Goal: Task Accomplishment & Management: Manage account settings

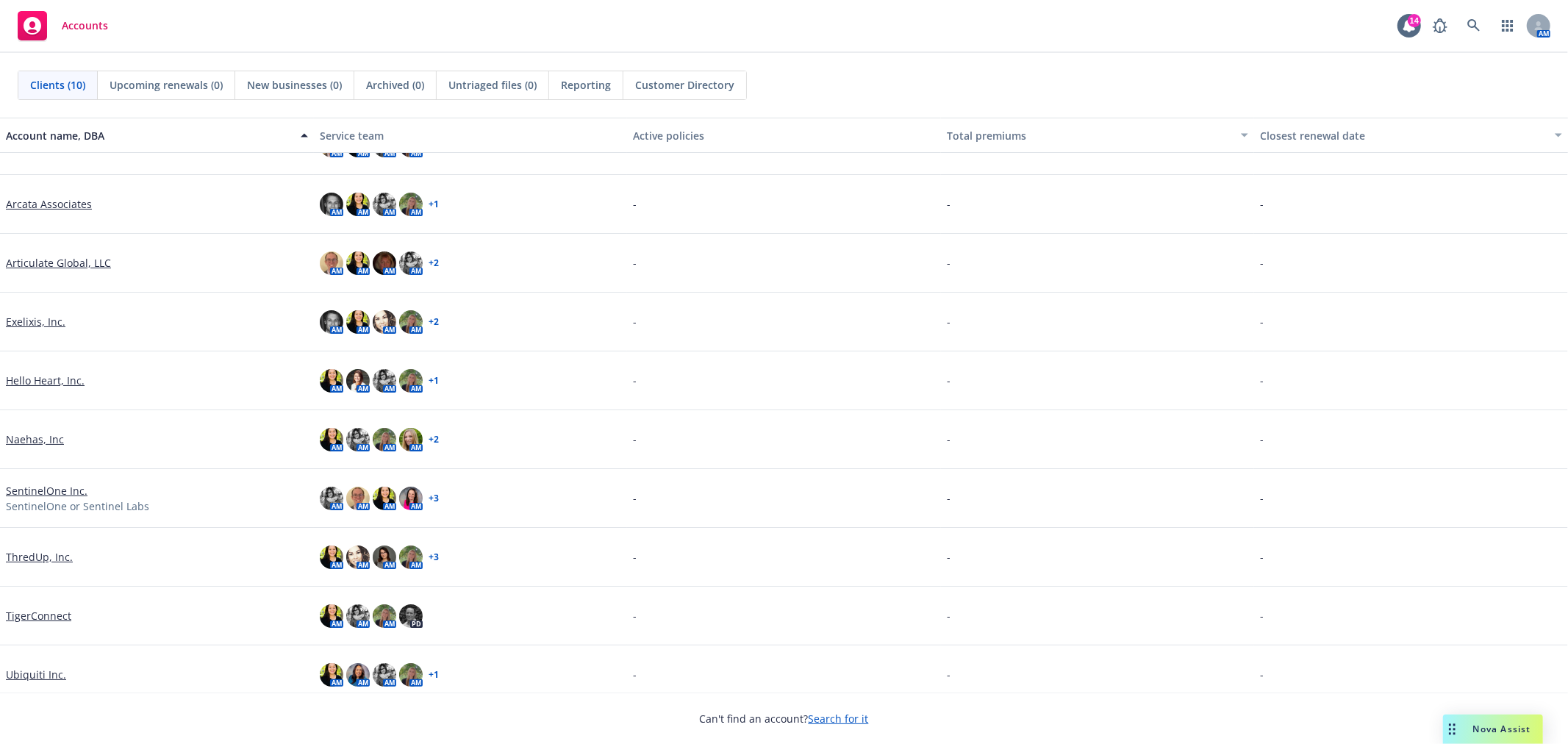
scroll to position [47, 0]
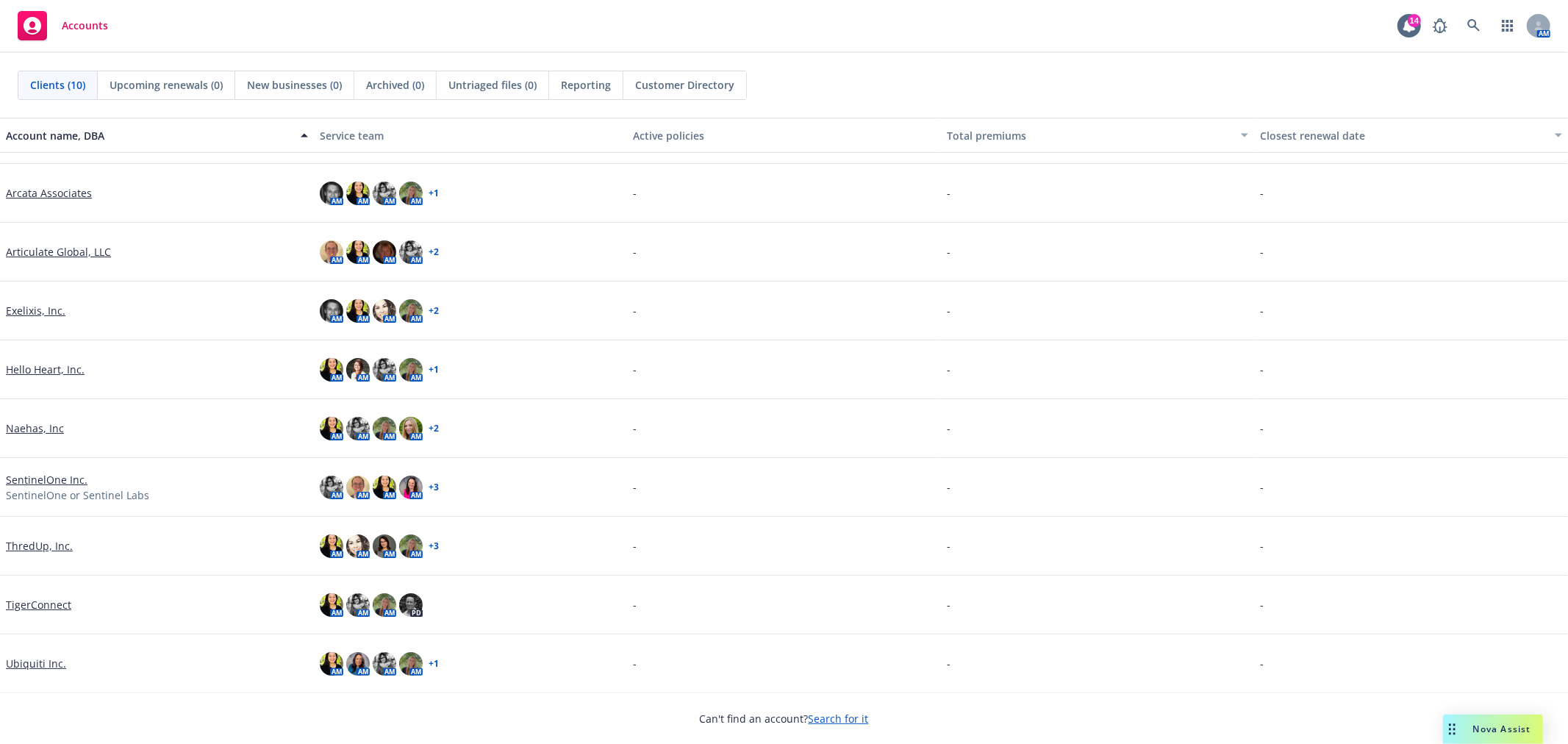
click at [39, 664] on link "Ubiquiti Inc." at bounding box center [36, 664] width 60 height 16
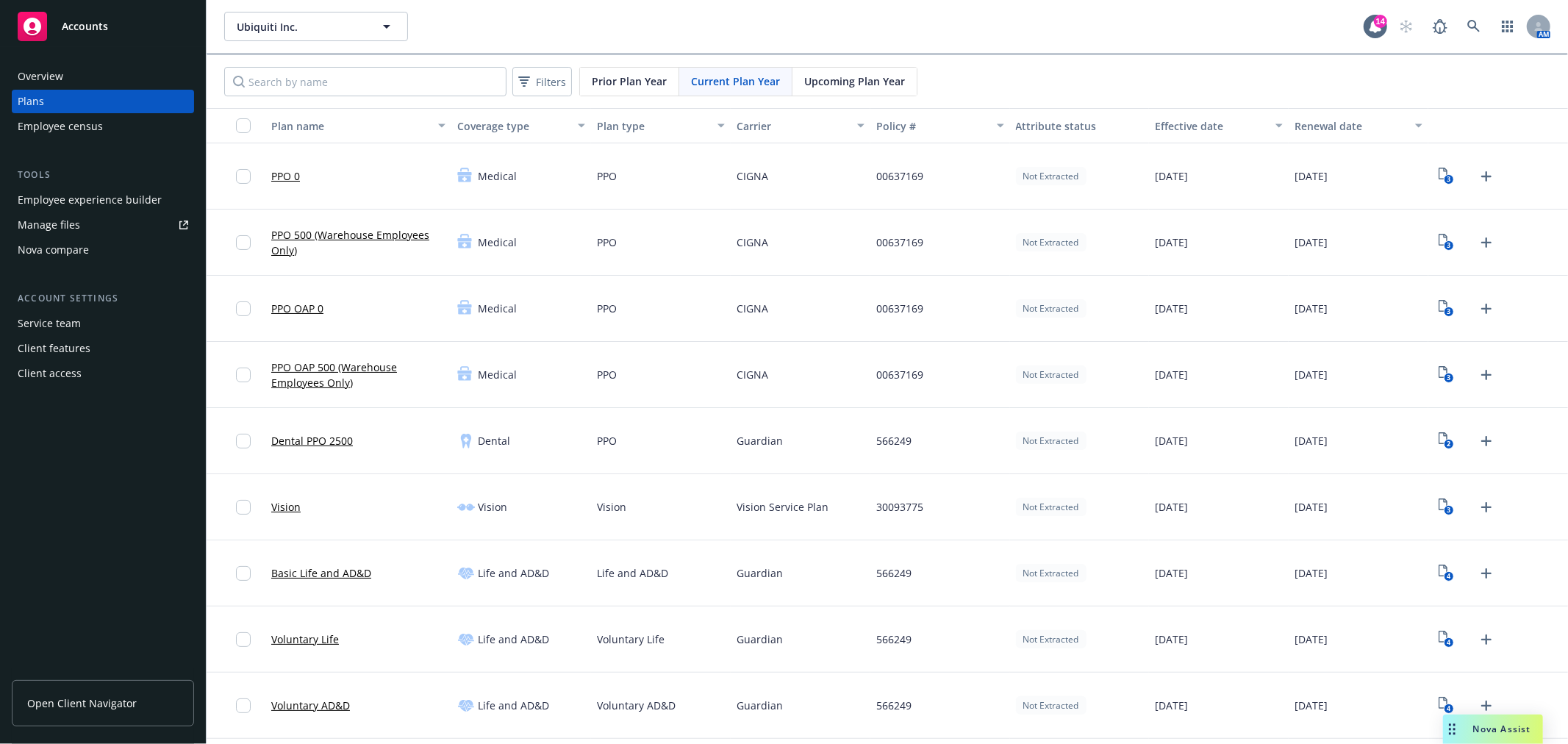
click at [825, 83] on span "Upcoming Plan Year" at bounding box center [854, 81] width 101 height 16
click at [290, 175] on link "PPO 0" at bounding box center [285, 176] width 28 height 16
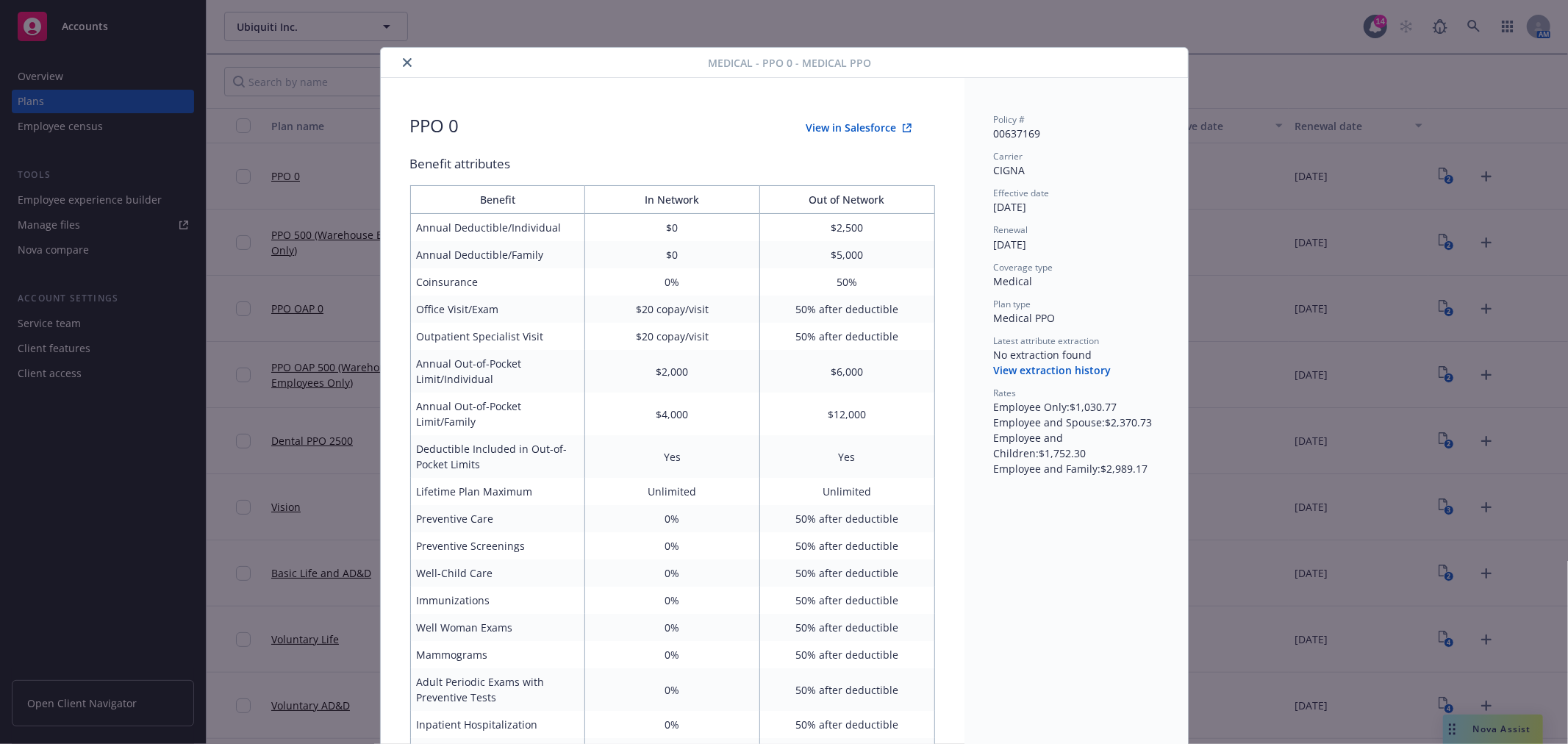
click at [404, 61] on icon "close" at bounding box center [408, 62] width 9 height 9
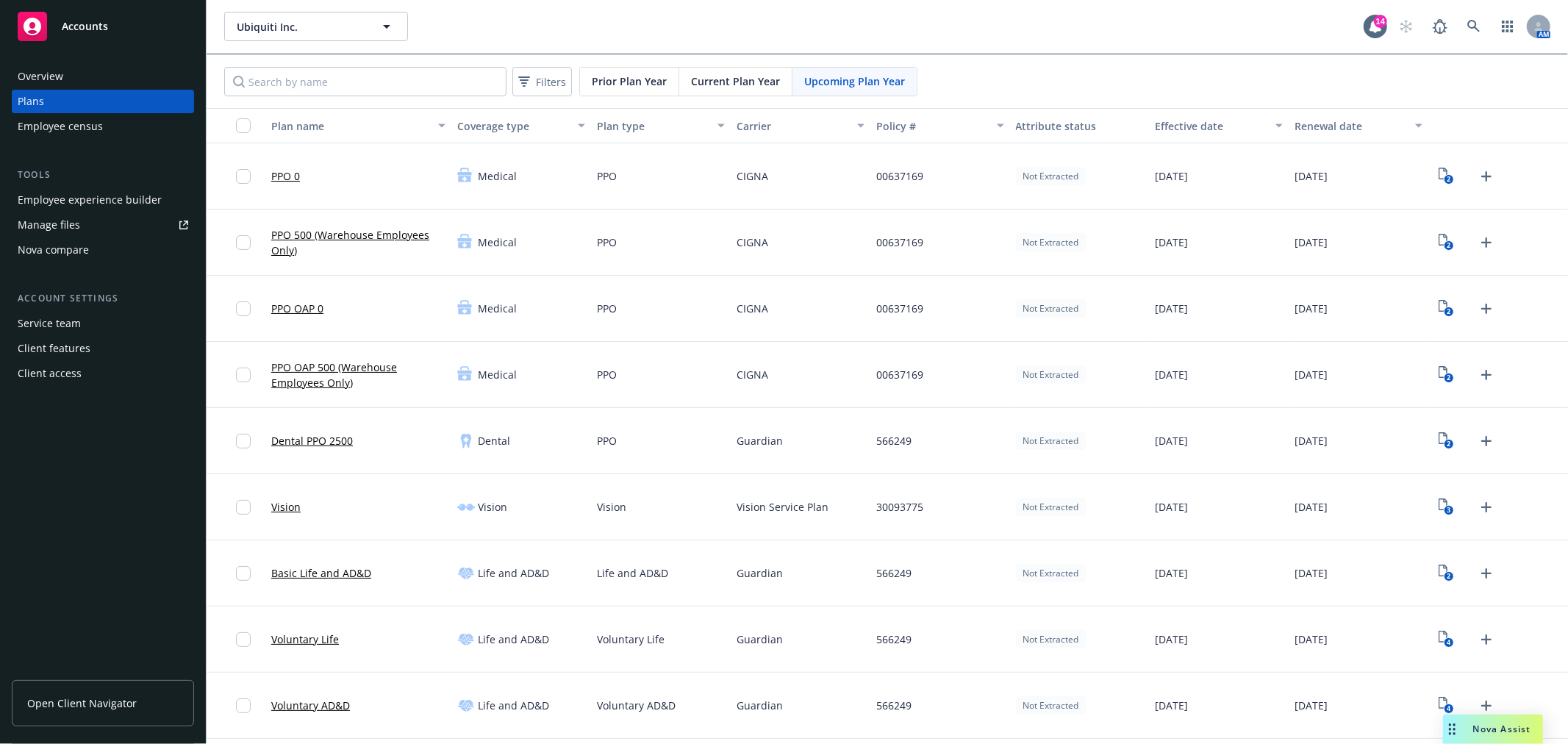
click at [390, 234] on link "PPO 500 (Warehouse Employees Only)" at bounding box center [358, 243] width 174 height 31
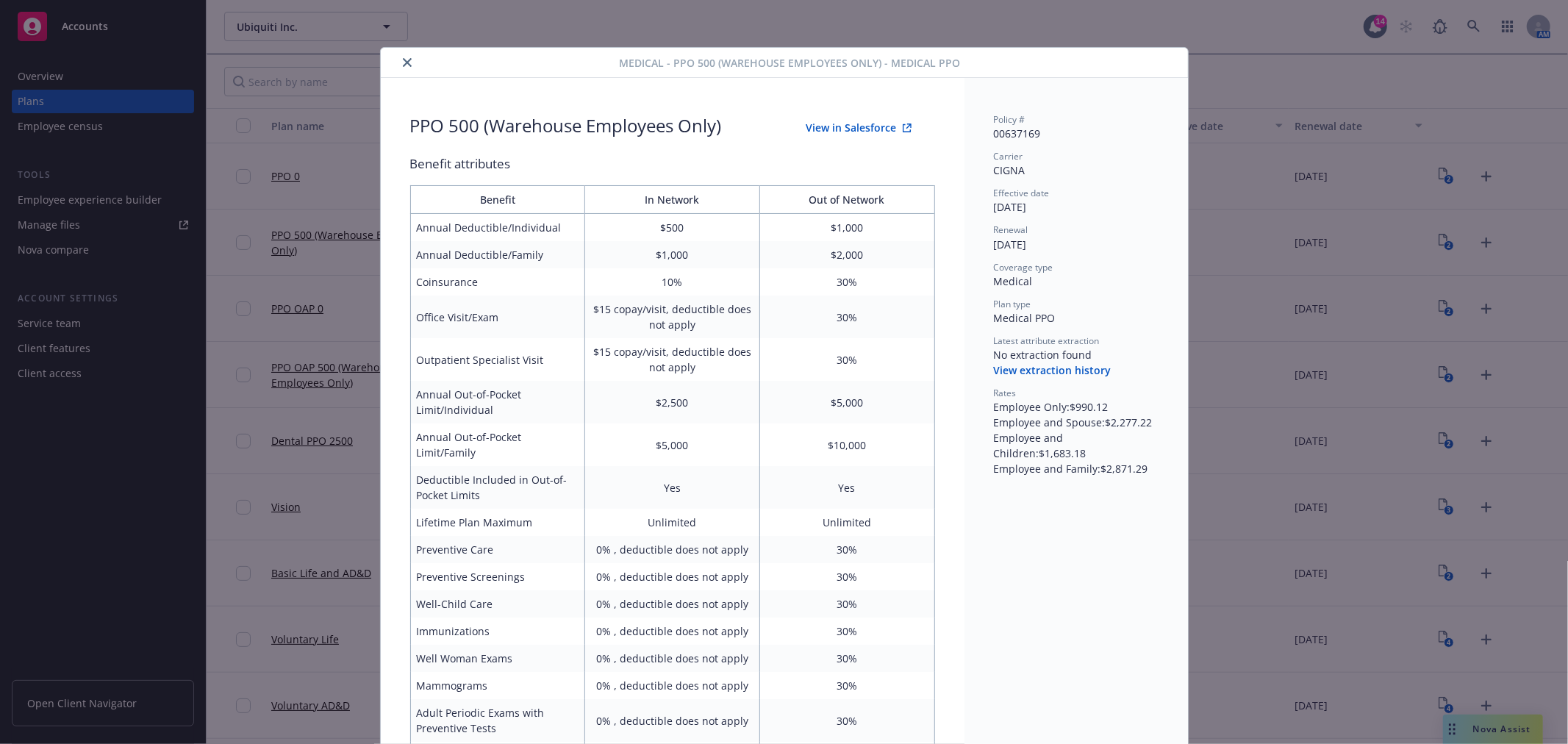
click at [398, 61] on button "close" at bounding box center [407, 62] width 17 height 17
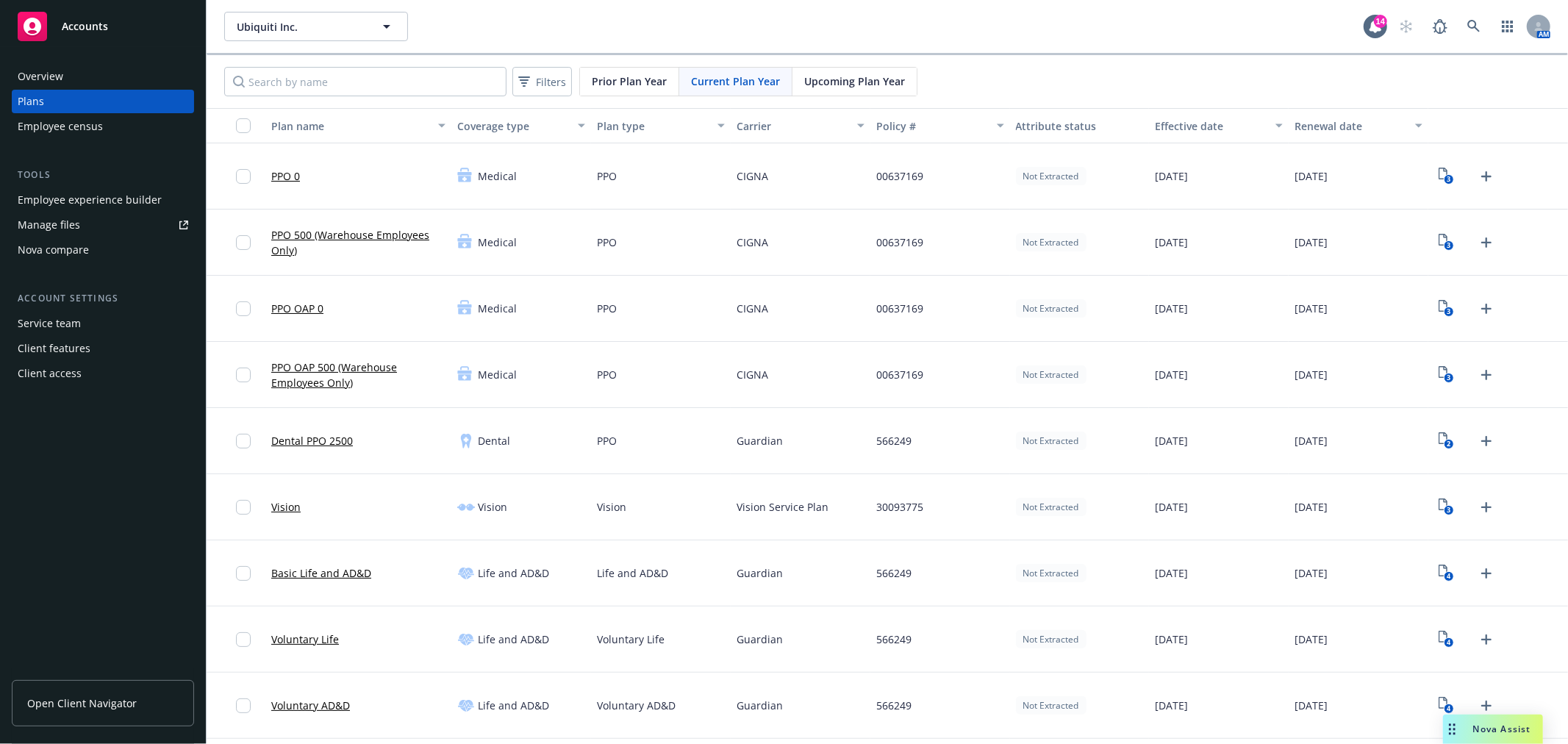
click at [131, 190] on div "Employee experience builder" at bounding box center [89, 199] width 144 height 23
click at [99, 223] on link "Manage files" at bounding box center [103, 224] width 183 height 23
click at [1439, 172] on icon "3" at bounding box center [1447, 177] width 16 height 17
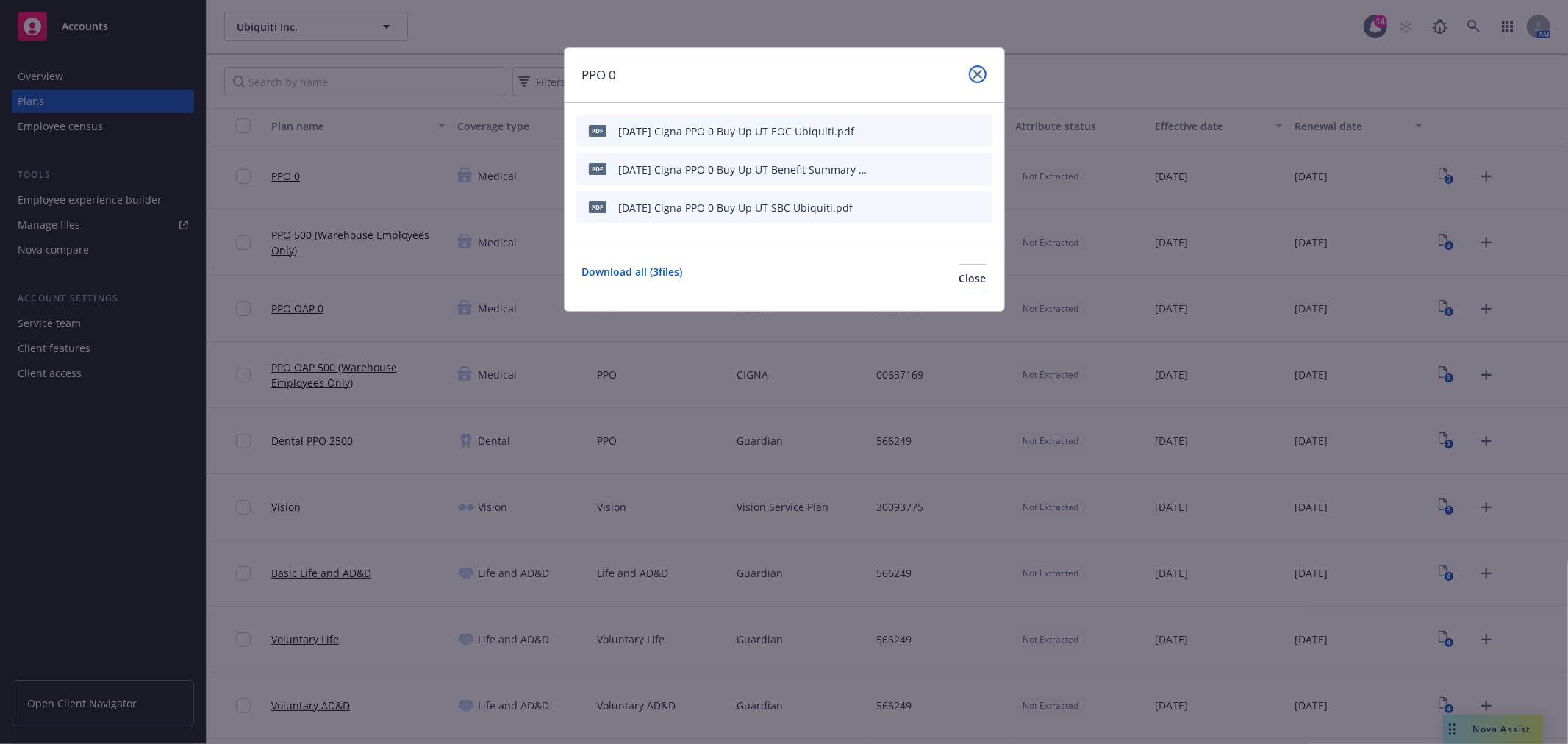
click at [972, 71] on link "close" at bounding box center [978, 74] width 17 height 17
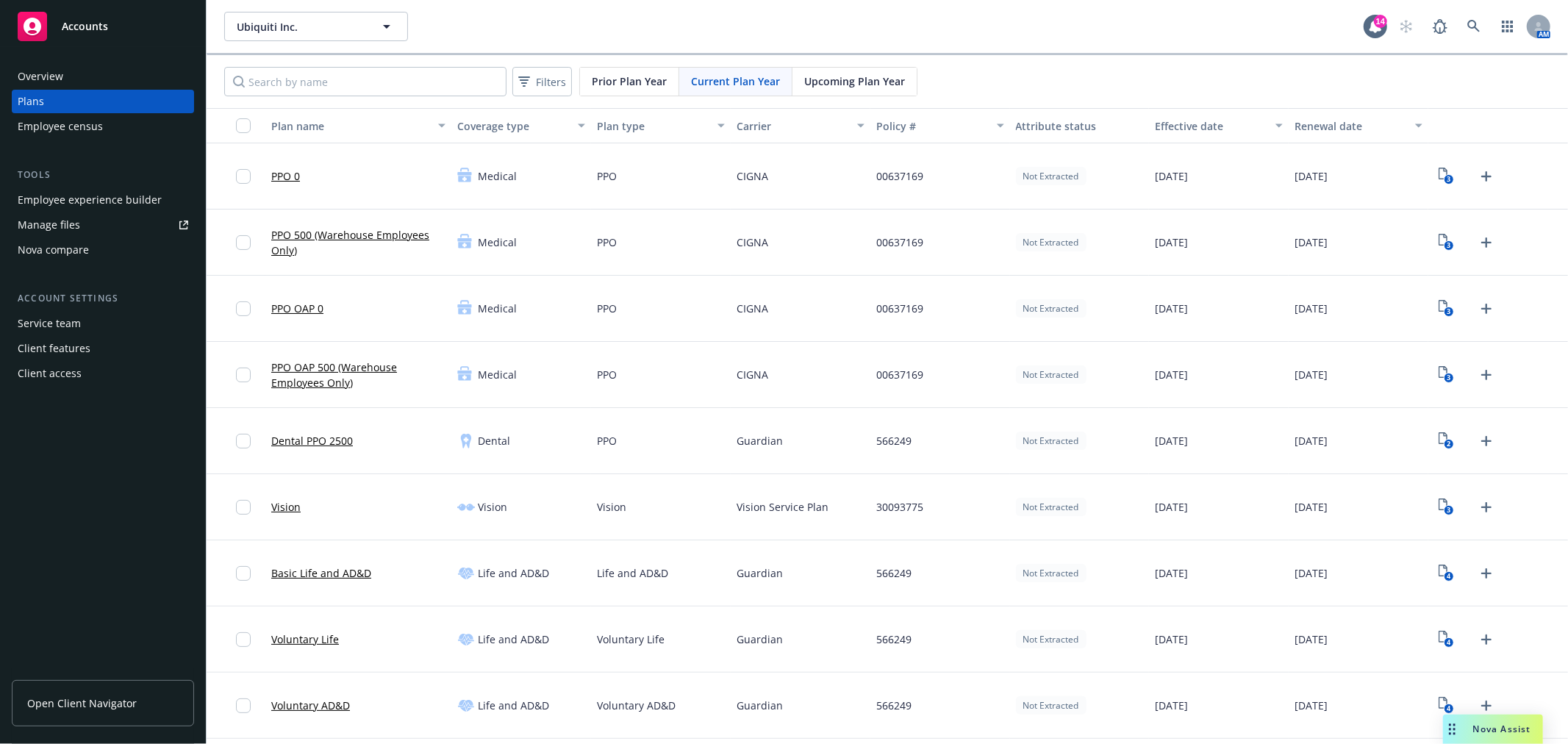
click at [283, 173] on link "PPO 0" at bounding box center [285, 176] width 28 height 16
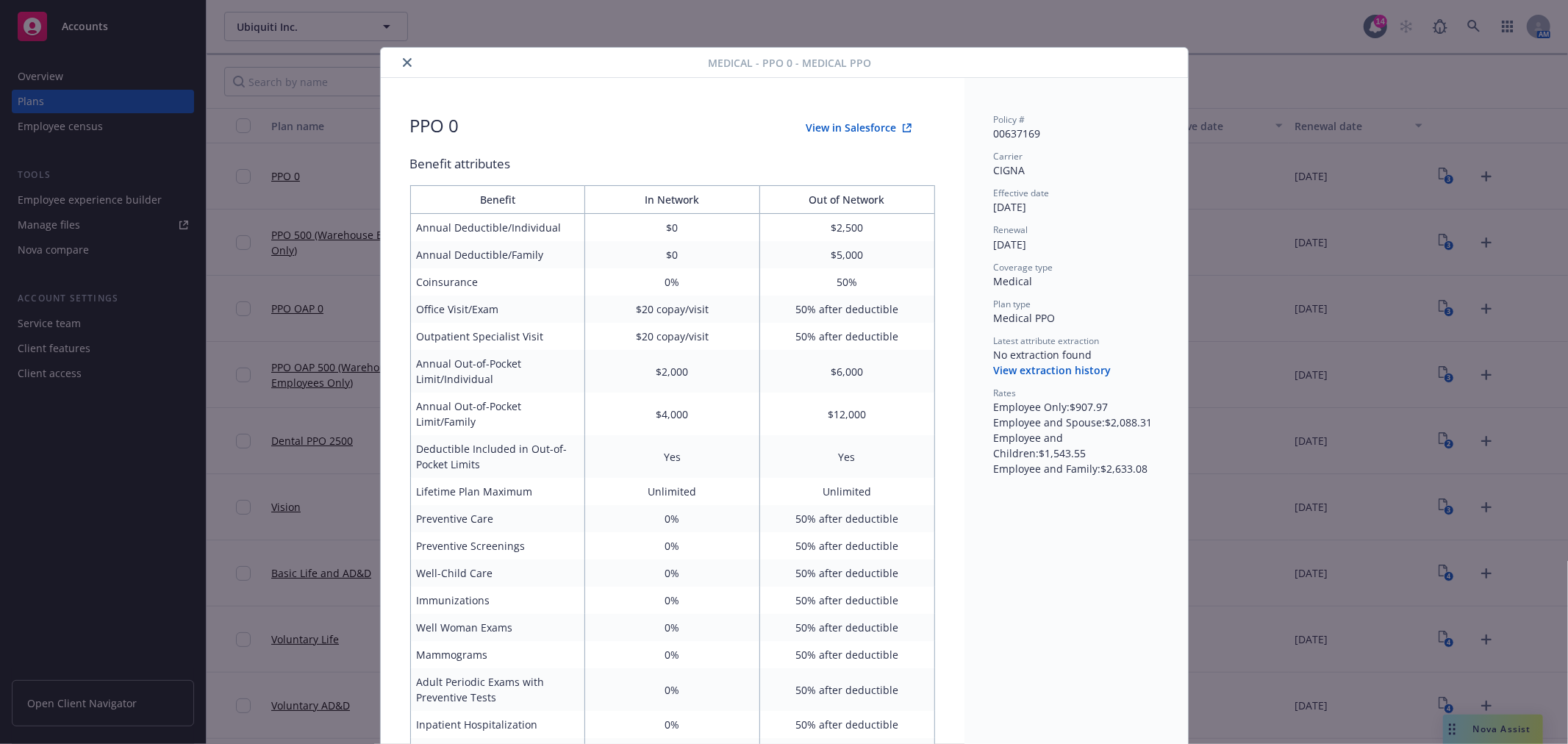
click at [399, 67] on button "close" at bounding box center [407, 62] width 17 height 17
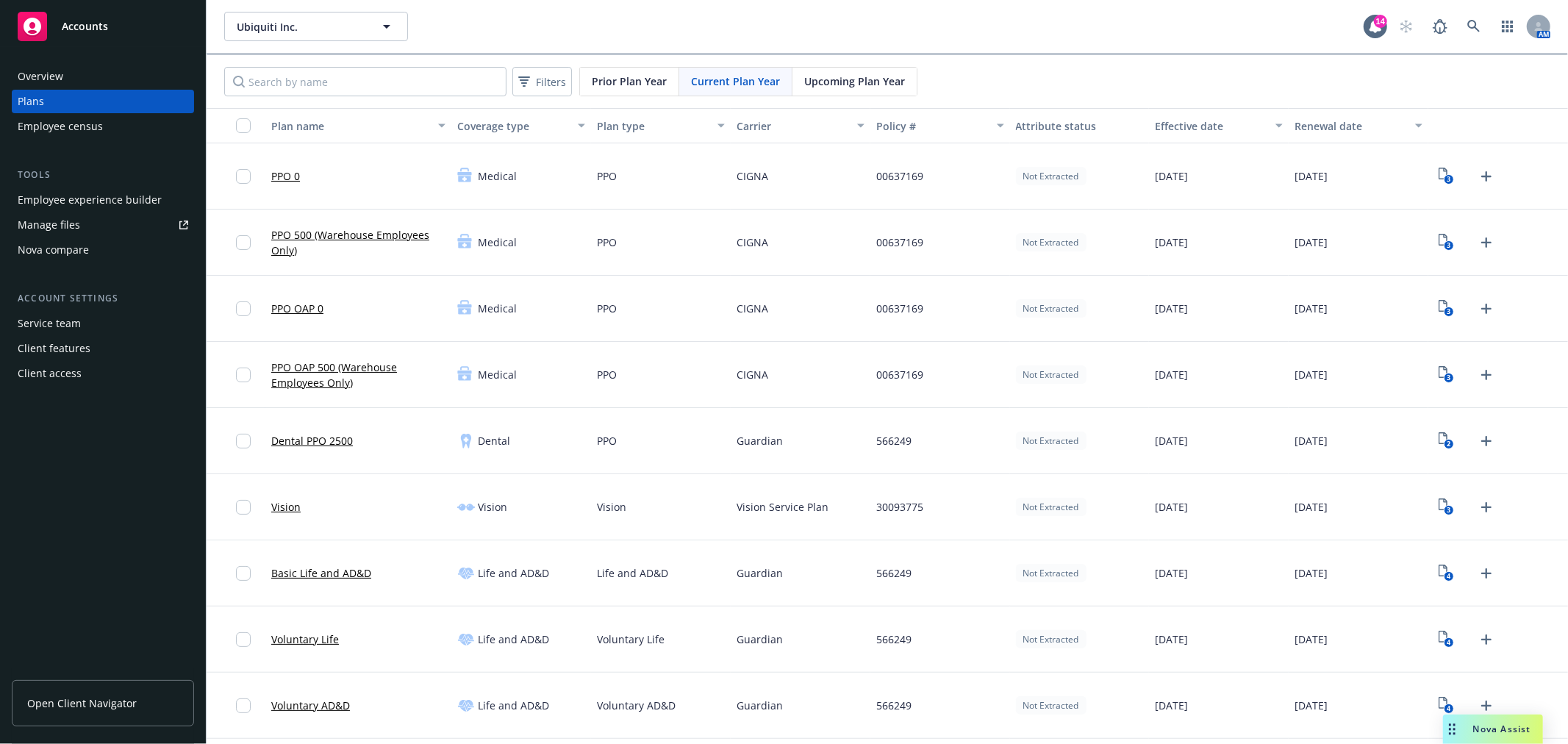
click at [293, 172] on link "PPO 0" at bounding box center [285, 176] width 28 height 16
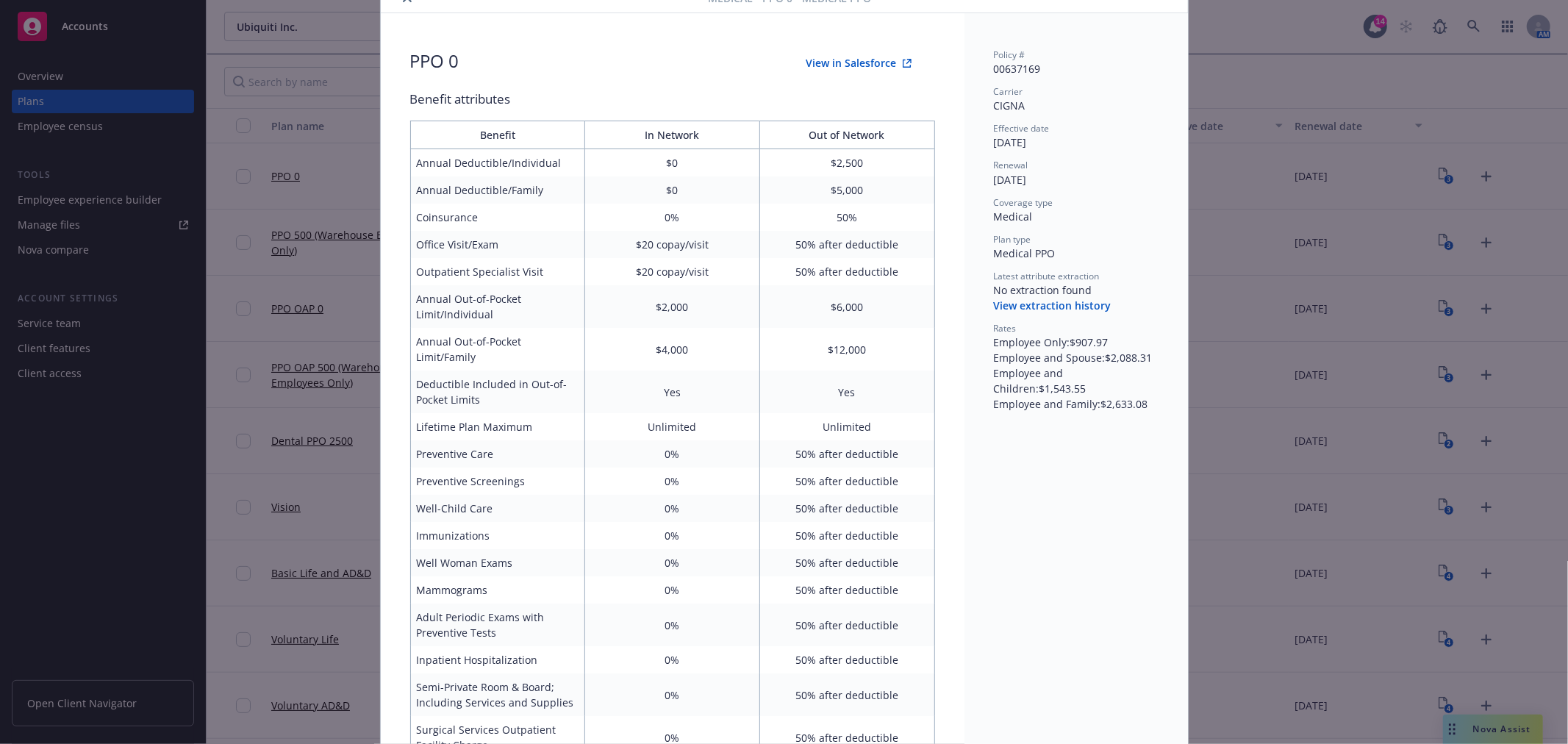
scroll to position [35, 0]
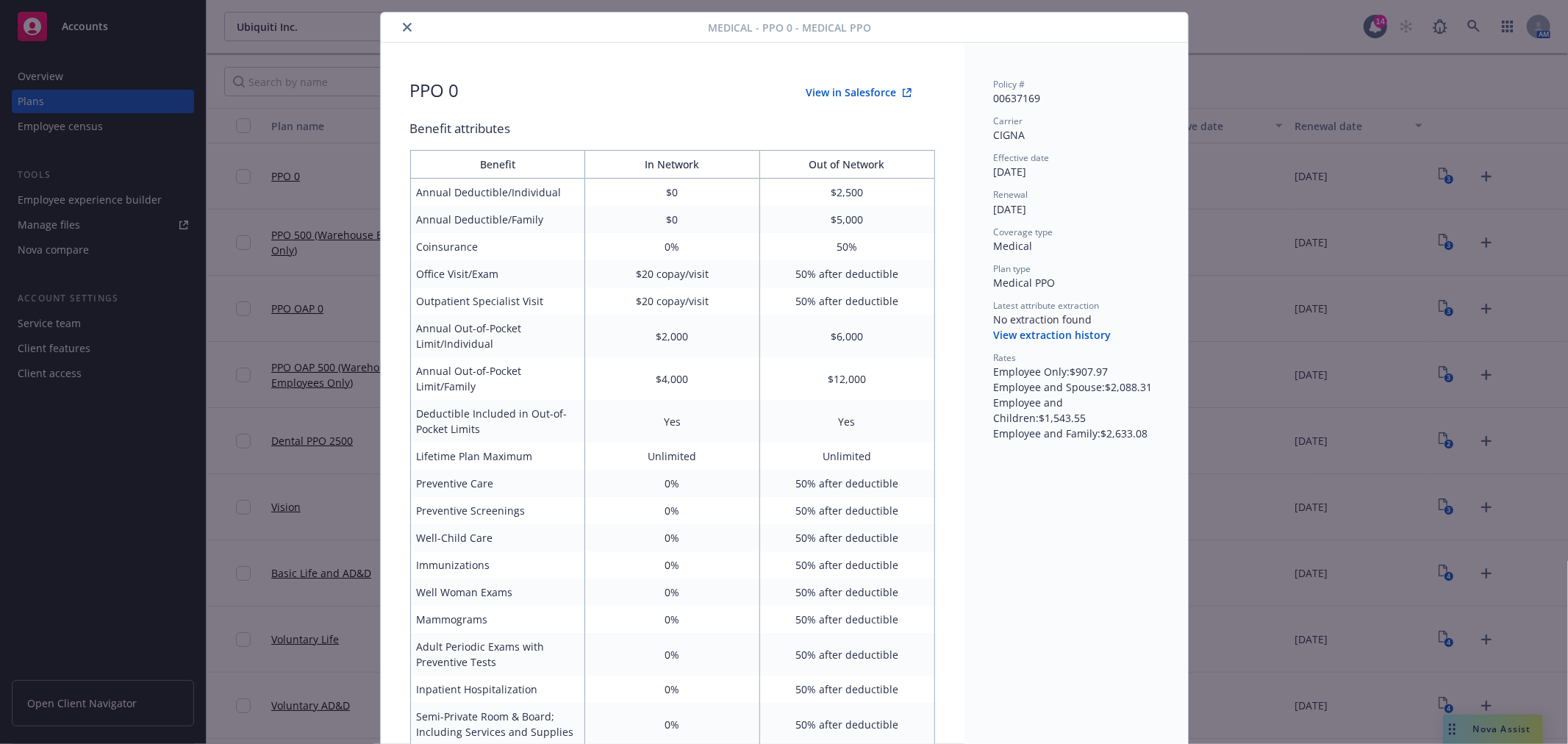
click at [403, 25] on icon "close" at bounding box center [408, 27] width 9 height 9
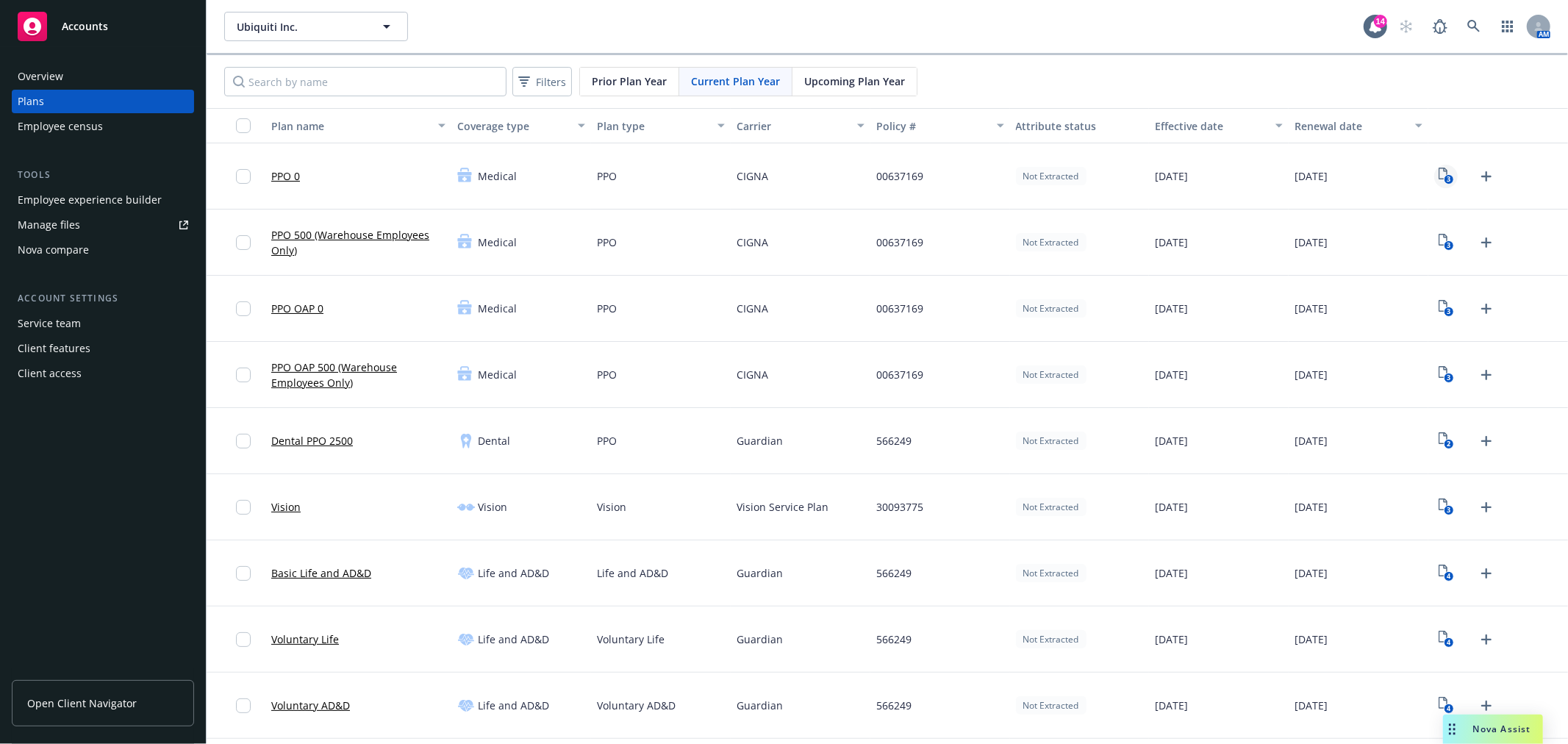
click at [1439, 172] on icon "View Plan Documents" at bounding box center [1443, 174] width 9 height 12
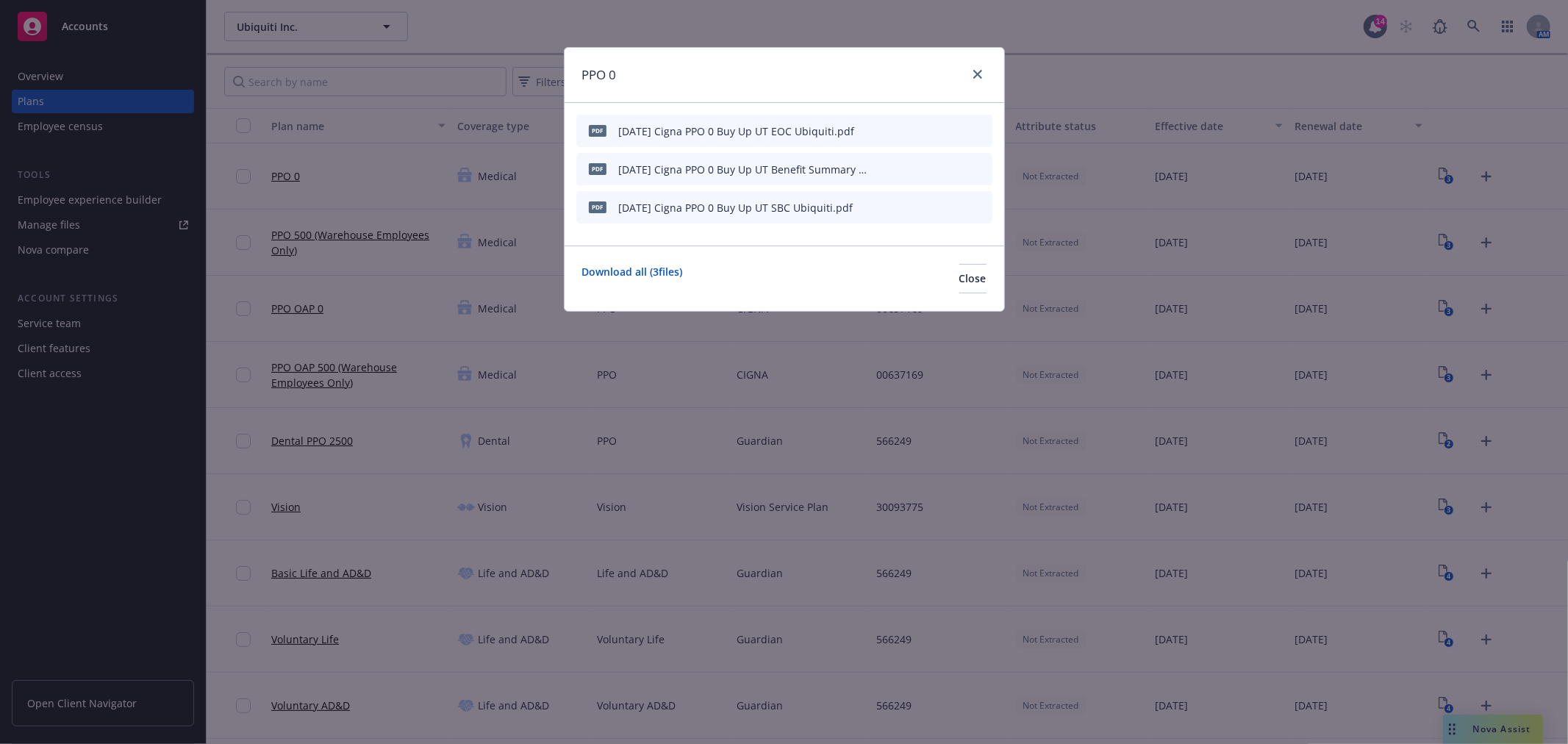
click at [952, 128] on icon "preview file" at bounding box center [955, 130] width 13 height 10
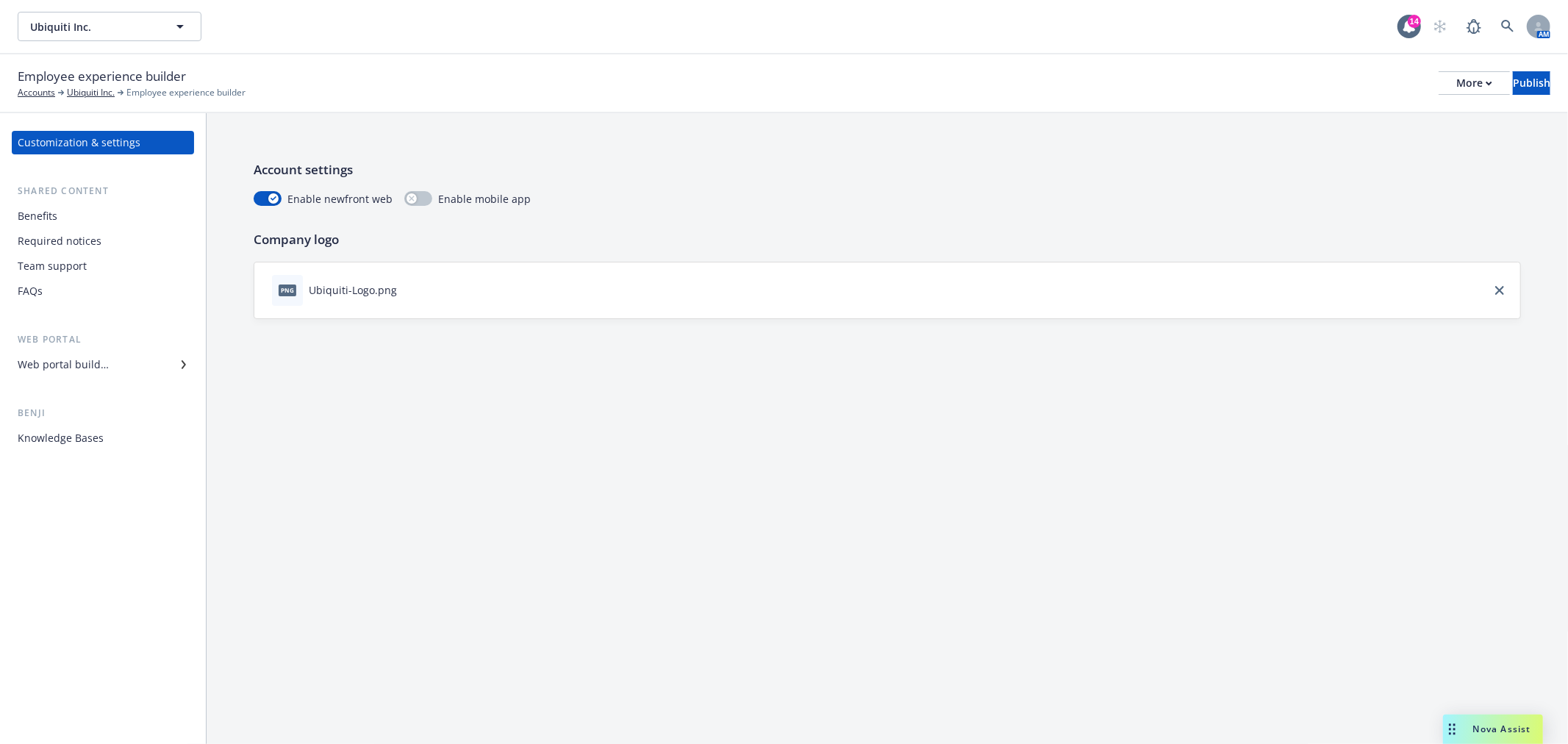
click at [157, 361] on div "Web portal builder" at bounding box center [103, 365] width 171 height 23
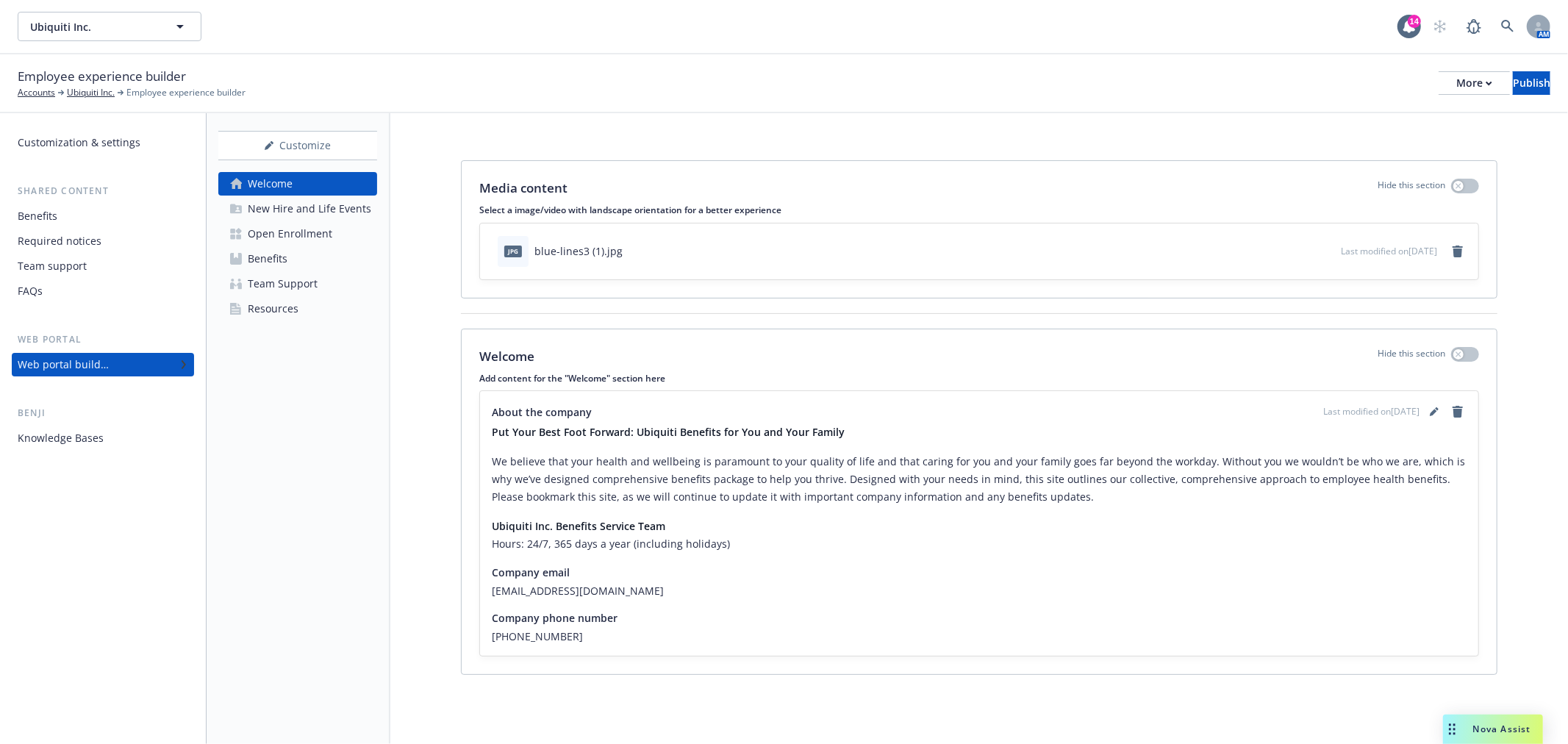
click at [302, 313] on link "Resources" at bounding box center [297, 309] width 159 height 23
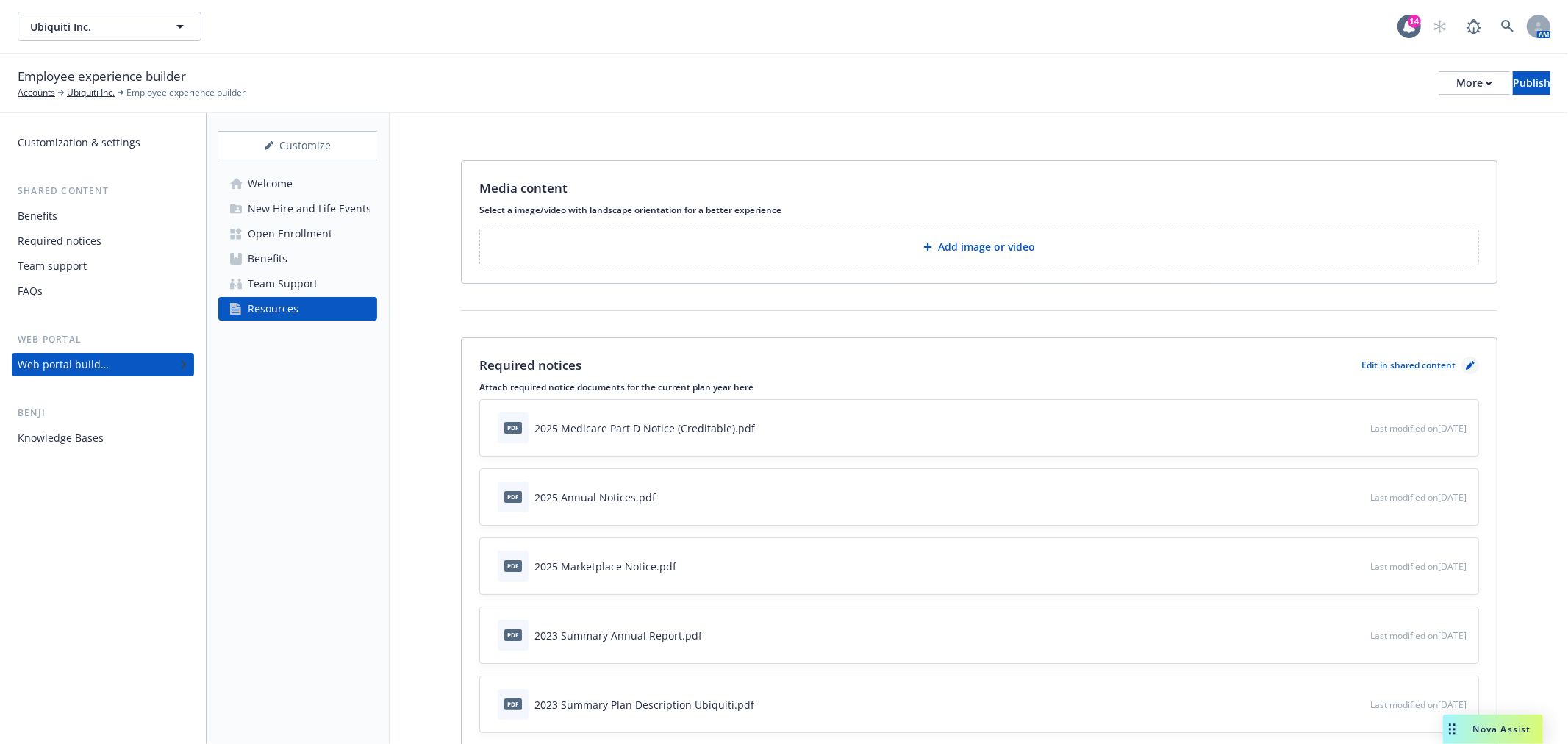
click at [1465, 361] on icon "pencil" at bounding box center [1470, 366] width 9 height 9
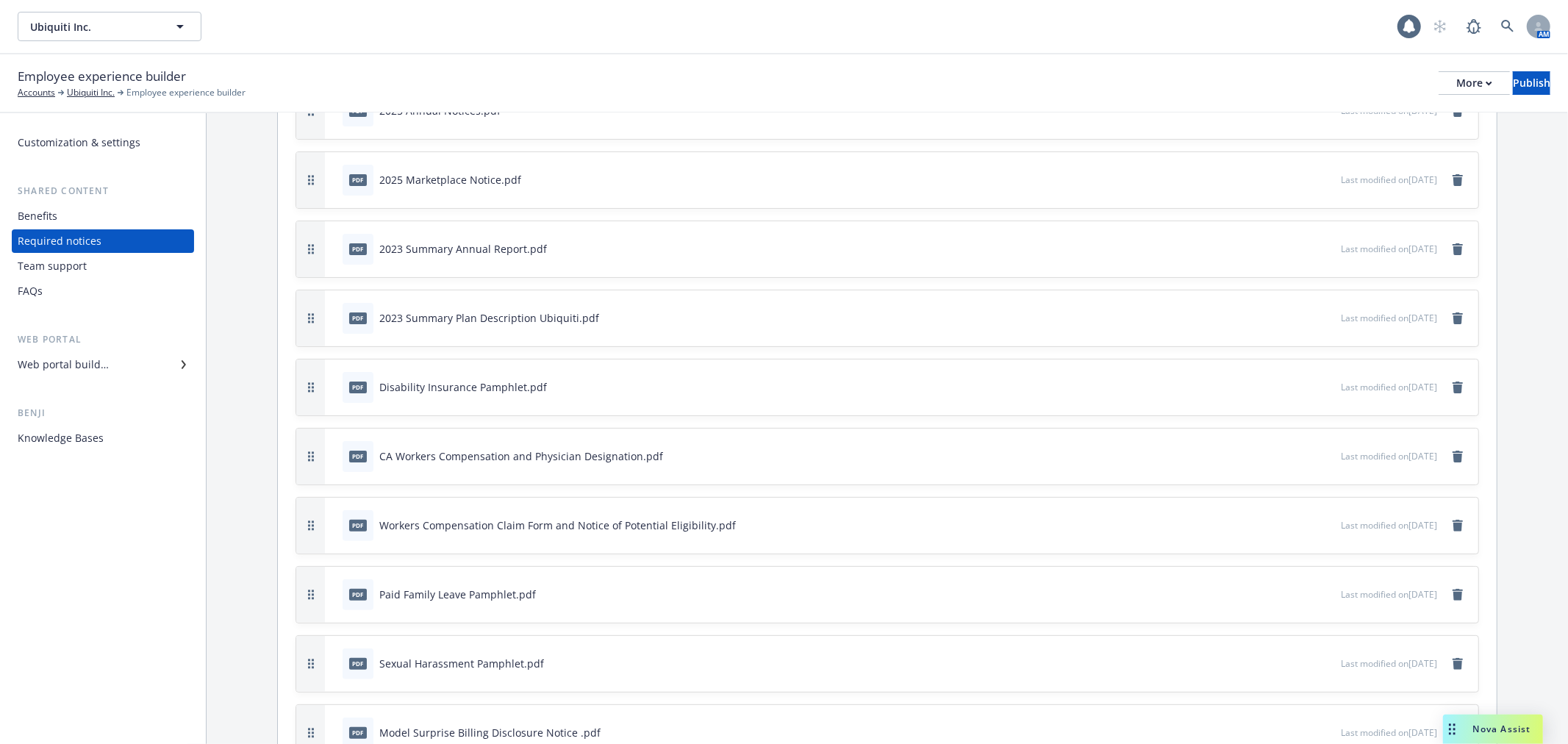
scroll to position [341, 0]
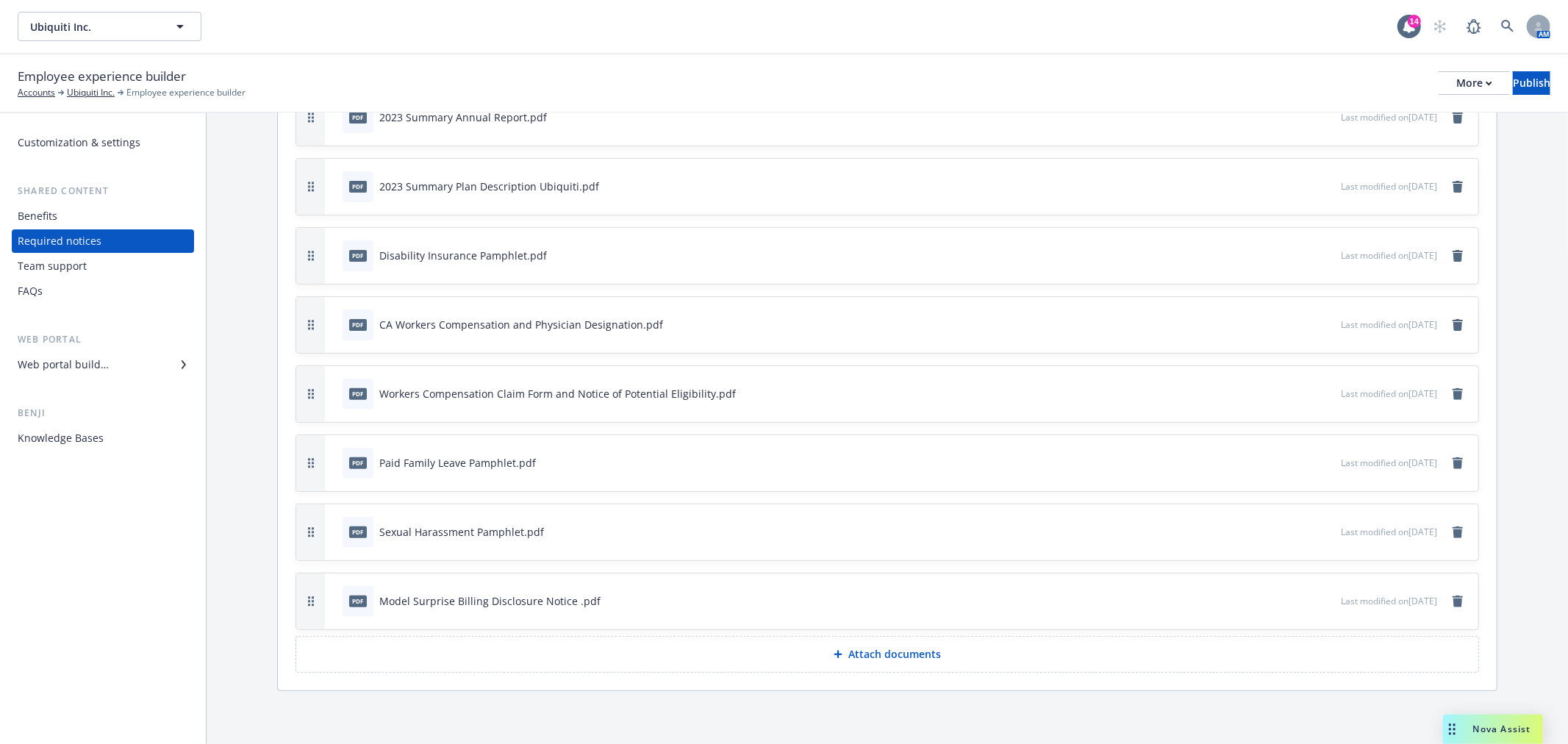
click at [938, 647] on button "Attach documents" at bounding box center [887, 654] width 1184 height 37
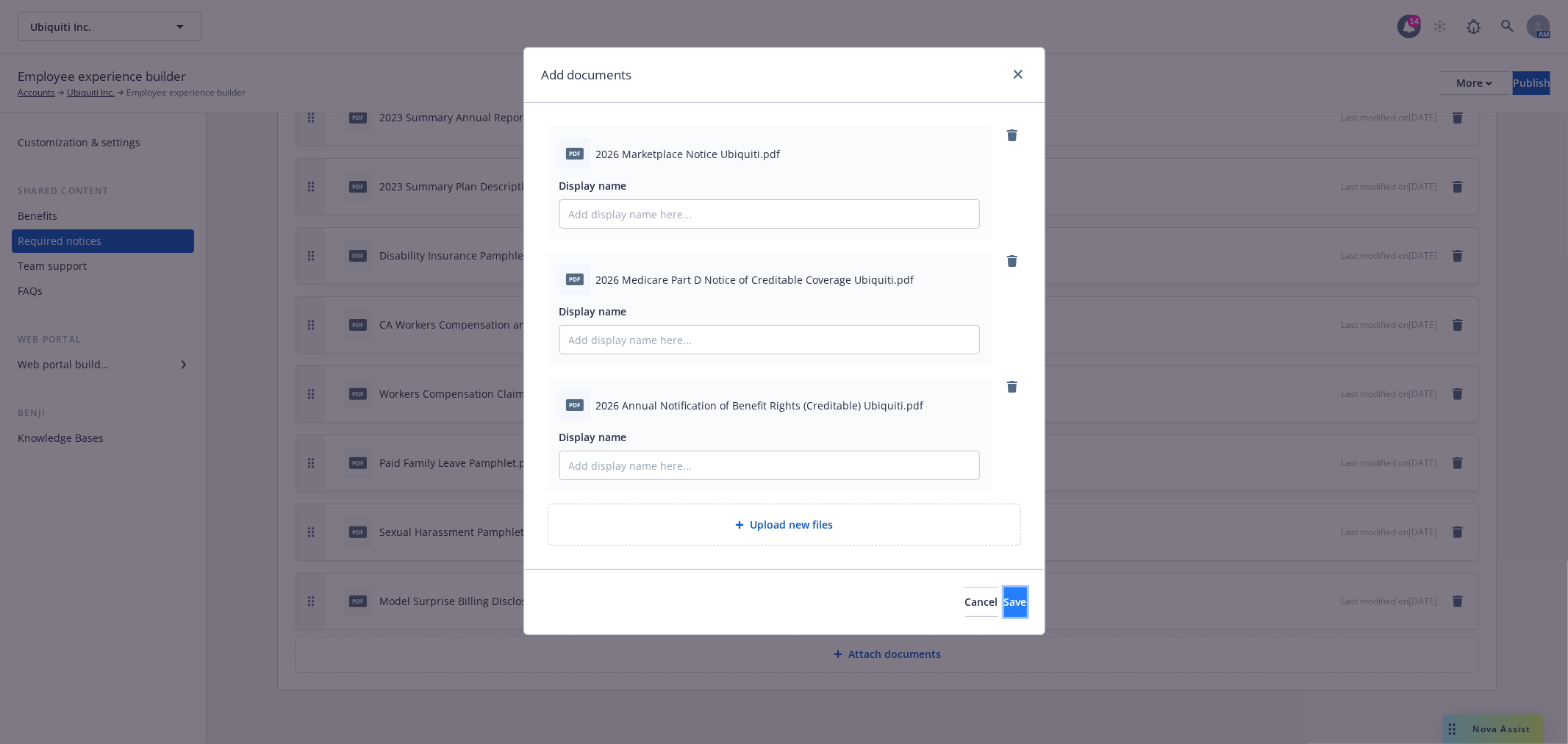
click at [1005, 605] on span "Save" at bounding box center [1016, 602] width 22 height 14
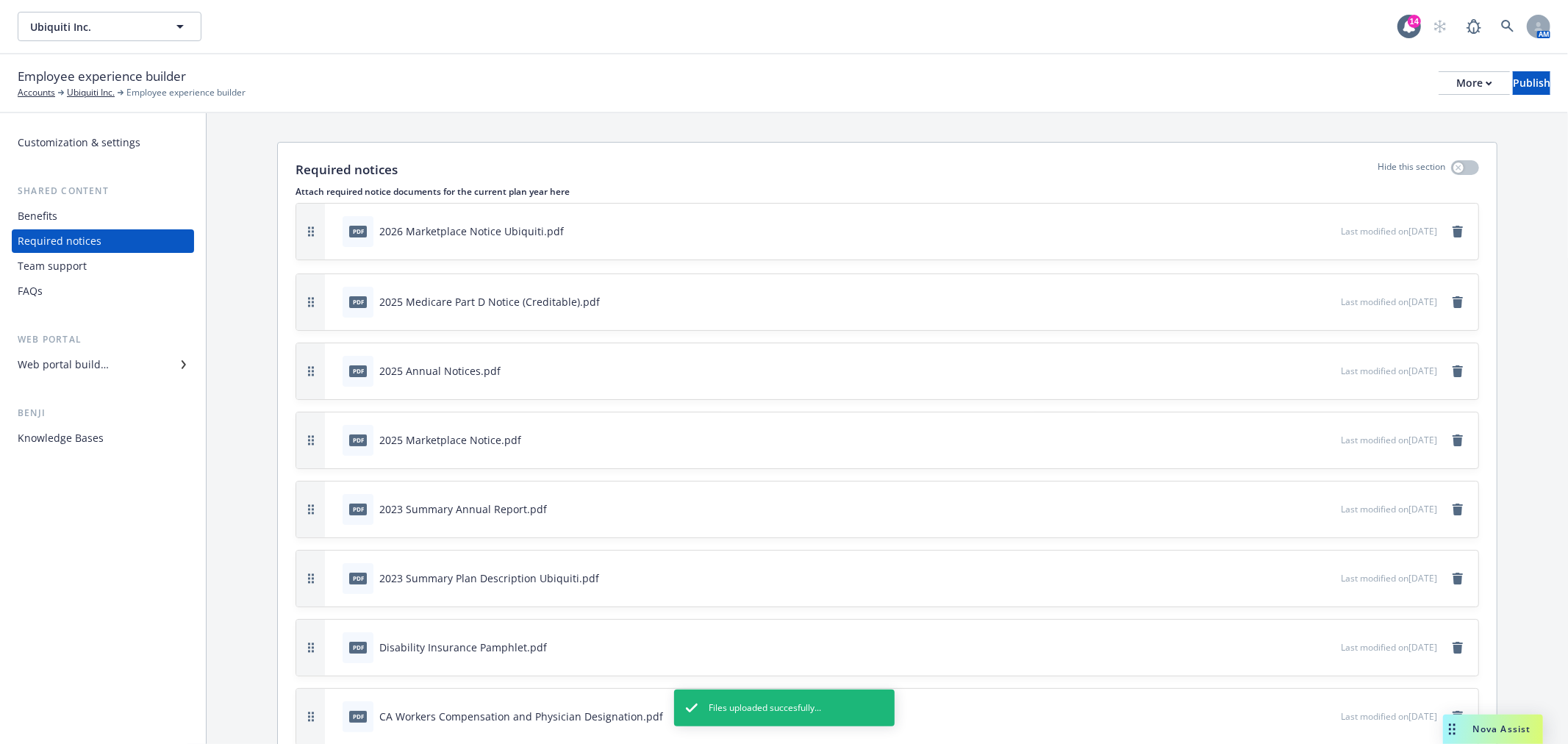
scroll to position [0, 0]
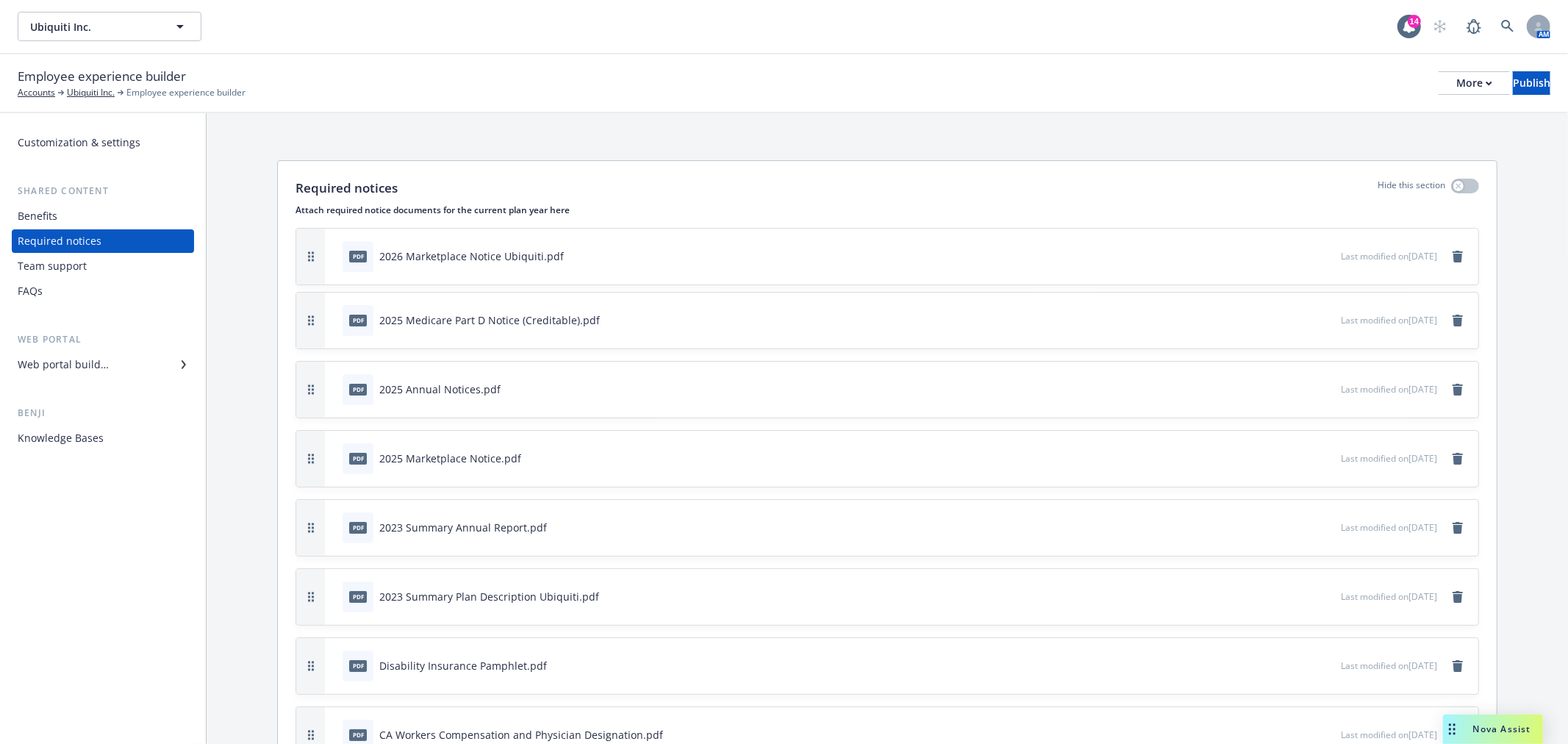
drag, startPoint x: 313, startPoint y: 578, endPoint x: 348, endPoint y: 258, distance: 321.9
click at [348, 258] on div "pdf 2026 Marketplace Notice Ubiquiti.pdf Last modified on 09/30/2025" at bounding box center [887, 256] width 1182 height 56
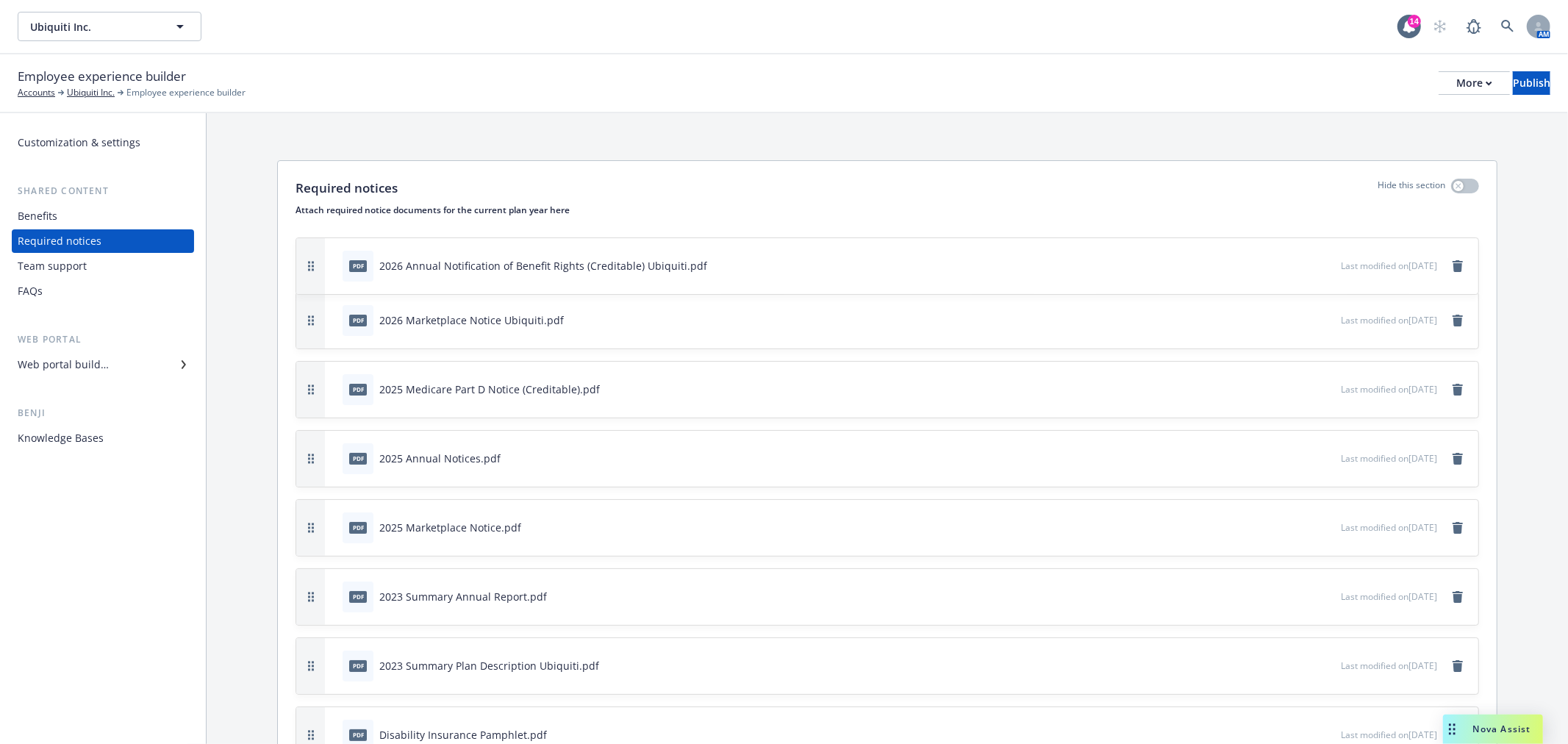
drag, startPoint x: 312, startPoint y: 528, endPoint x: 377, endPoint y: 263, distance: 272.9
click at [377, 263] on div "pdf 2026 Annual Notification of Benefit Rights (Creditable) Ubiquiti.pdf Last m…" at bounding box center [887, 266] width 1182 height 56
drag, startPoint x: 310, startPoint y: 606, endPoint x: 357, endPoint y: 263, distance: 346.2
click at [357, 263] on div "pdf 2026 Medicare Part D Notice of Creditable Coverage Ubiquiti.pdf Last modifi…" at bounding box center [887, 259] width 1182 height 56
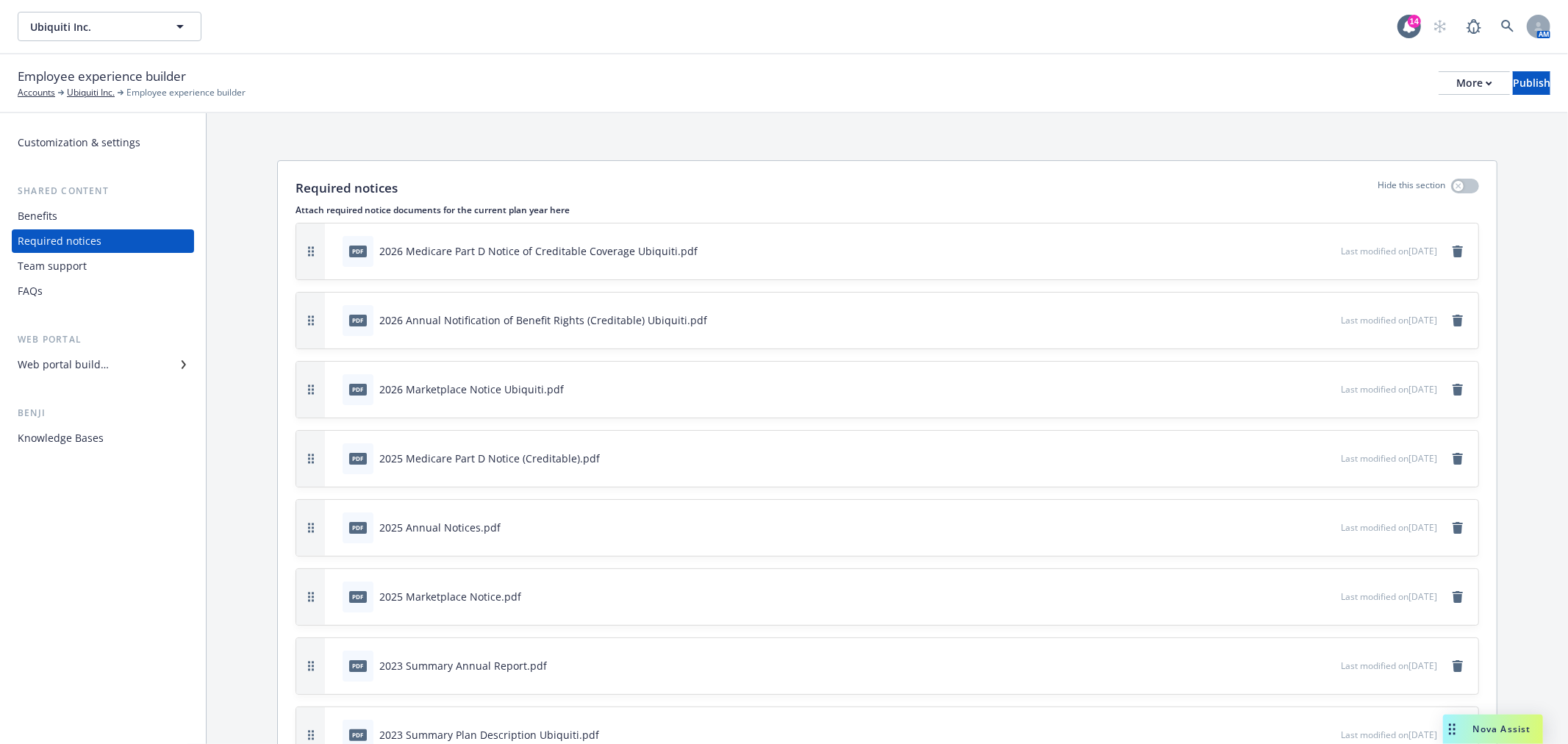
click at [1241, 320] on div "pdf 2026 Annual Notification of Benefit Rights (Creditable) Ubiquiti.pdf" at bounding box center [839, 321] width 1005 height 33
click at [1243, 319] on div "pdf 2026 Annual Notification of Benefit Rights (Creditable) Ubiquiti.pdf" at bounding box center [839, 321] width 1005 height 33
click at [1276, 319] on icon "button" at bounding box center [1280, 320] width 9 height 9
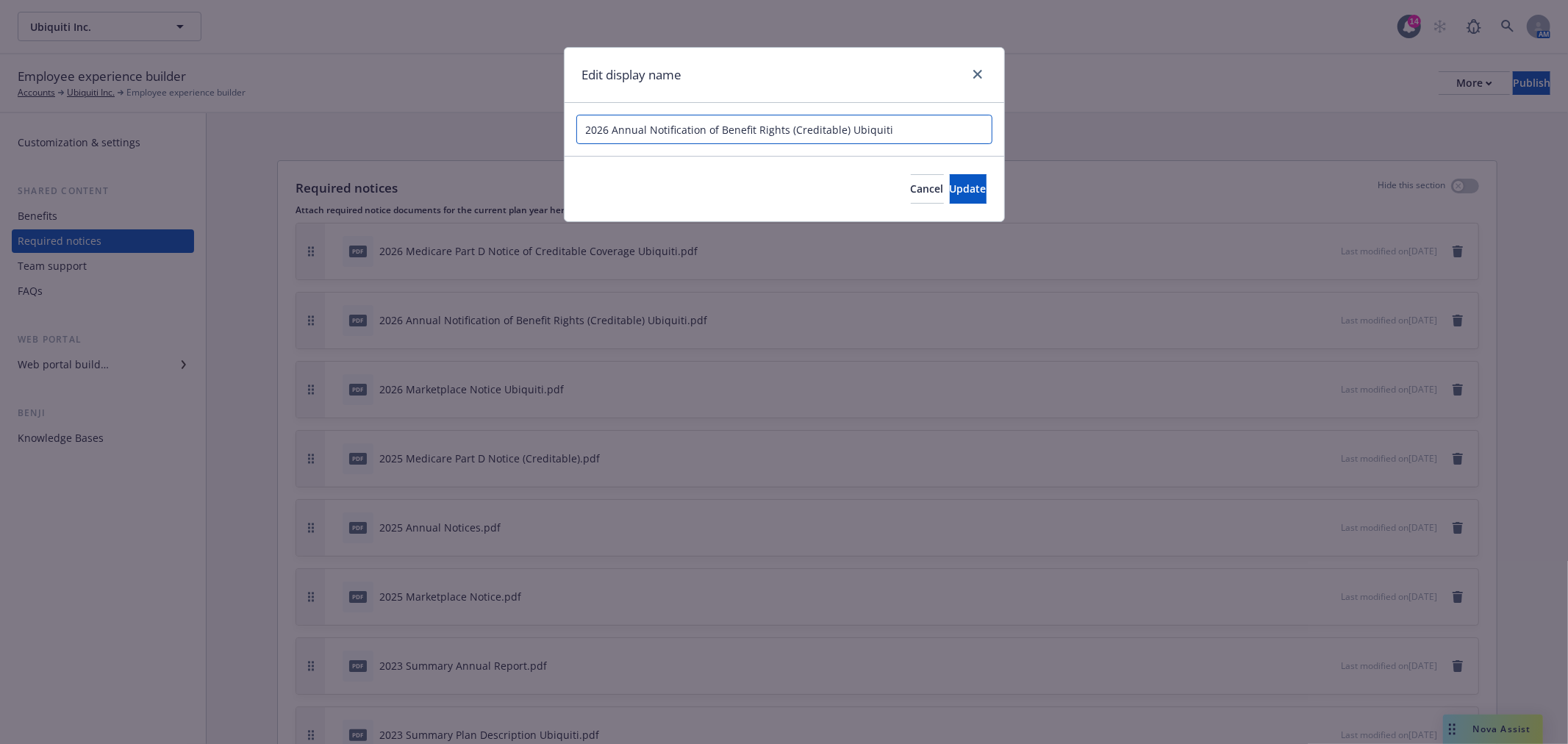
drag, startPoint x: 843, startPoint y: 130, endPoint x: 789, endPoint y: 134, distance: 54.1
click at [789, 134] on input "2026 Annual Notification of Benefit Rights (Creditable) Ubiquiti" at bounding box center [784, 129] width 416 height 29
type input "2026 Annual Notification of Benefit Rights Ubiquiti"
click at [955, 195] on span "Update" at bounding box center [968, 189] width 37 height 14
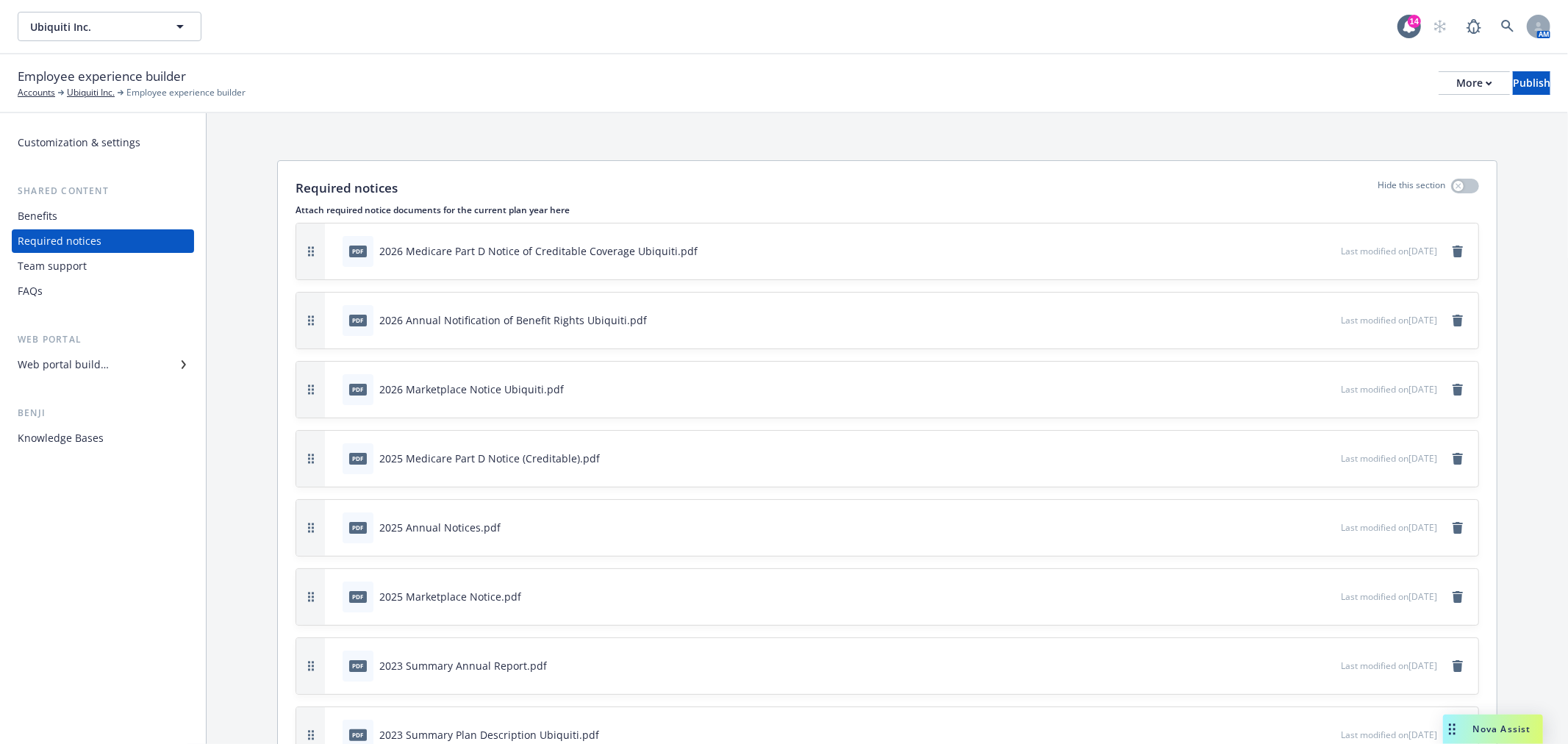
click at [1276, 316] on icon "button" at bounding box center [1280, 320] width 9 height 9
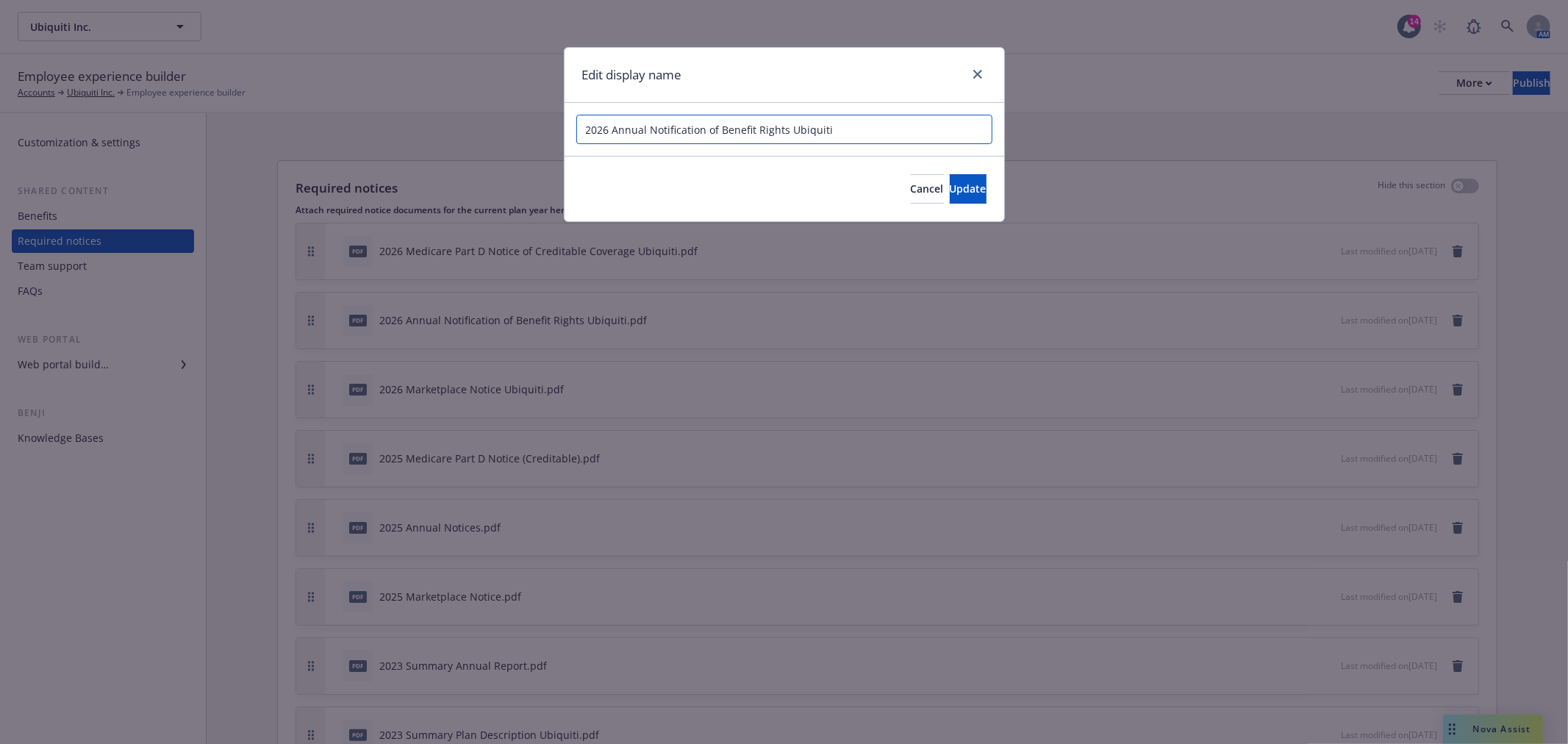
drag, startPoint x: 788, startPoint y: 128, endPoint x: 681, endPoint y: 141, distance: 107.8
click at [681, 141] on input "2026 Annual Notification of Benefit Rights Ubiquiti" at bounding box center [784, 129] width 416 height 29
type input "2026 Annual NotificesUbiquiti"
click at [949, 187] on span "Update" at bounding box center [968, 189] width 37 height 14
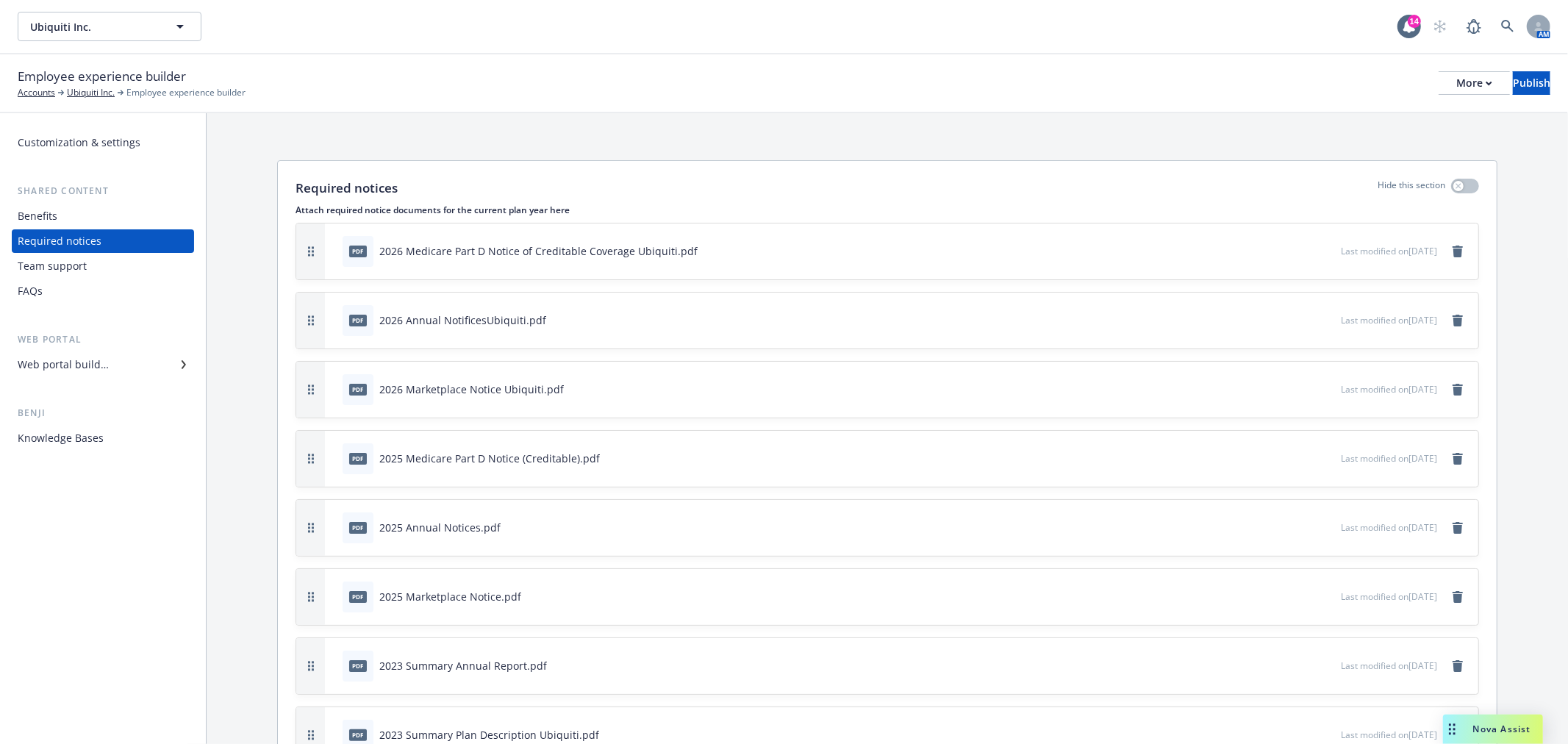
click at [1278, 313] on button at bounding box center [1282, 321] width 9 height 16
drag, startPoint x: 1239, startPoint y: 321, endPoint x: 1248, endPoint y: 321, distance: 9.0
click at [1241, 321] on div "pdf 2026 Annual NotificesUbiquiti.pdf" at bounding box center [839, 321] width 1005 height 33
click at [1276, 320] on icon "button" at bounding box center [1280, 320] width 9 height 9
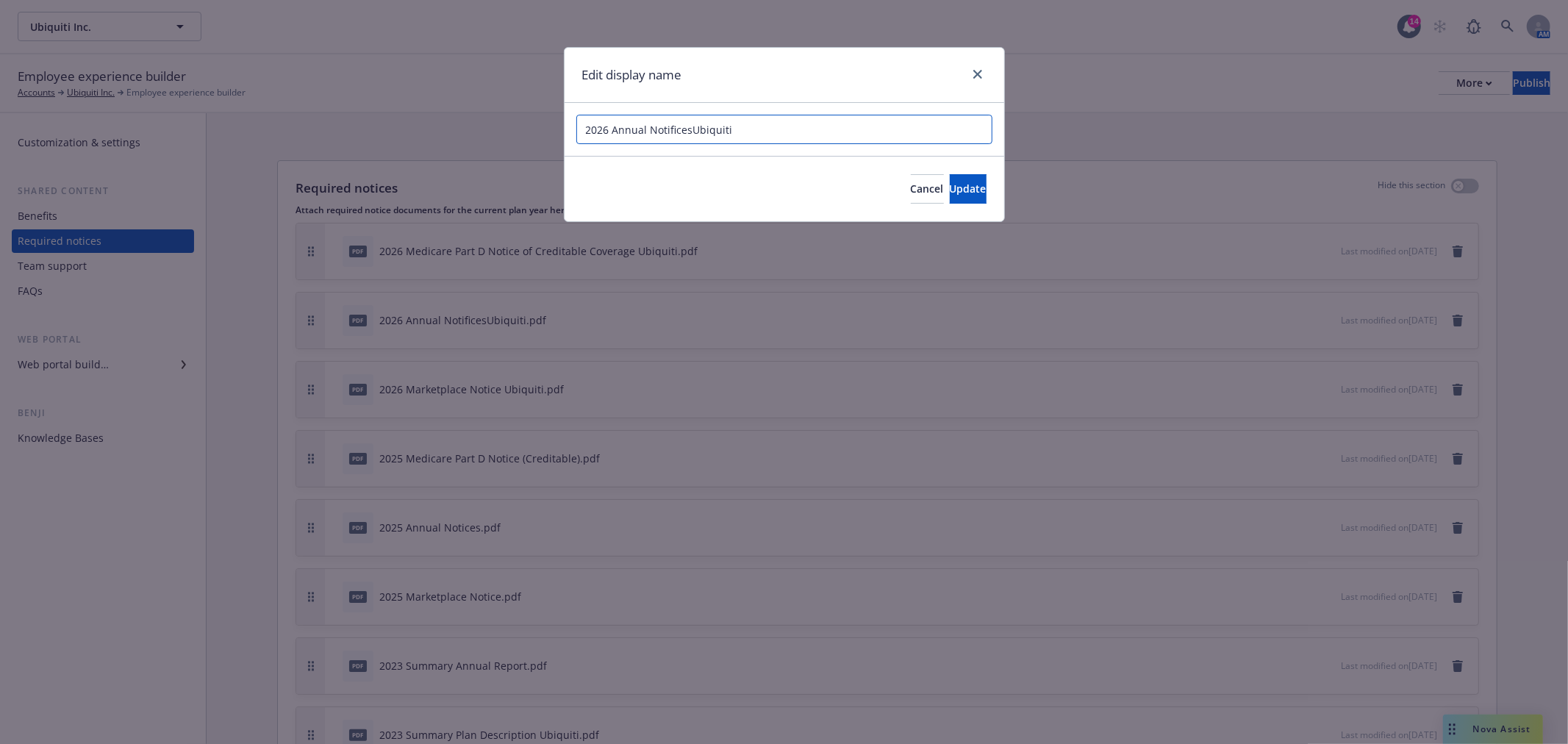
click at [688, 135] on input "2026 Annual NotificesUbiquiti" at bounding box center [784, 129] width 416 height 29
click at [691, 134] on input "2026 Annual NotificesUbiquiti" at bounding box center [784, 129] width 416 height 29
type input "2026 Annual Notifices Ubiquiti"
click at [949, 184] on button "Update" at bounding box center [968, 189] width 37 height 29
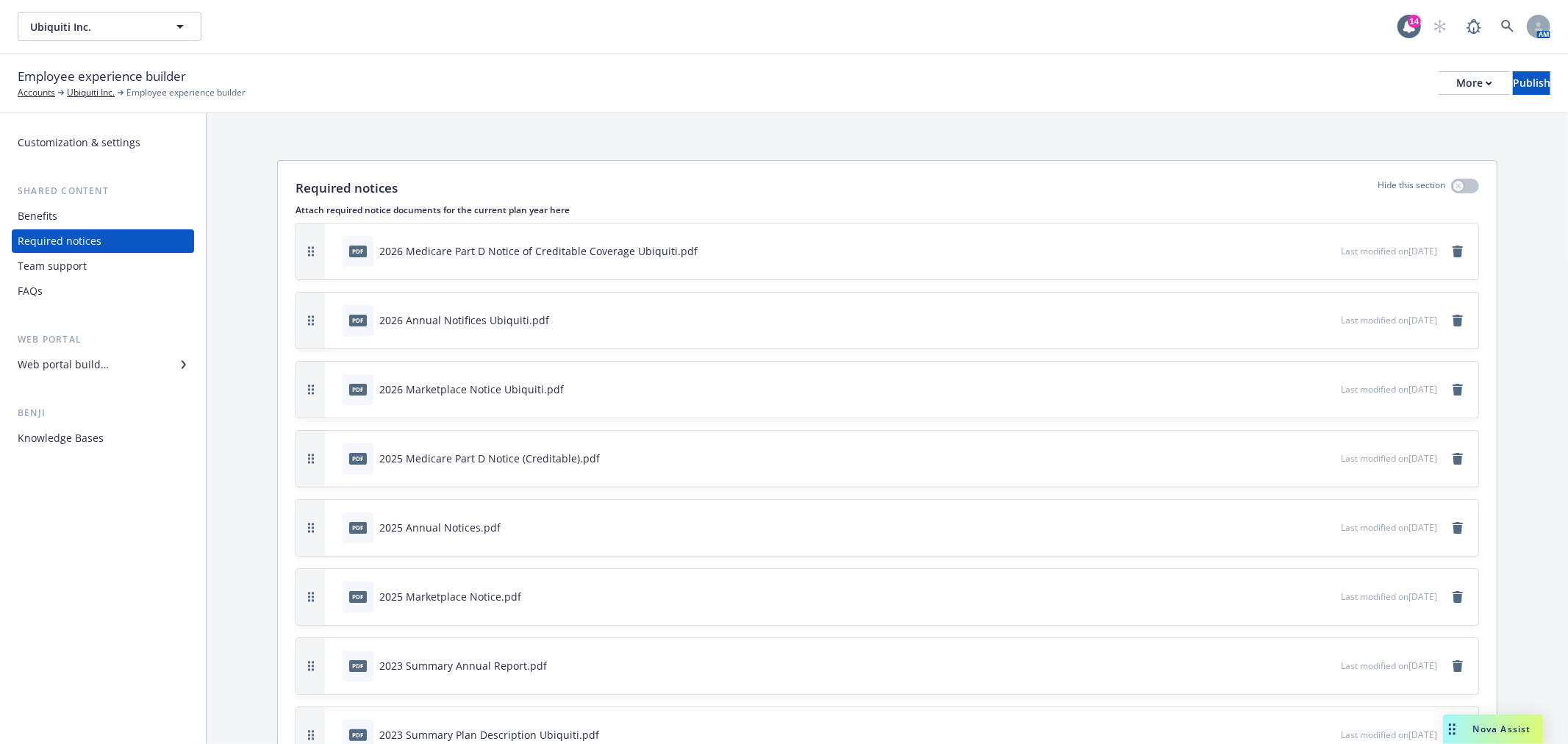
click at [1276, 253] on icon "button" at bounding box center [1280, 251] width 9 height 9
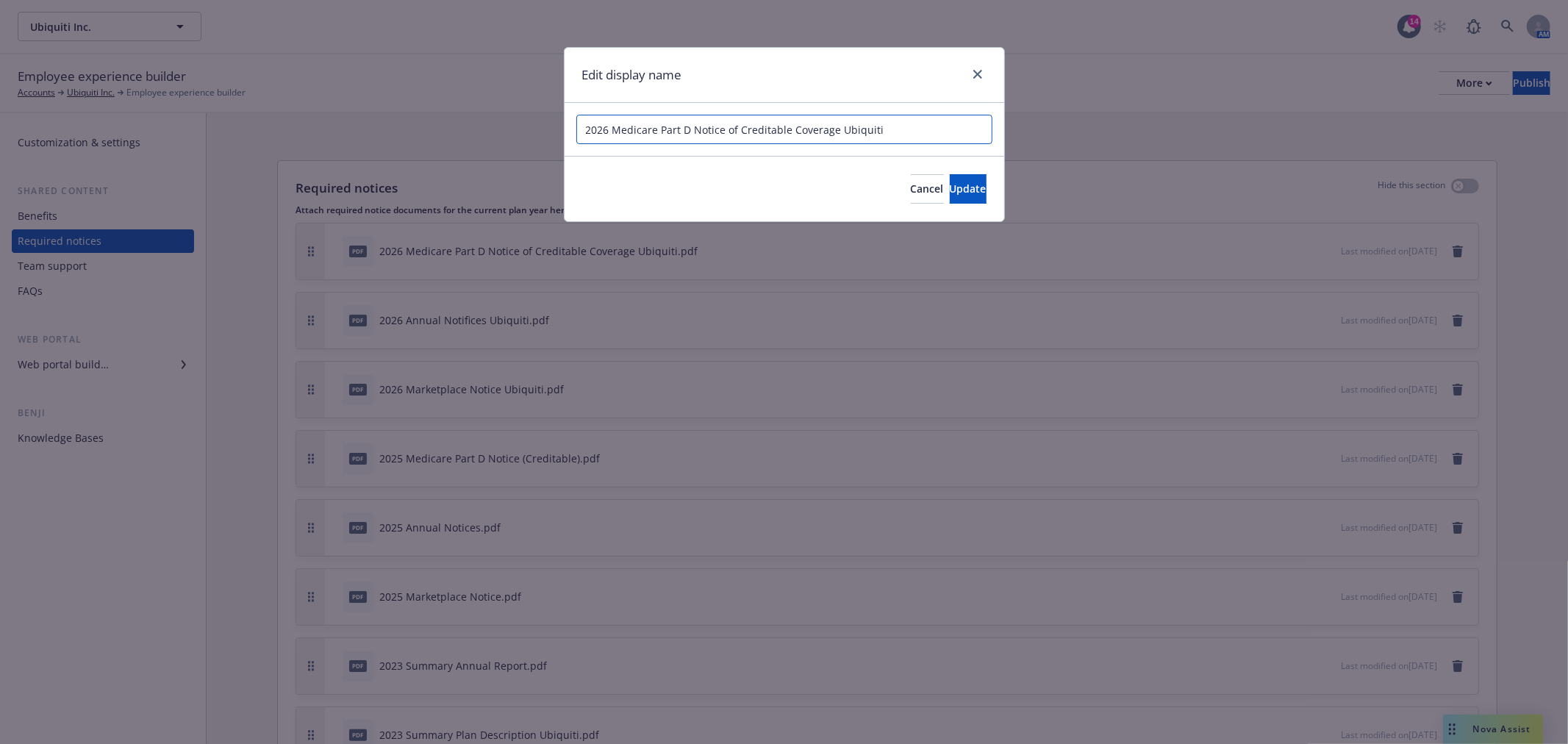
drag, startPoint x: 692, startPoint y: 130, endPoint x: 739, endPoint y: 130, distance: 47.0
click at [739, 130] on input "2026 Medicare Part D Notice of Creditable Coverage Ubiquiti" at bounding box center [784, 129] width 416 height 29
drag, startPoint x: 791, startPoint y: 128, endPoint x: 746, endPoint y: 133, distance: 45.3
click at [746, 133] on input "2026 Medicare Part D (Creditable Coverage Ubiquiti" at bounding box center [784, 129] width 416 height 29
type input "2026 Medicare Part D (Creditable) Ubiquiti"
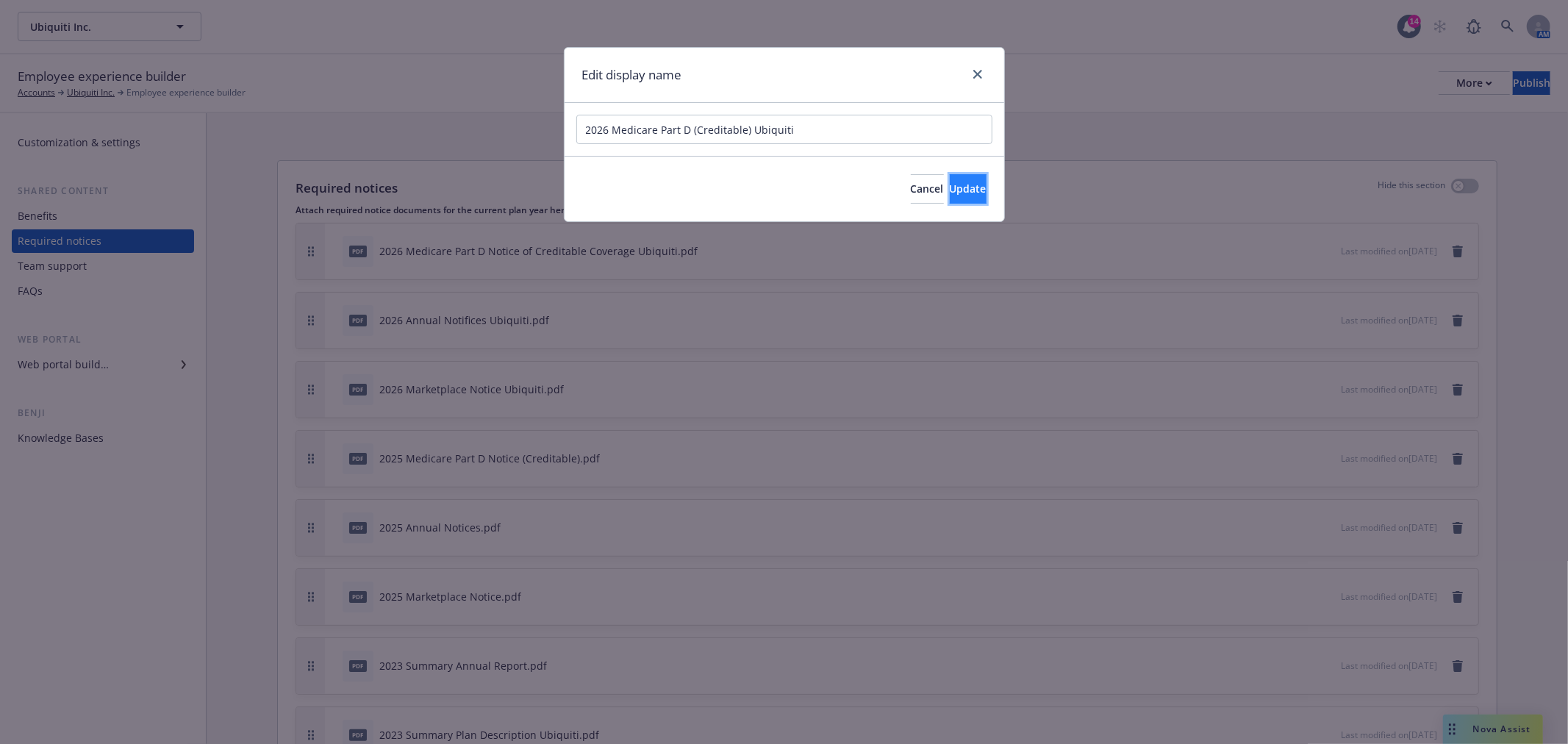
click at [949, 184] on span "Update" at bounding box center [968, 189] width 37 height 14
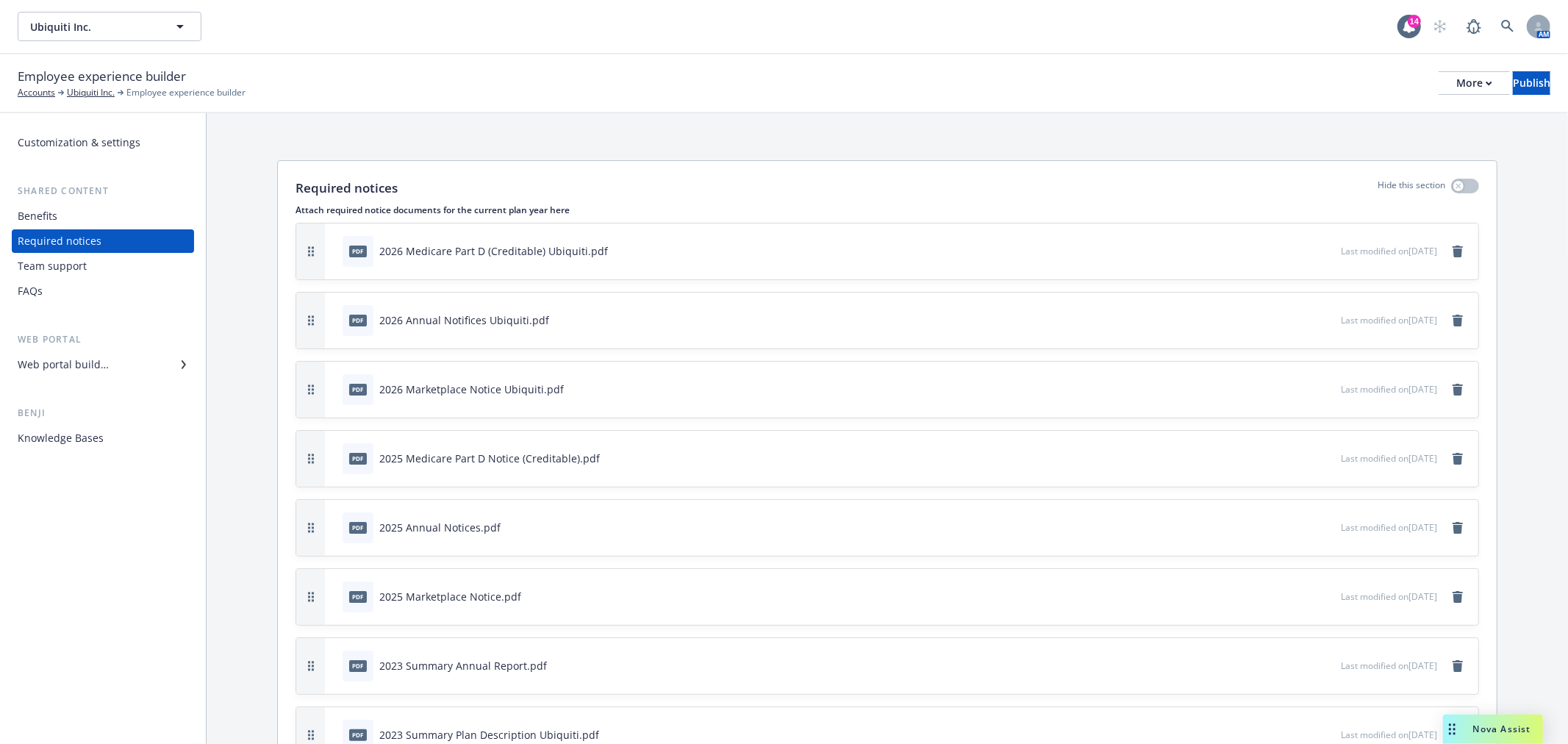
click at [1276, 318] on icon "button" at bounding box center [1279, 321] width 8 height 8
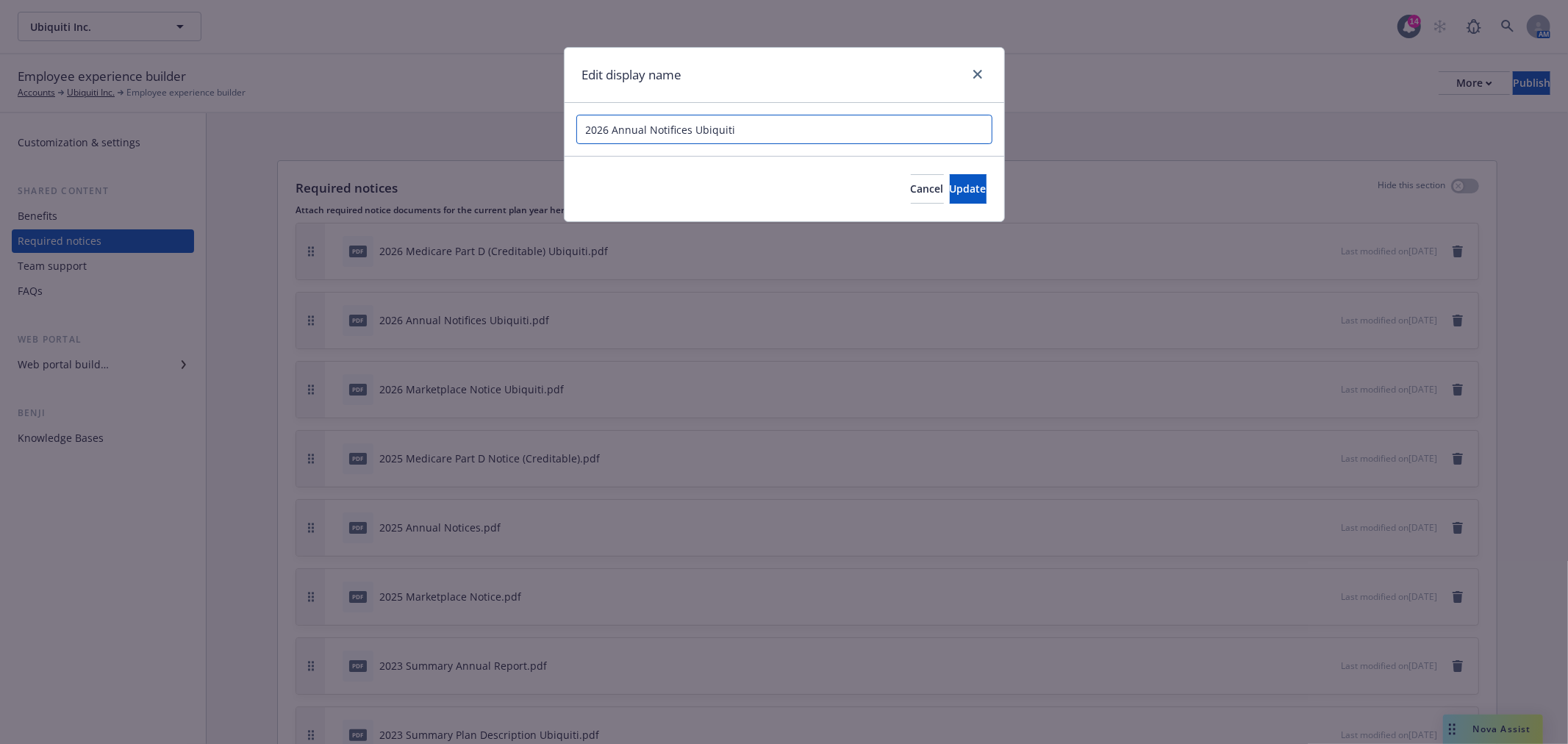
drag, startPoint x: 748, startPoint y: 134, endPoint x: 688, endPoint y: 142, distance: 60.5
click at [688, 142] on input "2026 Annual Notifices Ubiquiti" at bounding box center [784, 129] width 416 height 29
type input "2026 Annual Notifices"
click at [949, 190] on span "Update" at bounding box center [968, 189] width 37 height 14
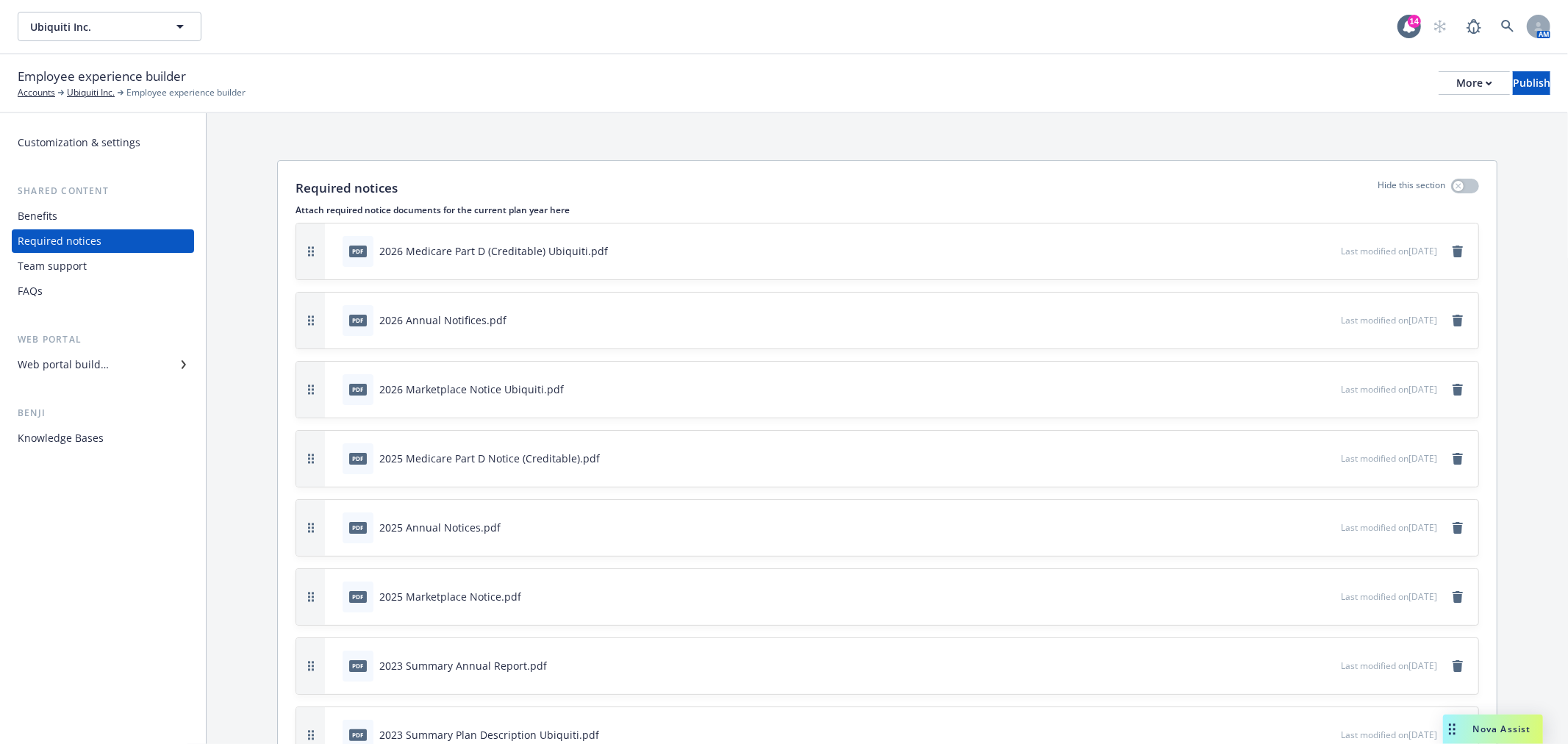
click at [1276, 386] on icon "button" at bounding box center [1280, 389] width 9 height 9
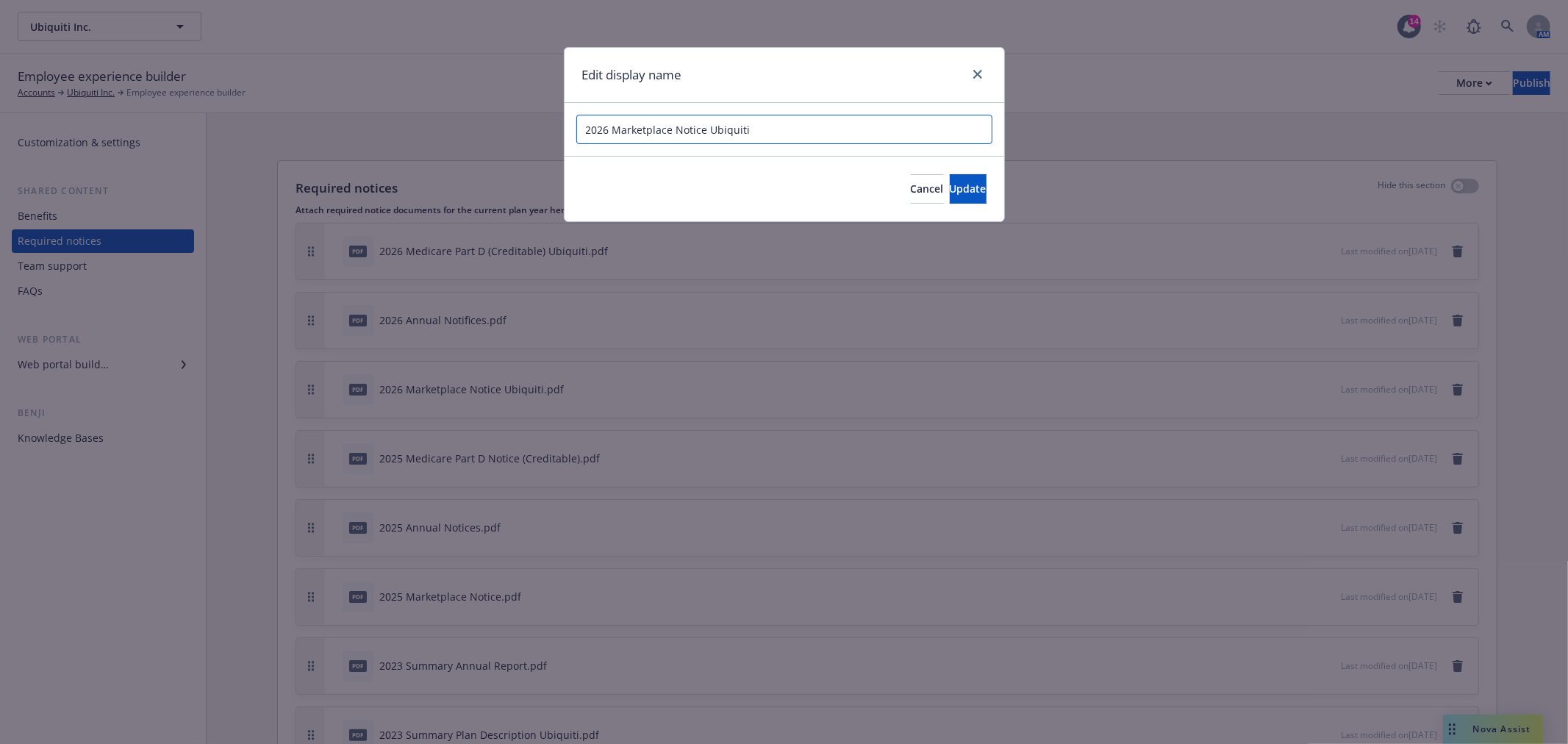
drag, startPoint x: 761, startPoint y: 137, endPoint x: 713, endPoint y: 153, distance: 50.6
click at [702, 146] on div "2026 Marketplace Notice Ubiquiti" at bounding box center [784, 128] width 439 height 53
type input "2026 Marketplace Notice"
click at [949, 196] on button "Update" at bounding box center [968, 189] width 37 height 29
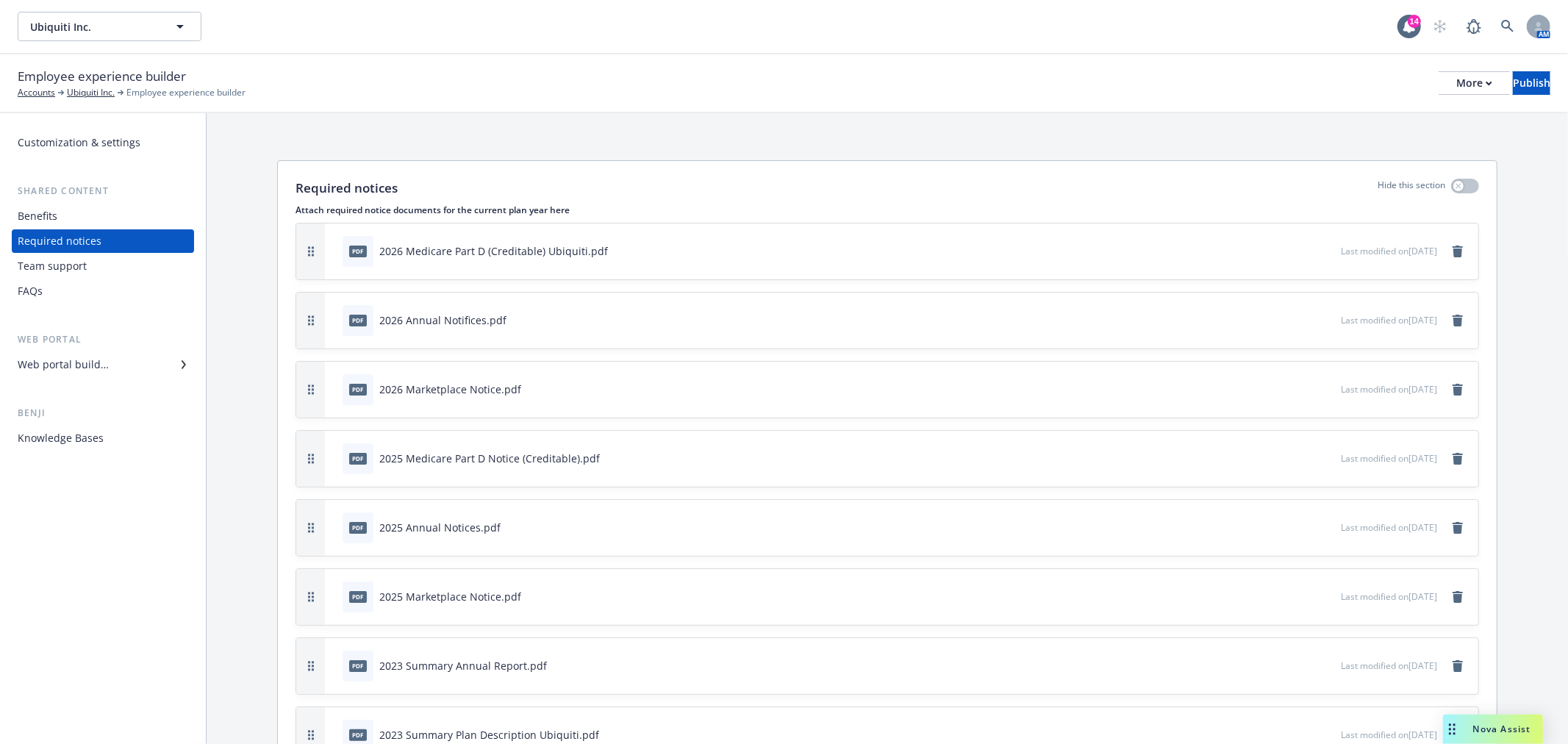
click at [1240, 247] on div "pdf 2026 Medicare Part D (Creditable) Ubiquiti.pdf" at bounding box center [839, 252] width 1005 height 33
click at [1276, 247] on icon "button" at bounding box center [1280, 251] width 9 height 9
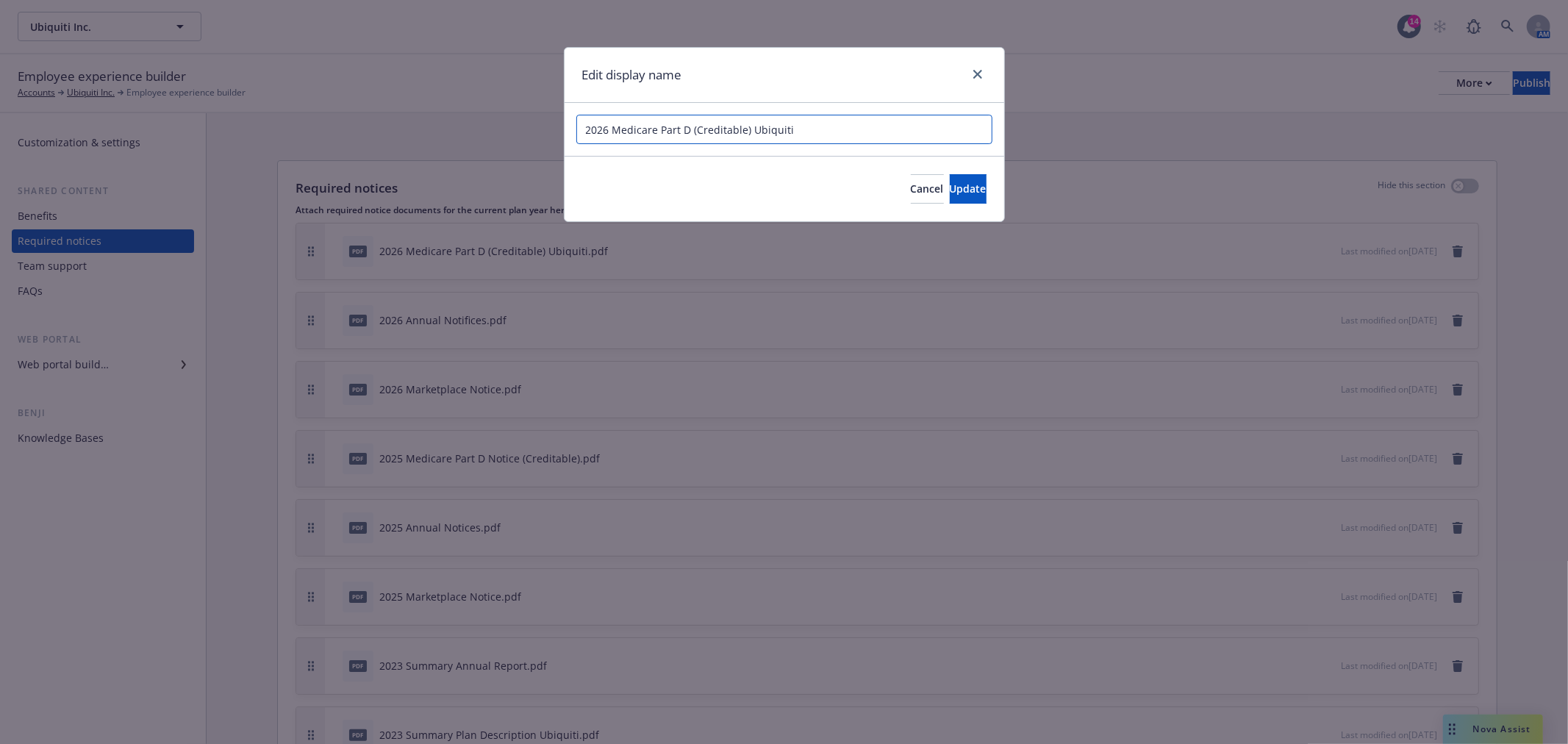
drag, startPoint x: 833, startPoint y: 127, endPoint x: 749, endPoint y: 143, distance: 85.5
click at [749, 143] on input "2026 Medicare Part D (Creditable) Ubiquiti" at bounding box center [784, 129] width 416 height 29
type input "2026 Medicare Part D (Creditable)"
click at [949, 202] on button "Update" at bounding box center [968, 189] width 37 height 29
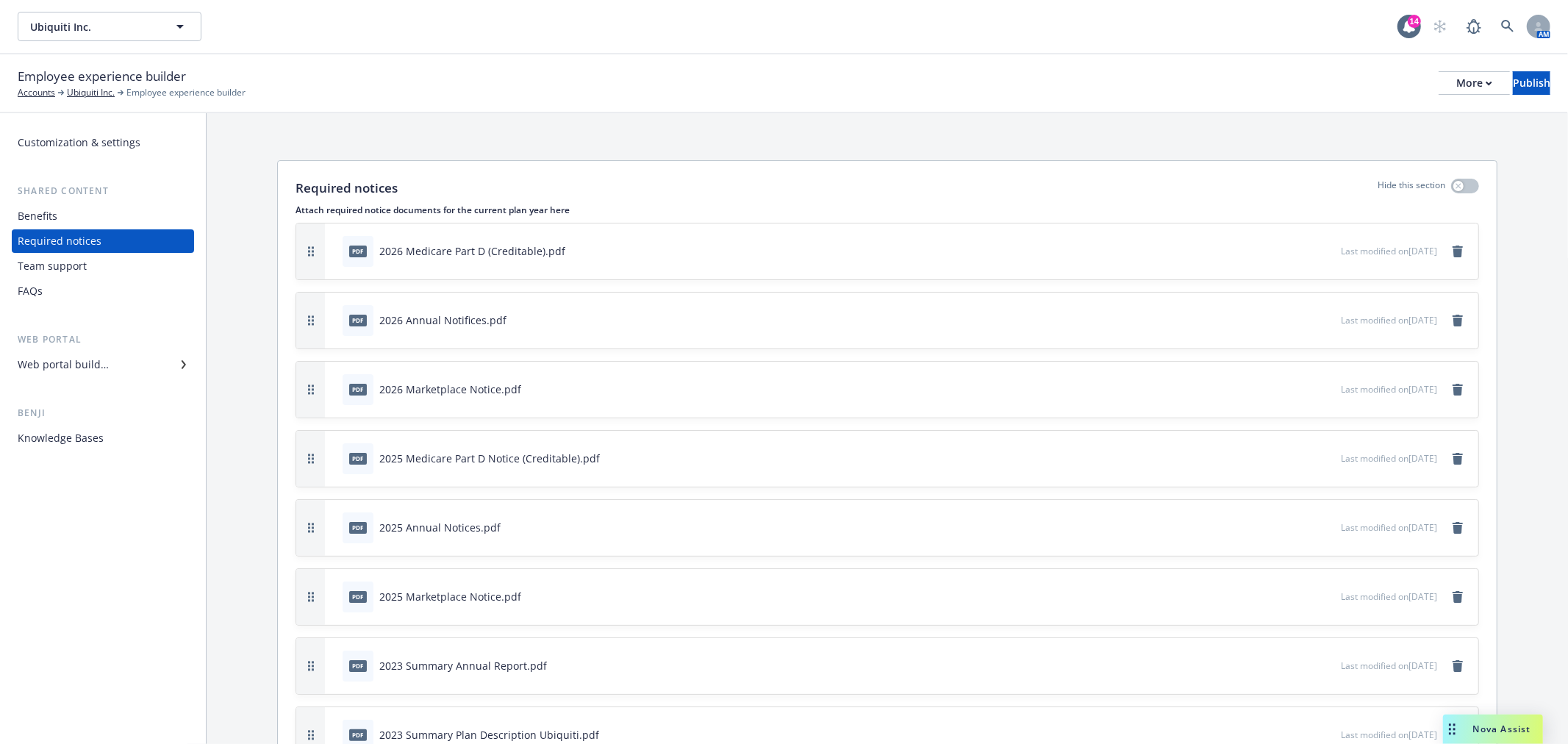
click at [1281, 247] on icon "button" at bounding box center [1283, 248] width 3 height 3
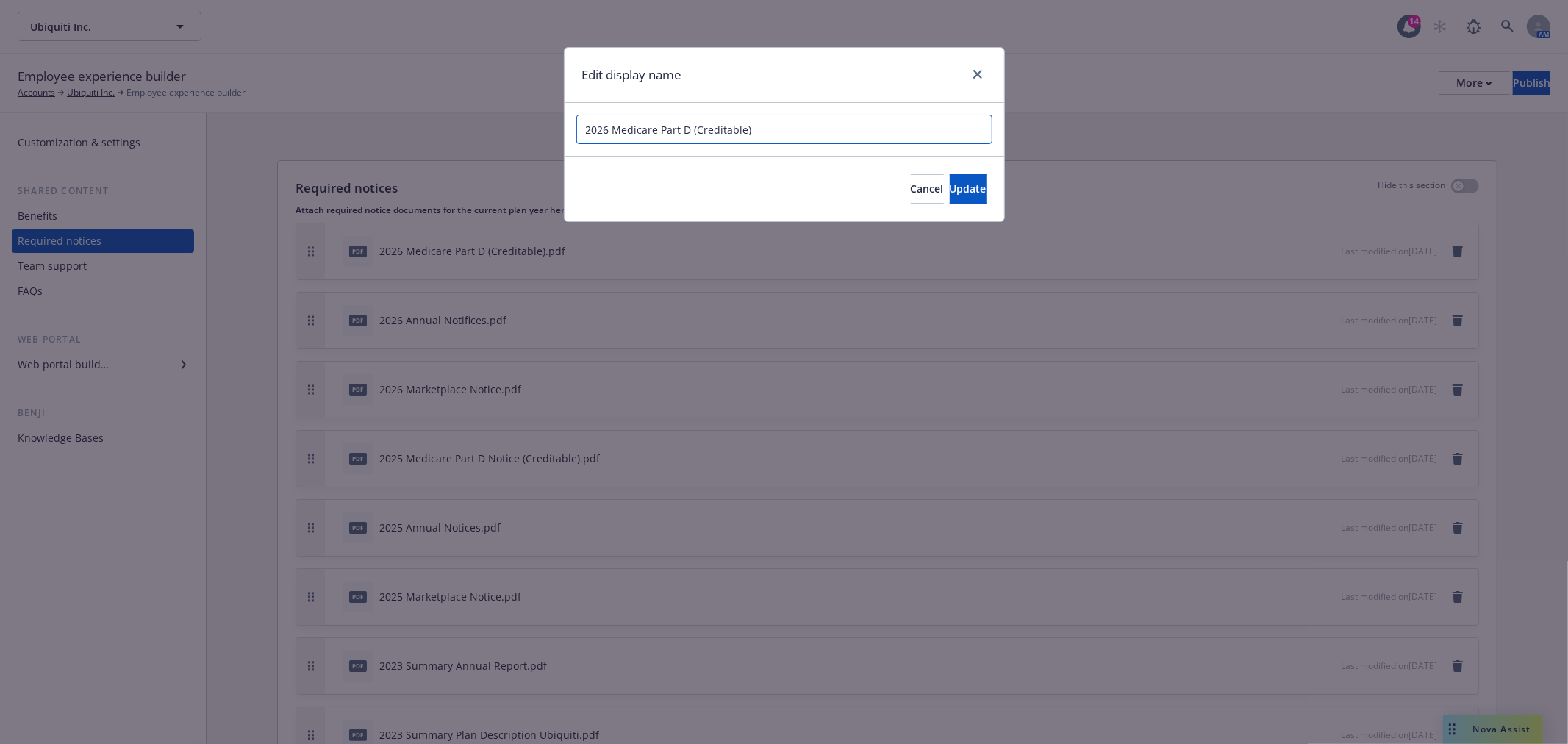
click at [691, 130] on input "2026 Medicare Part D (Creditable)" at bounding box center [784, 129] width 416 height 29
type input "2026 Medicare Part D Notice (Creditable)"
click at [964, 190] on button "Update" at bounding box center [968, 189] width 37 height 29
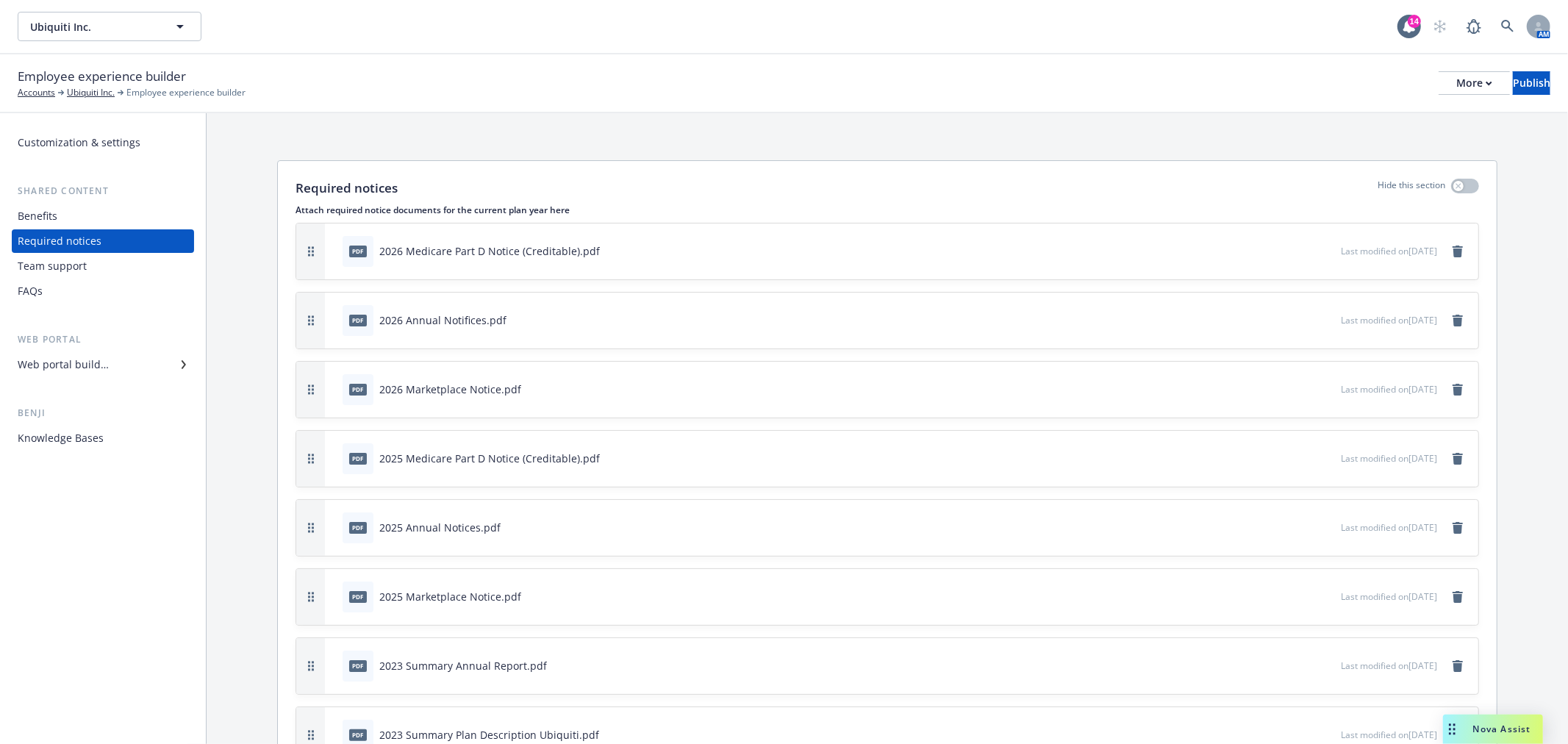
click at [1276, 322] on icon "button" at bounding box center [1280, 320] width 9 height 9
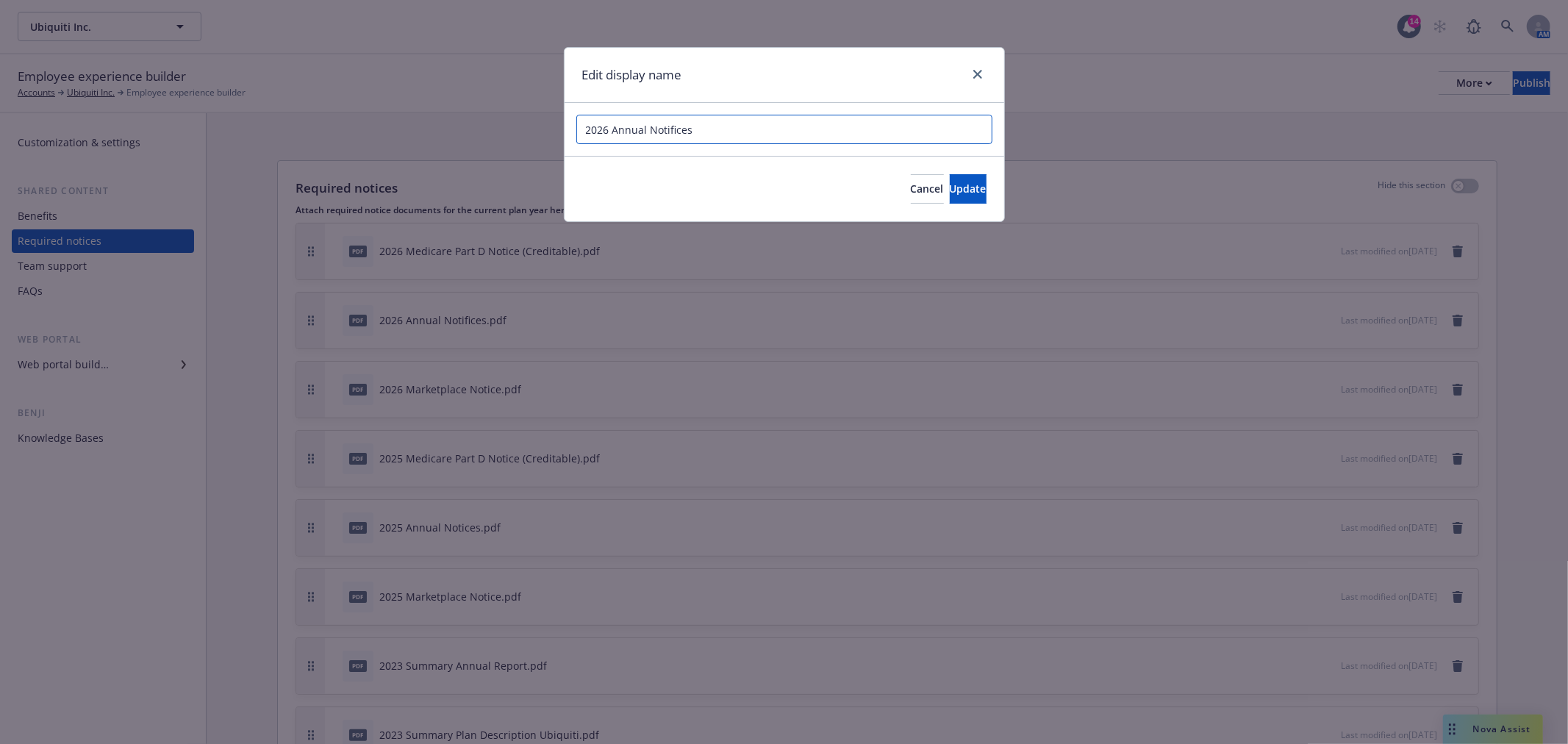
click at [671, 129] on input "2026 Annual Notifices" at bounding box center [784, 129] width 416 height 29
type input "2026 Annual Notices"
click at [949, 188] on span "Update" at bounding box center [968, 189] width 37 height 14
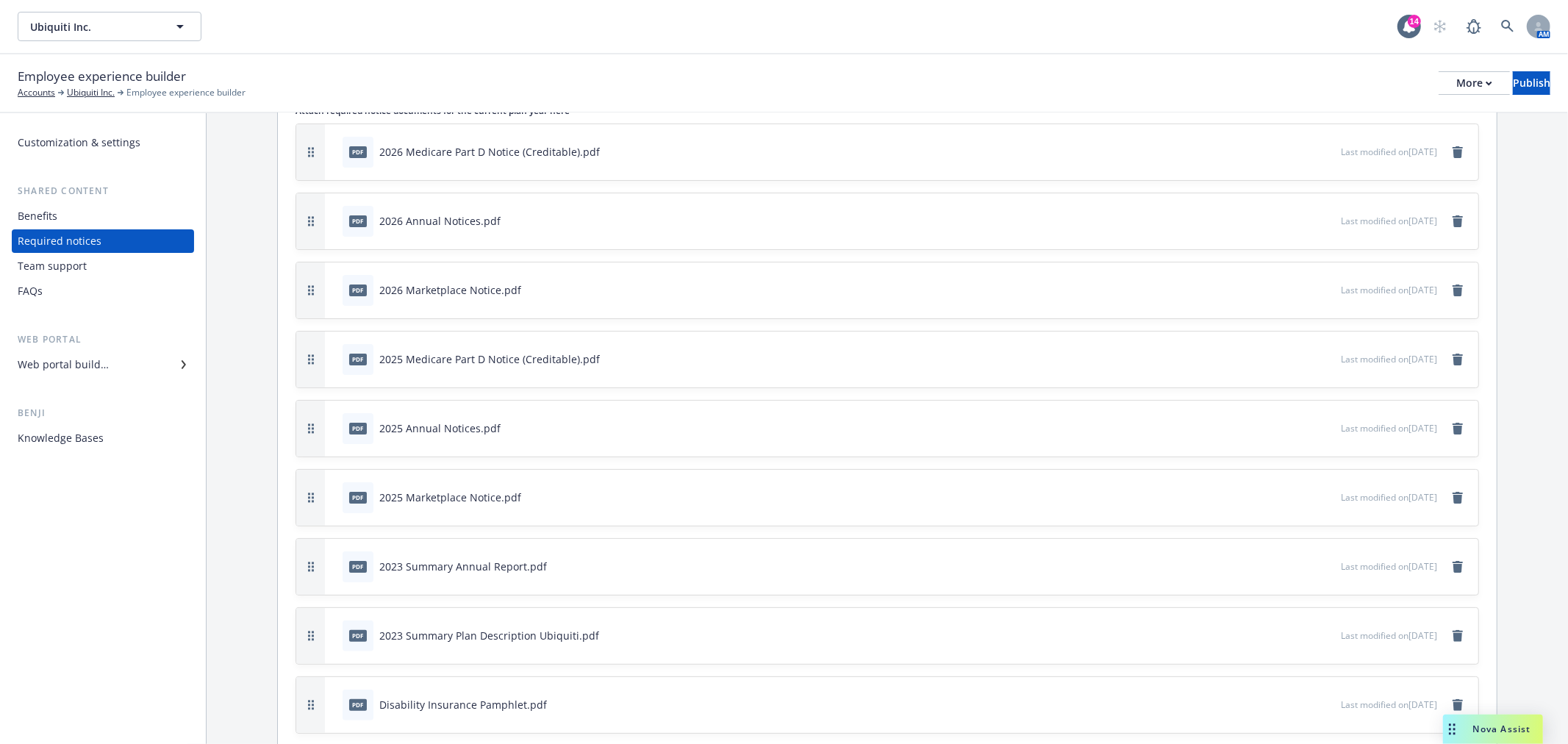
scroll to position [490, 0]
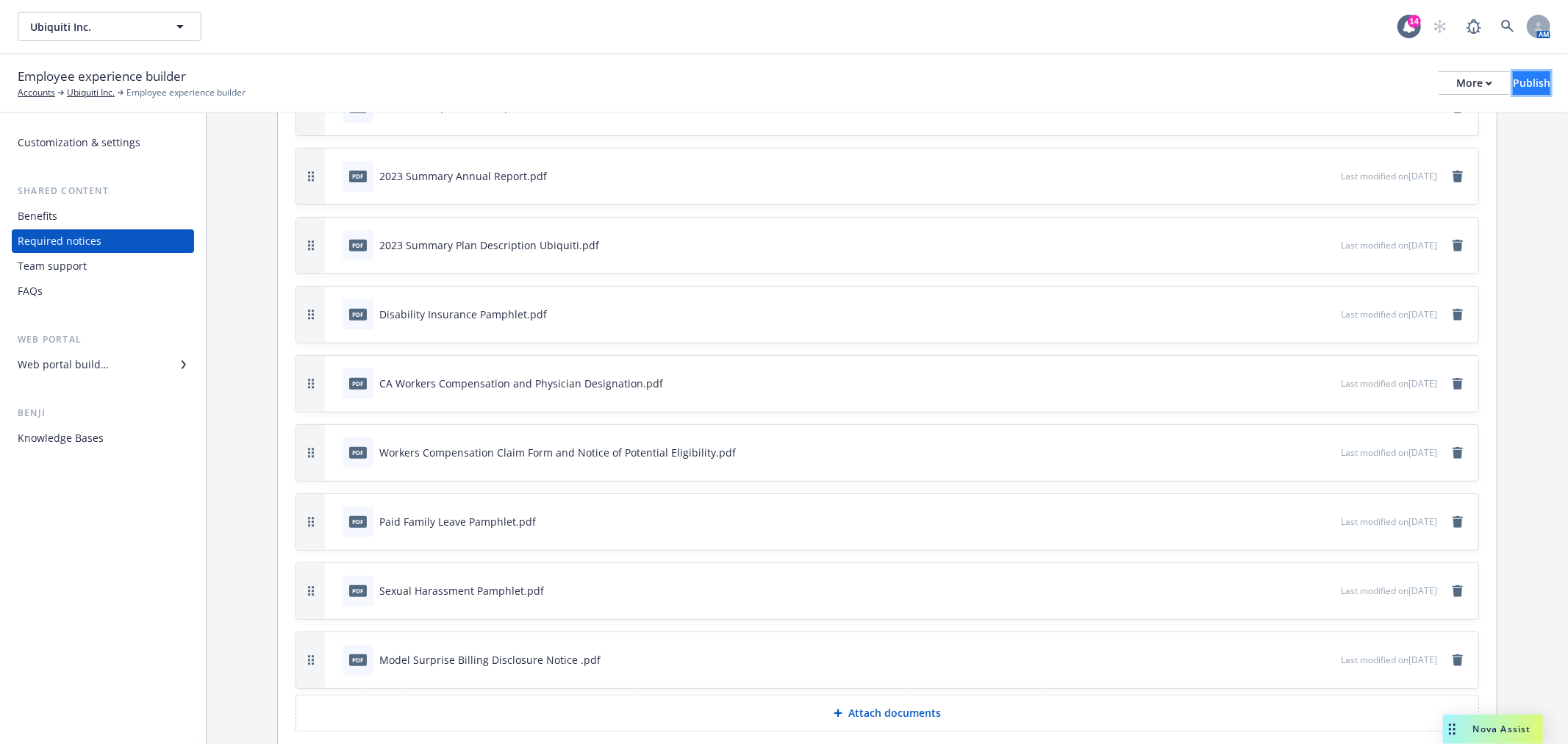
click at [1515, 92] on div "Publish" at bounding box center [1532, 84] width 38 height 22
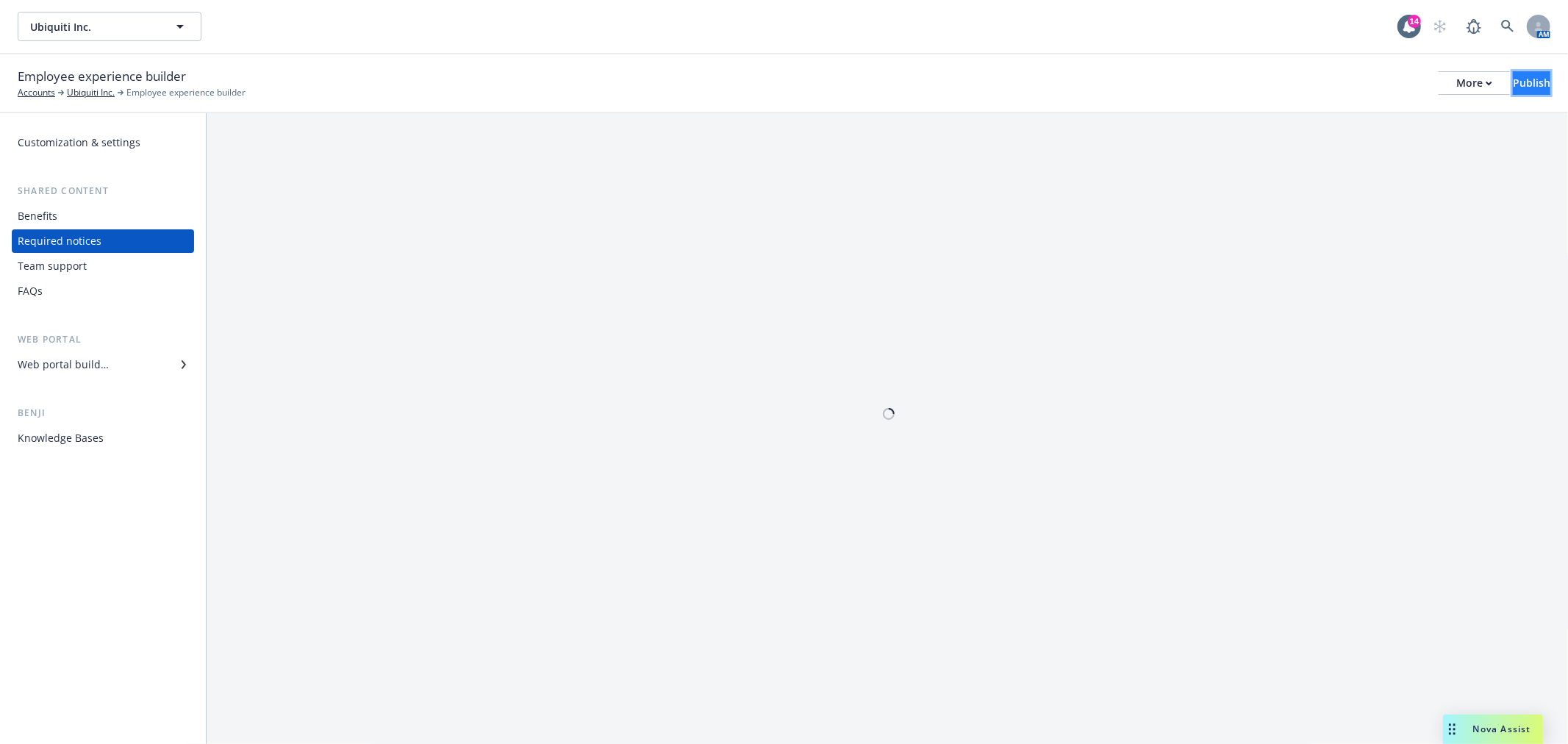
scroll to position [0, 0]
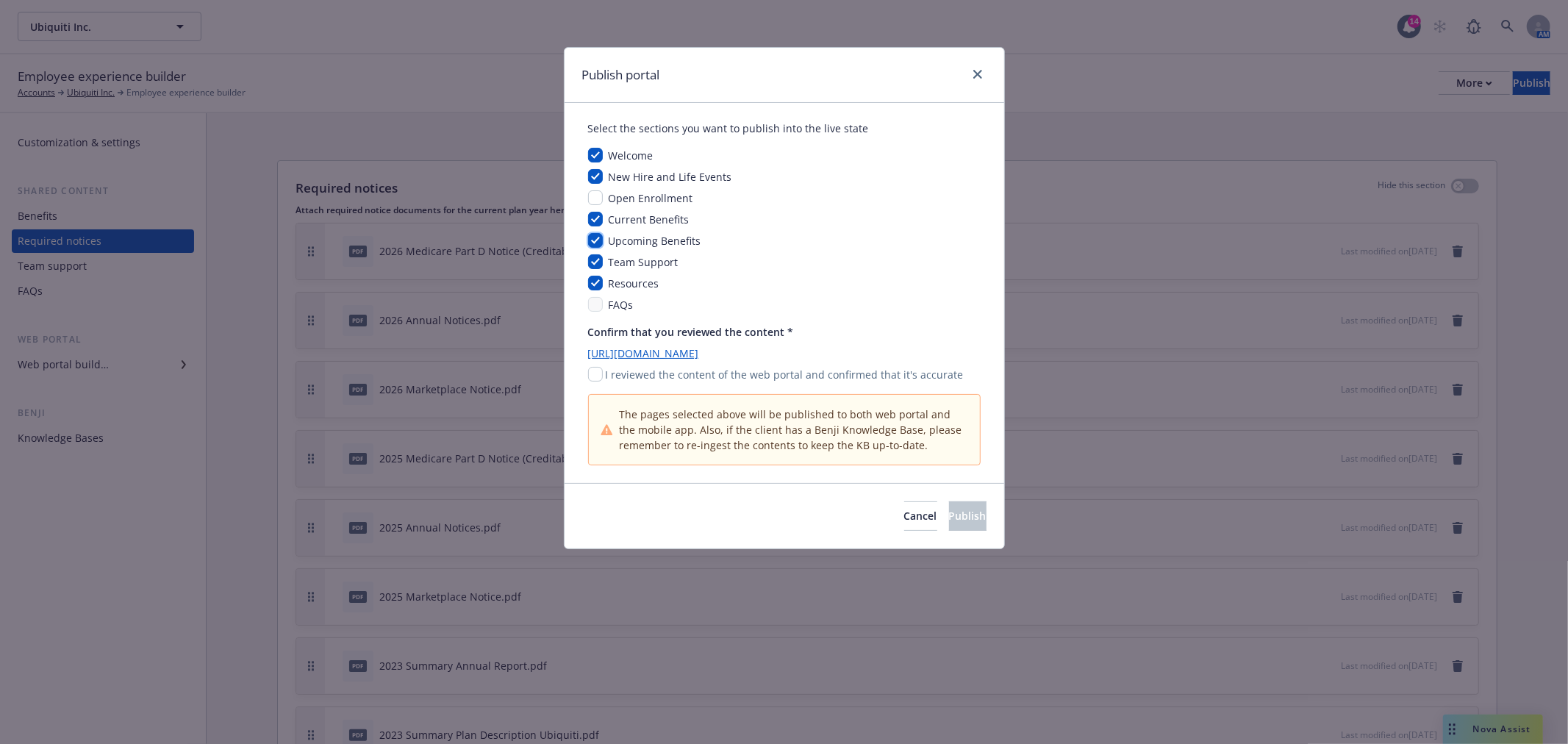
click at [597, 241] on input "checkbox" at bounding box center [595, 240] width 15 height 15
checkbox input "false"
click at [600, 378] on input "checkbox" at bounding box center [595, 374] width 15 height 15
checkbox input "true"
click at [949, 519] on button "Publish" at bounding box center [968, 516] width 38 height 29
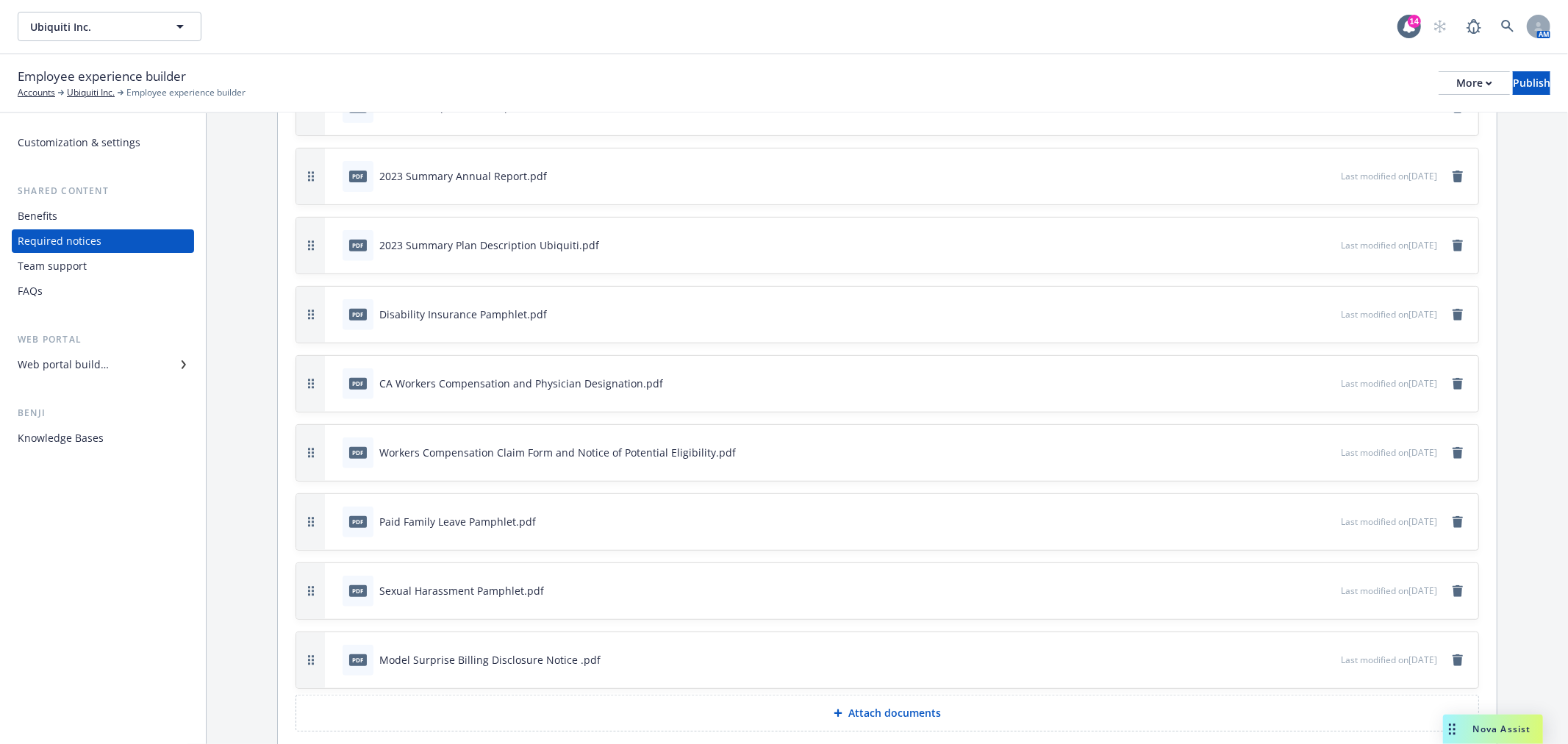
scroll to position [549, 0]
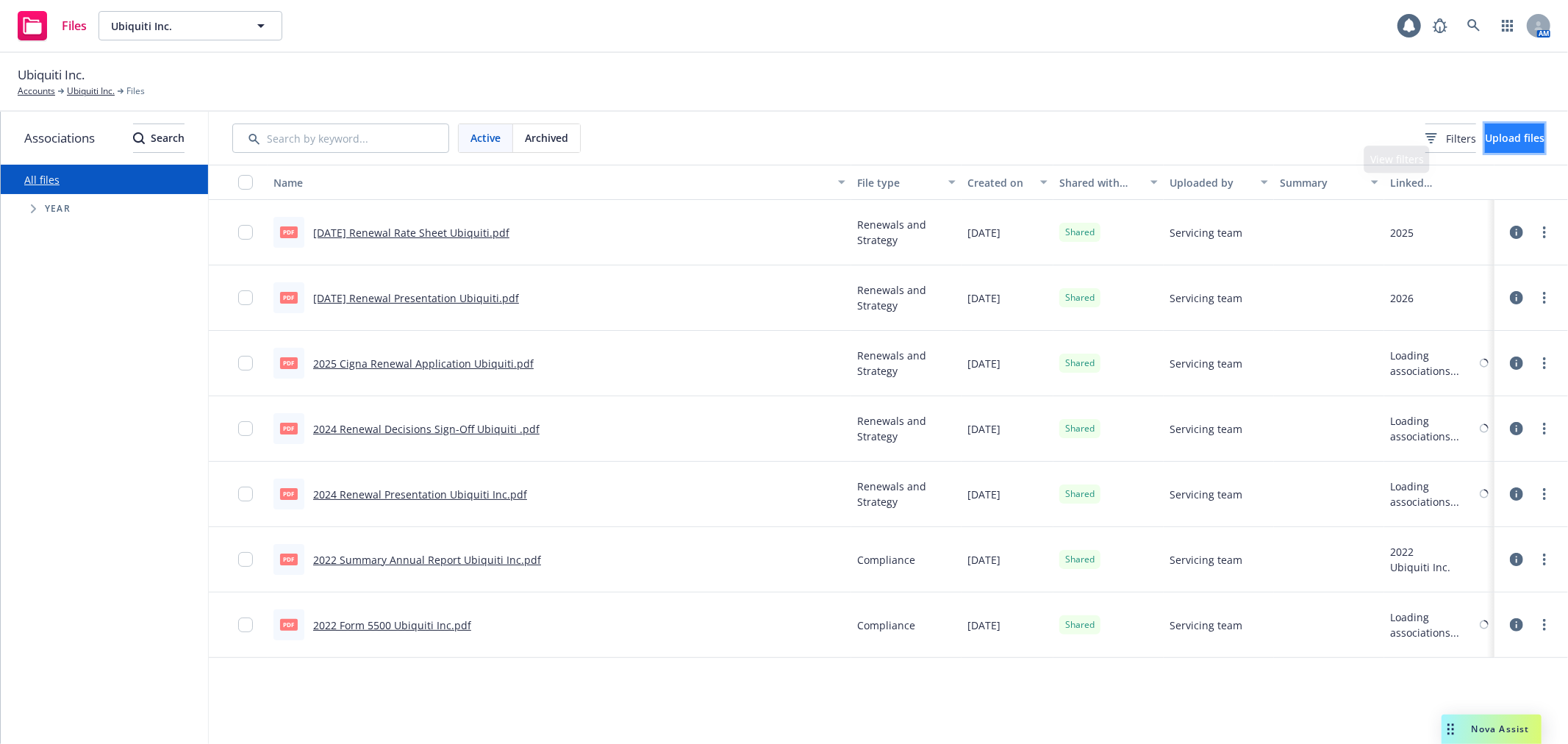
click at [1518, 141] on span "Upload files" at bounding box center [1515, 138] width 59 height 14
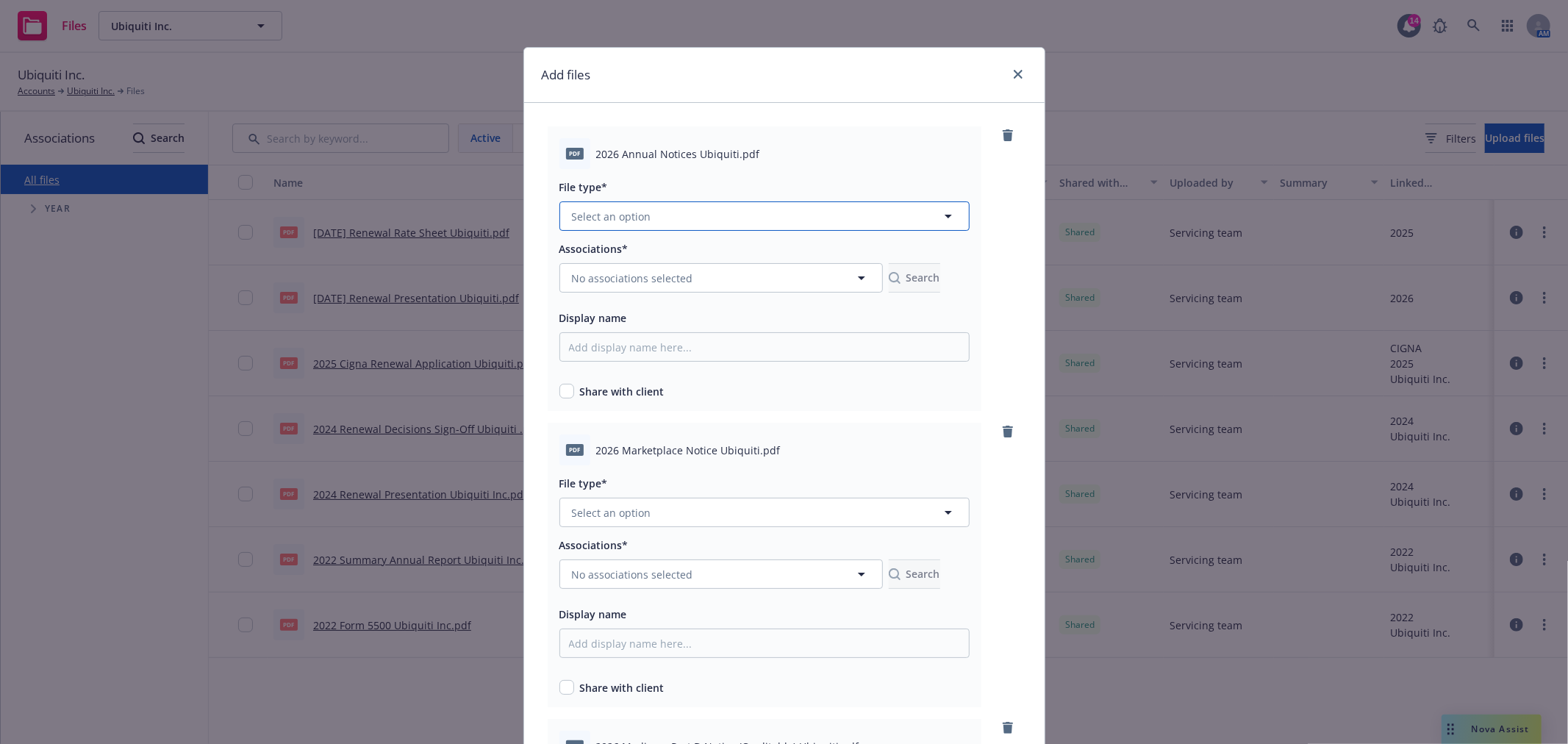
click at [674, 218] on button "Select an option" at bounding box center [764, 216] width 410 height 29
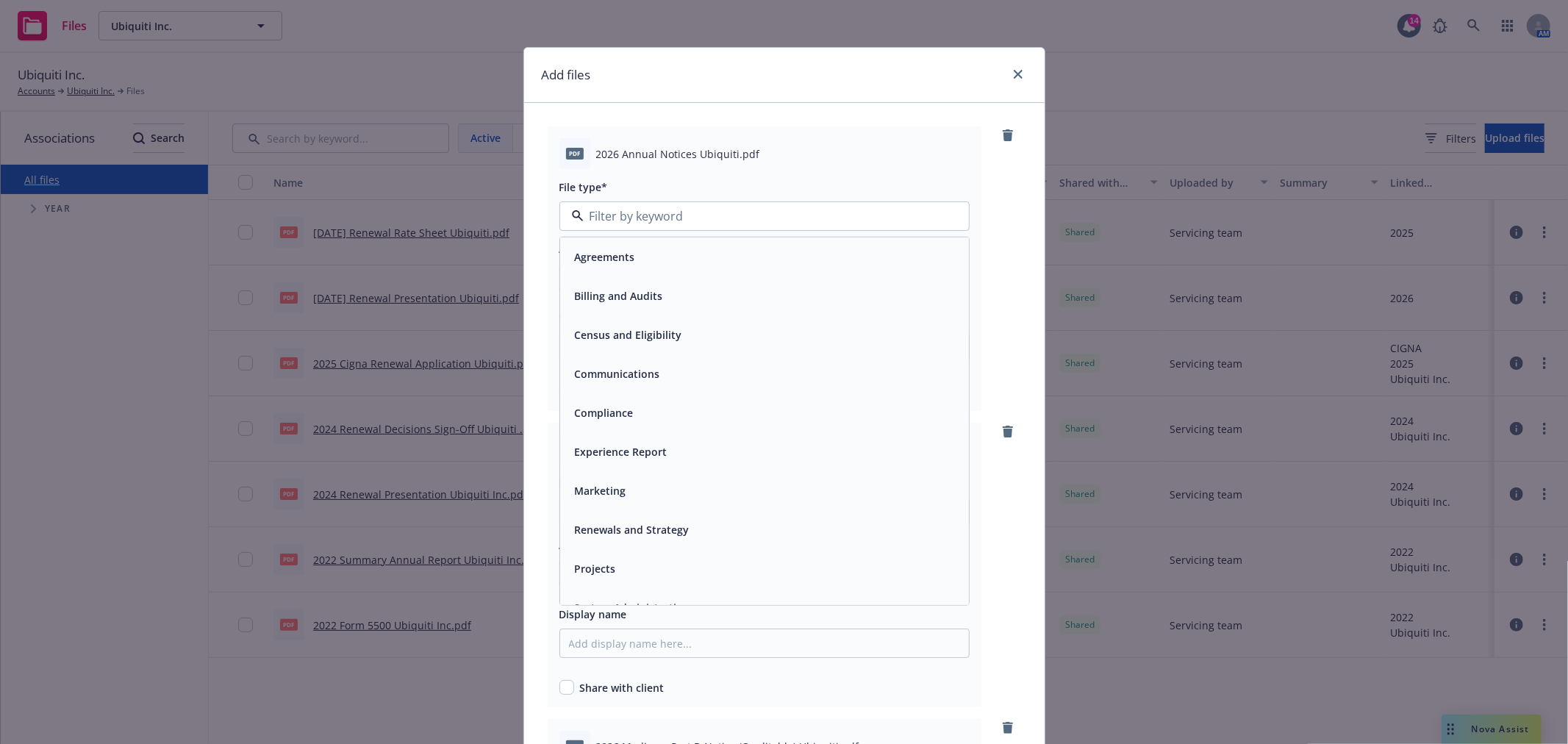
drag, startPoint x: 650, startPoint y: 415, endPoint x: 663, endPoint y: 373, distance: 44.0
click at [650, 414] on div "Compliance" at bounding box center [764, 413] width 391 height 22
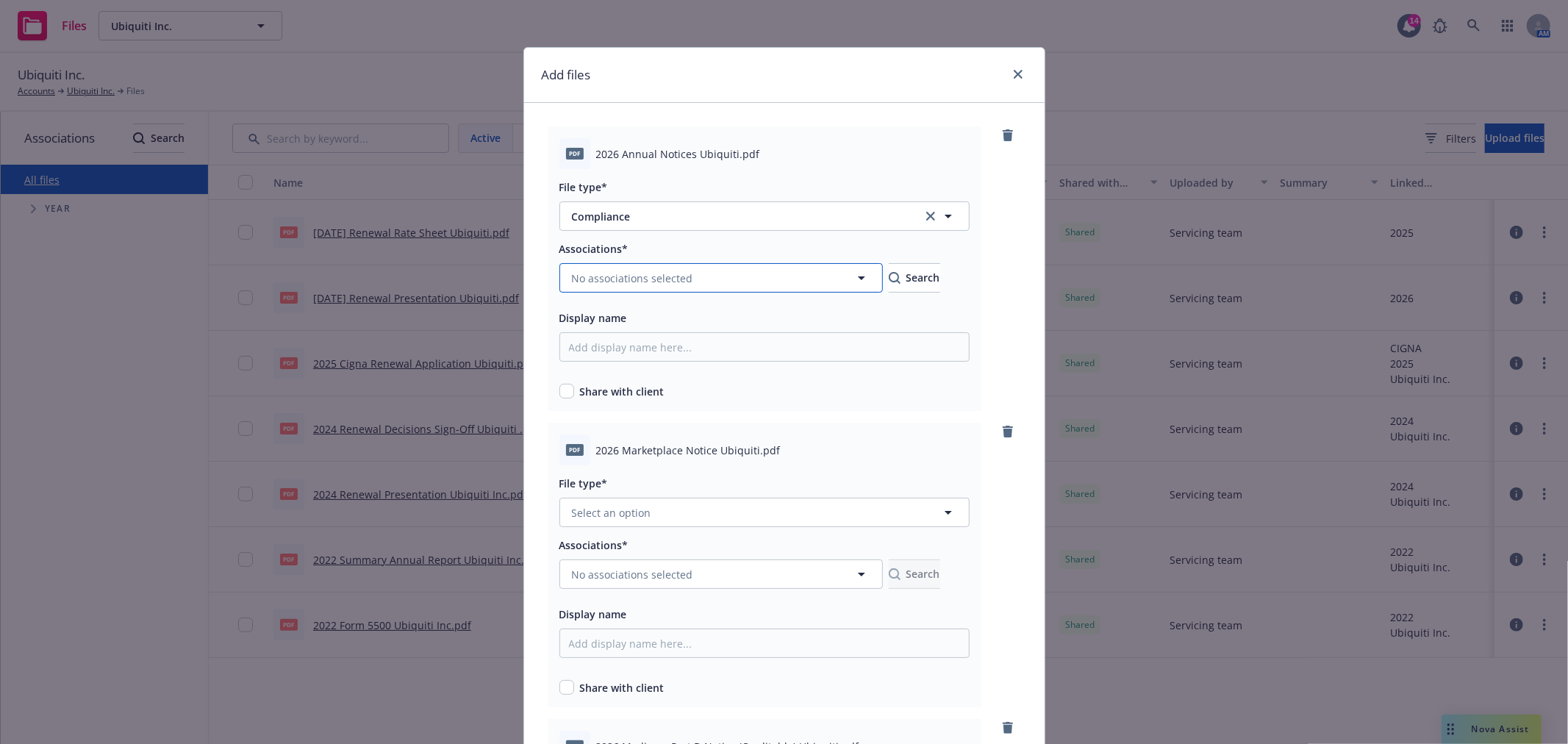
click at [672, 278] on span "No associations selected" at bounding box center [632, 278] width 121 height 16
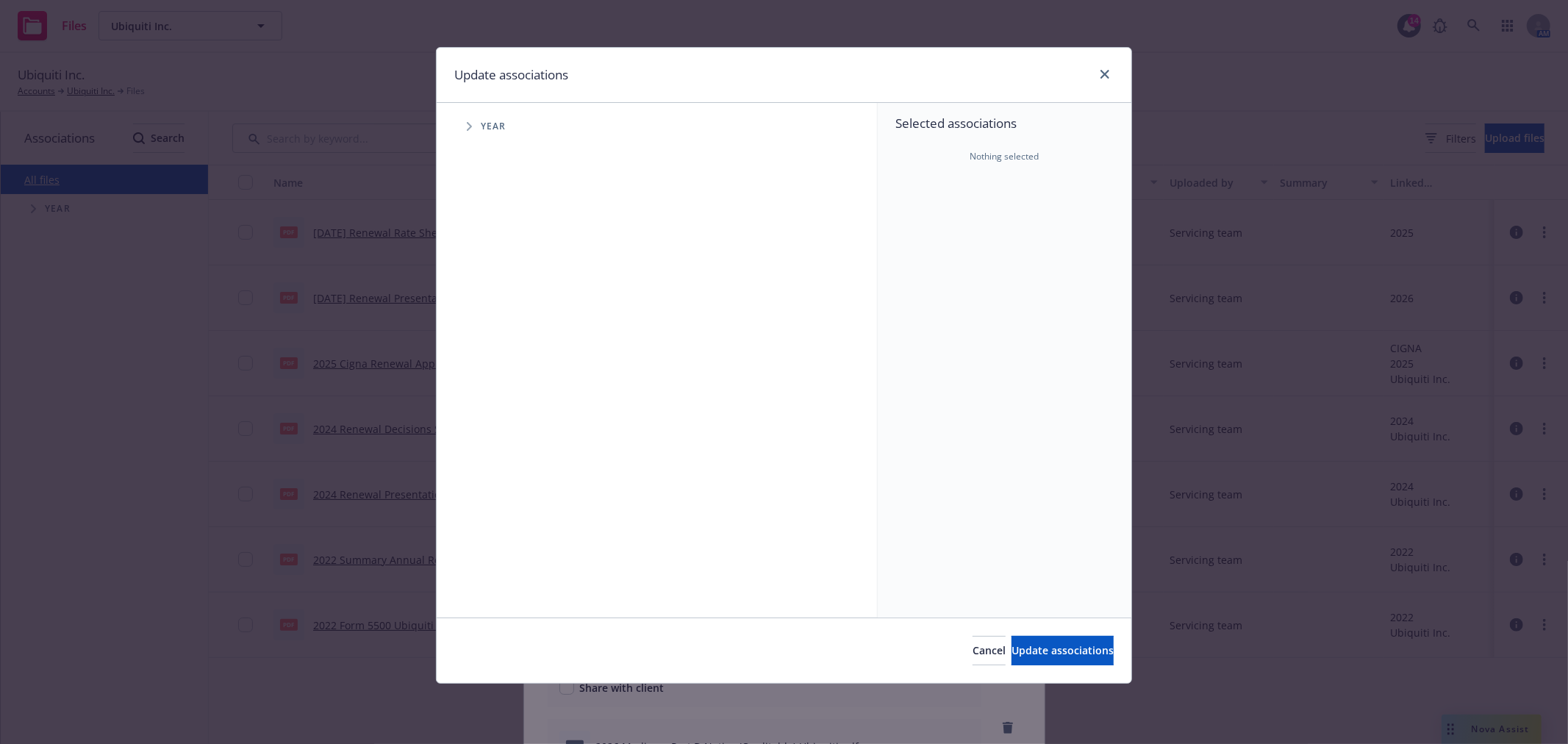
click at [467, 129] on icon "Tree Example" at bounding box center [470, 127] width 6 height 9
click at [506, 353] on div "2026 Year" at bounding box center [520, 362] width 44 height 28
checkbox input "true"
click at [1046, 652] on span "Update associations" at bounding box center [1062, 651] width 103 height 14
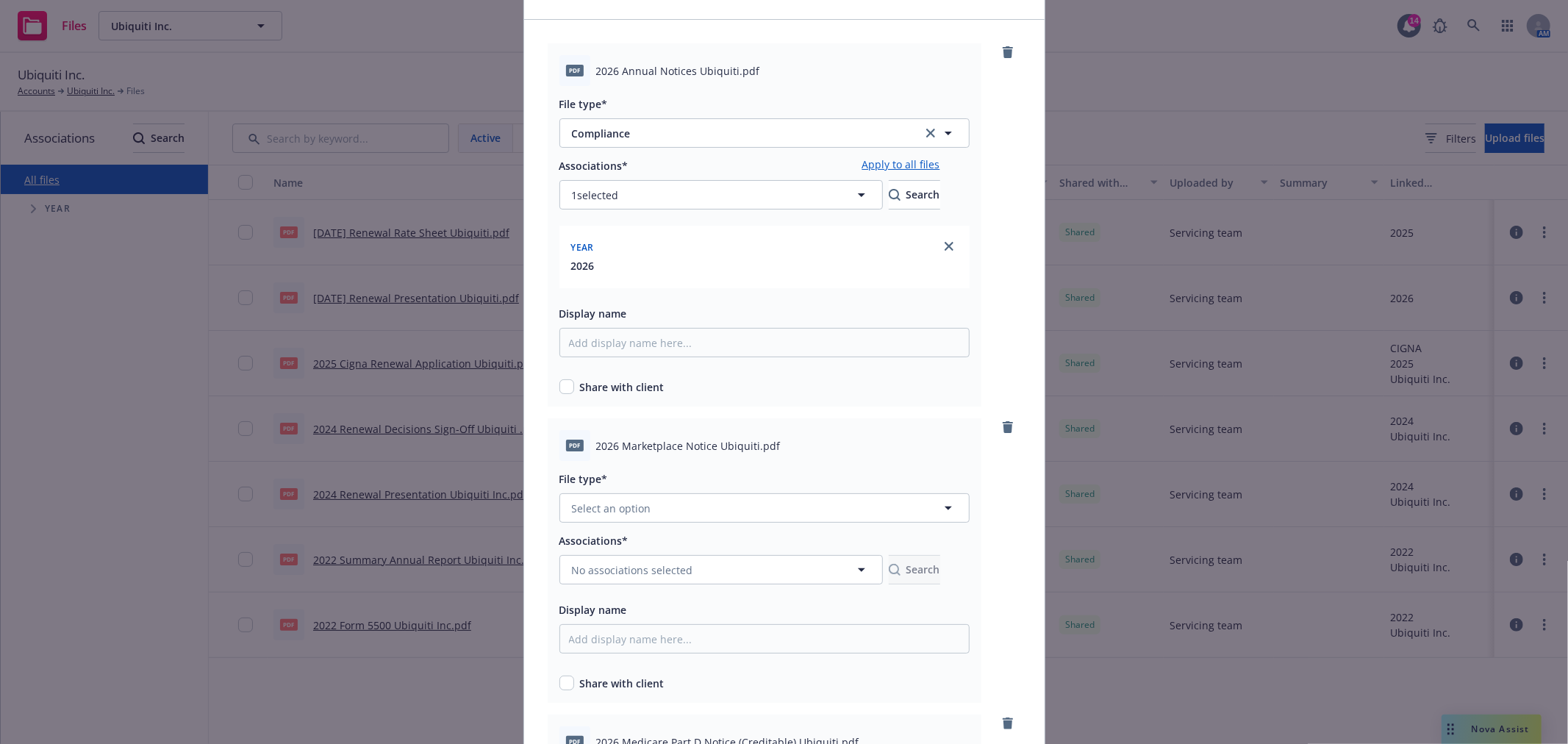
scroll to position [163, 0]
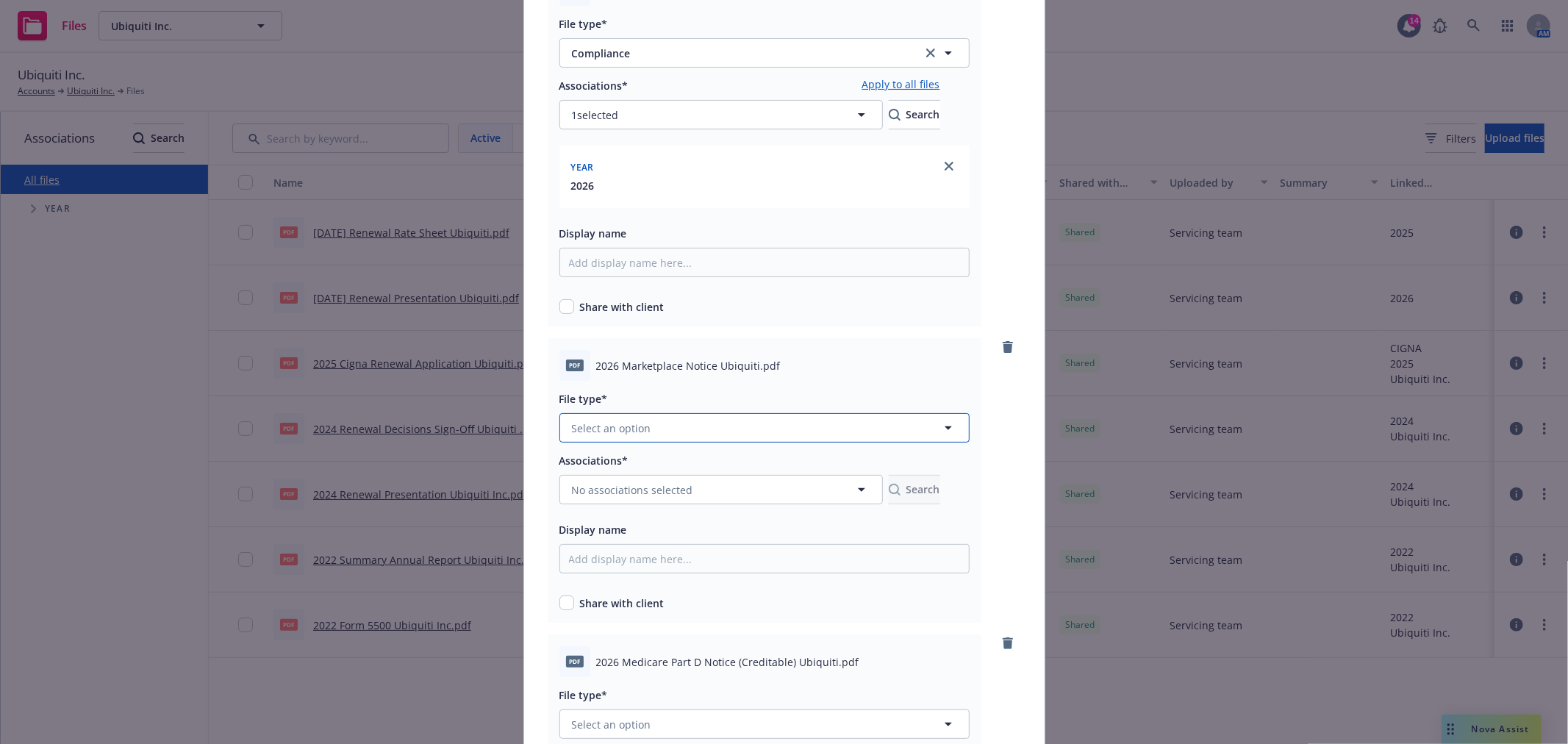
click at [663, 434] on button "Select an option" at bounding box center [764, 428] width 410 height 29
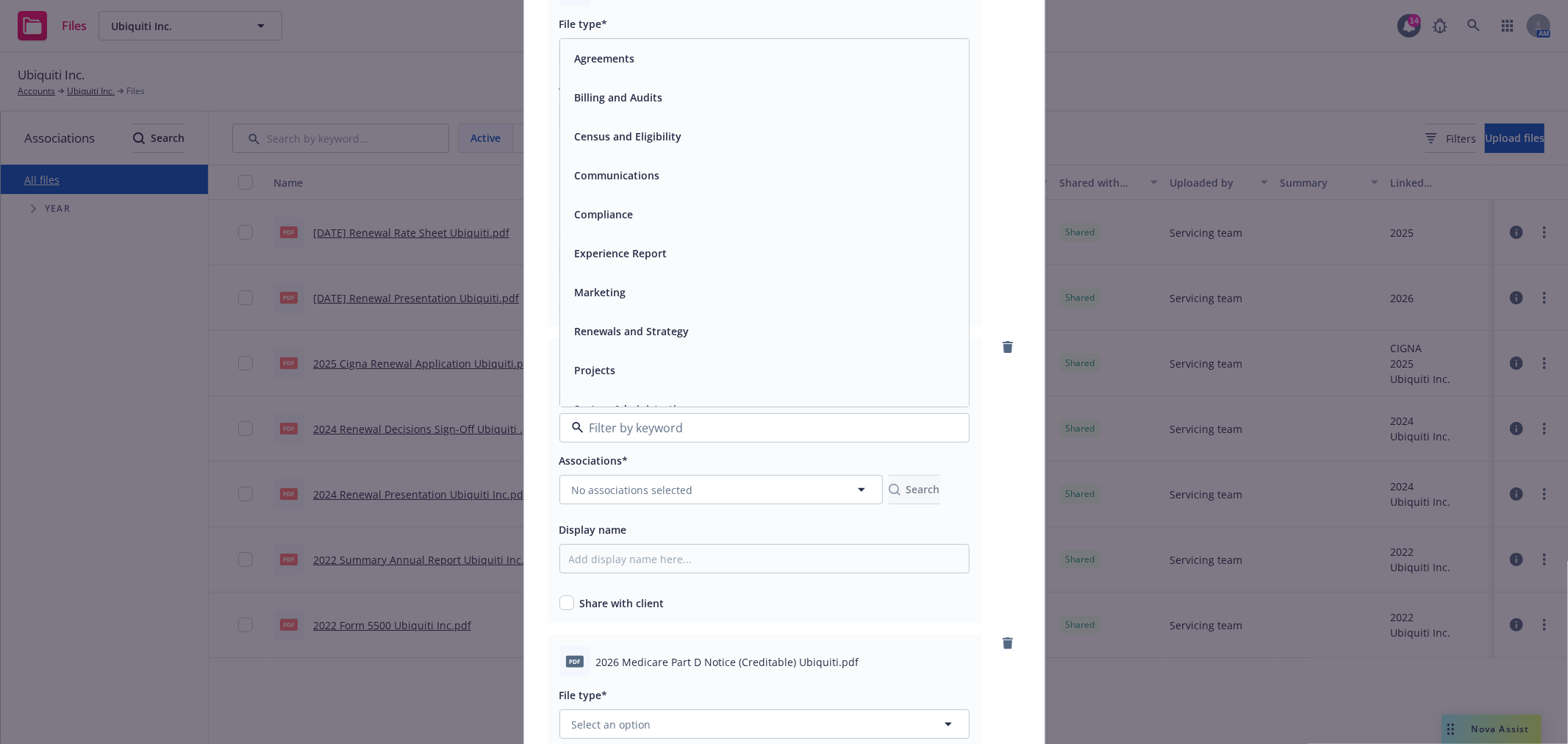
click at [675, 218] on div "Compliance" at bounding box center [764, 215] width 391 height 22
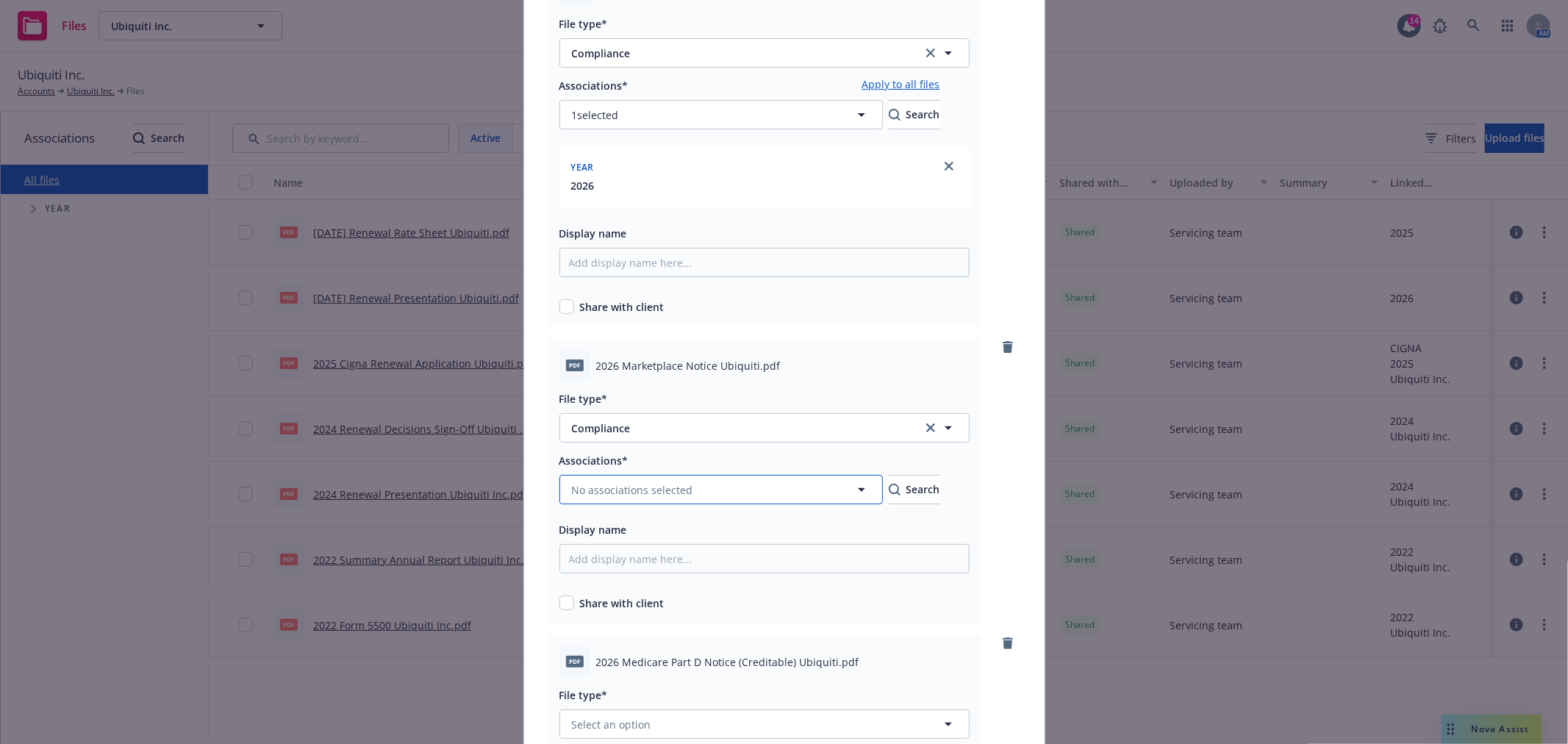
click at [639, 484] on span "No associations selected" at bounding box center [632, 491] width 121 height 16
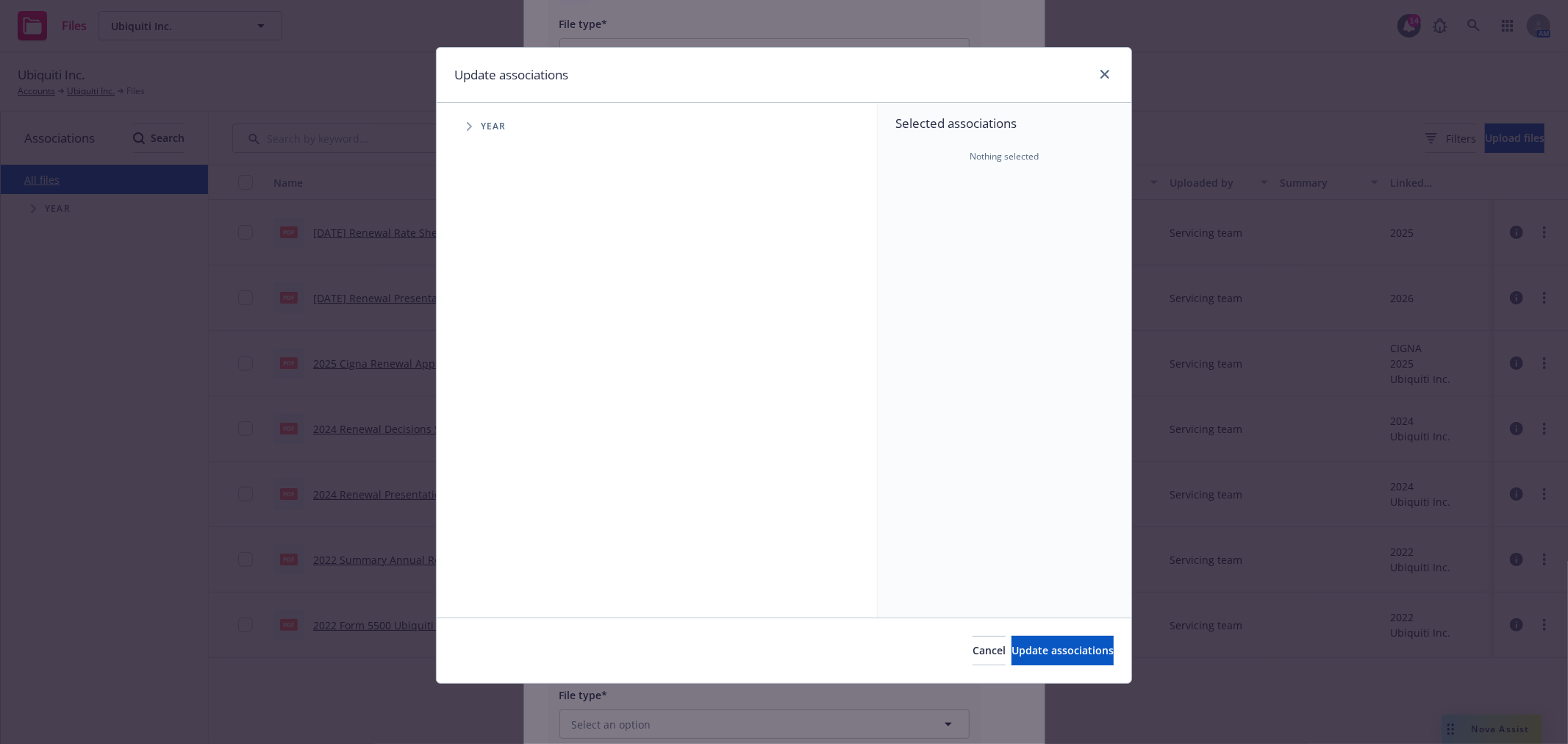
click at [487, 127] on span "Year" at bounding box center [494, 127] width 26 height 9
click at [471, 121] on span "Tree Example" at bounding box center [469, 126] width 23 height 23
drag, startPoint x: 512, startPoint y: 361, endPoint x: 551, endPoint y: 393, distance: 50.4
click at [511, 361] on input "Tree Example" at bounding box center [506, 361] width 15 height 15
checkbox input "true"
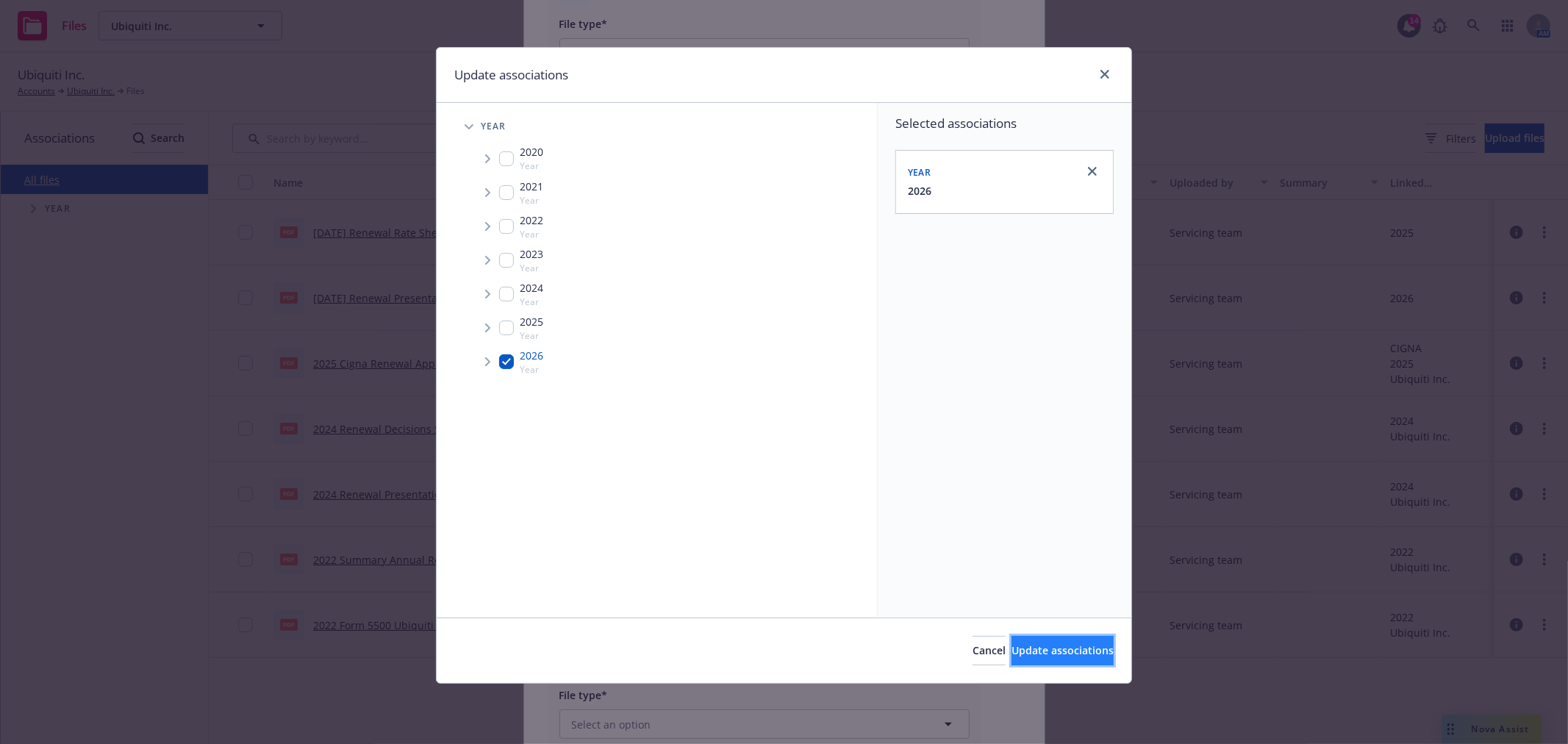
click at [1030, 644] on span "Update associations" at bounding box center [1062, 651] width 103 height 14
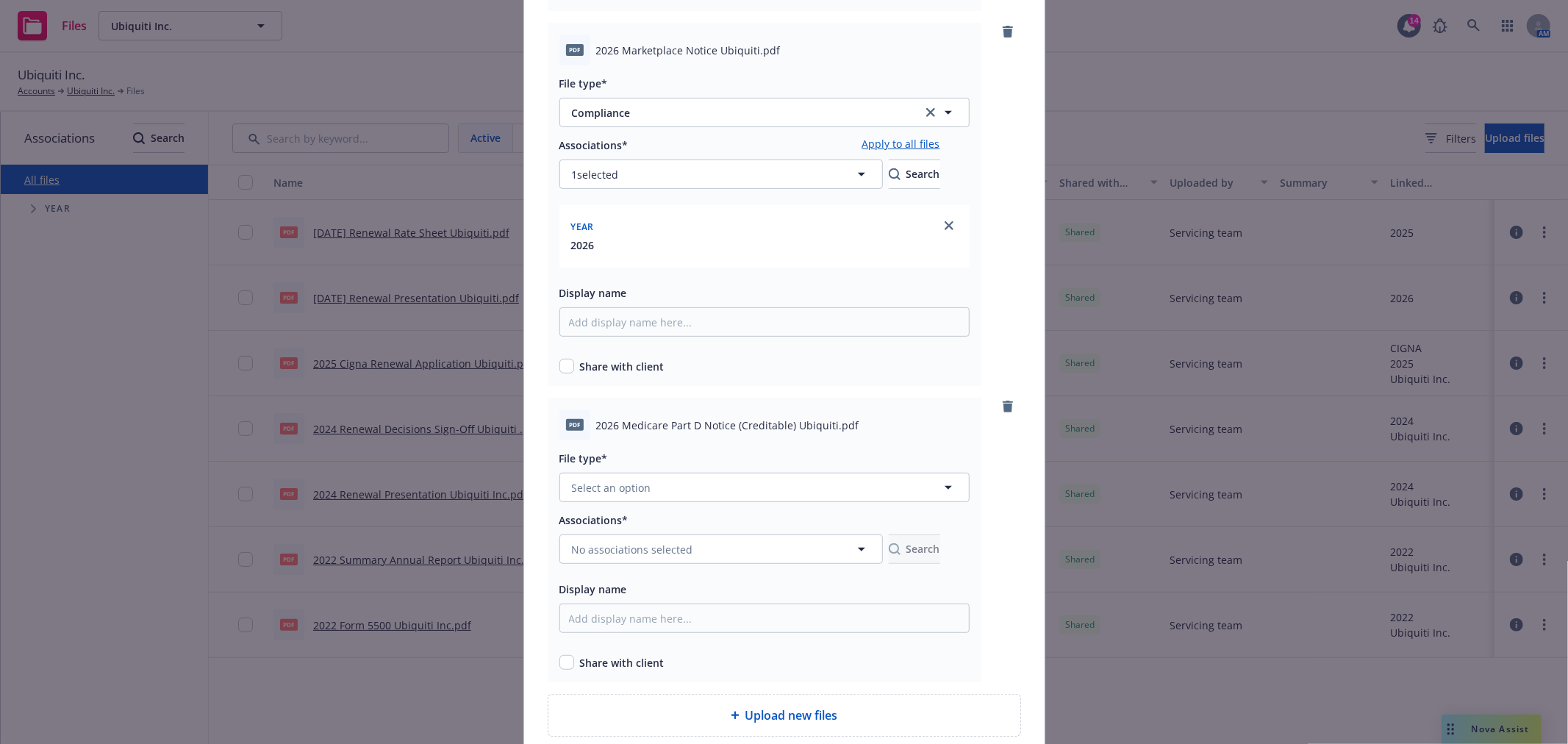
scroll to position [490, 0]
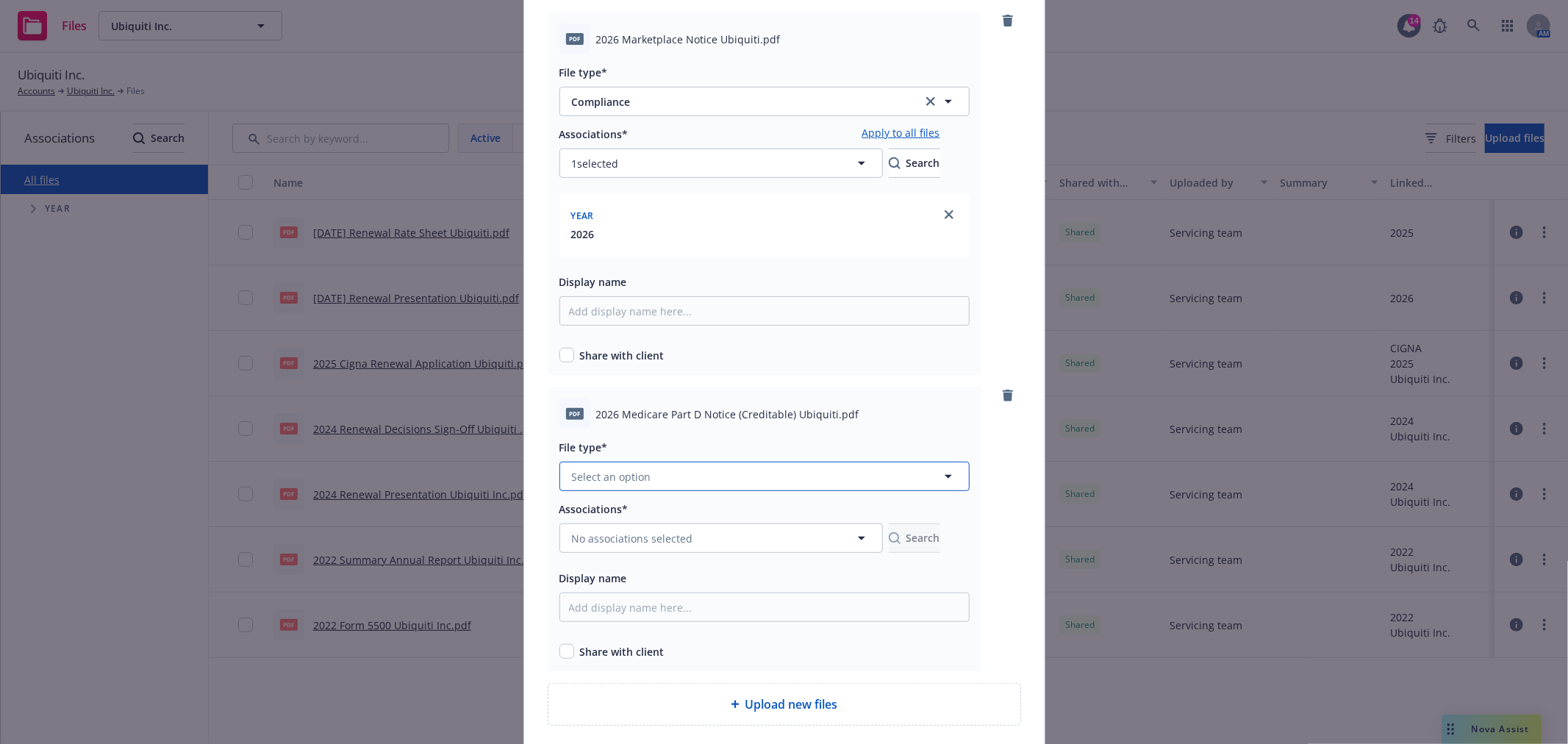
click at [650, 473] on button "Select an option" at bounding box center [764, 477] width 410 height 29
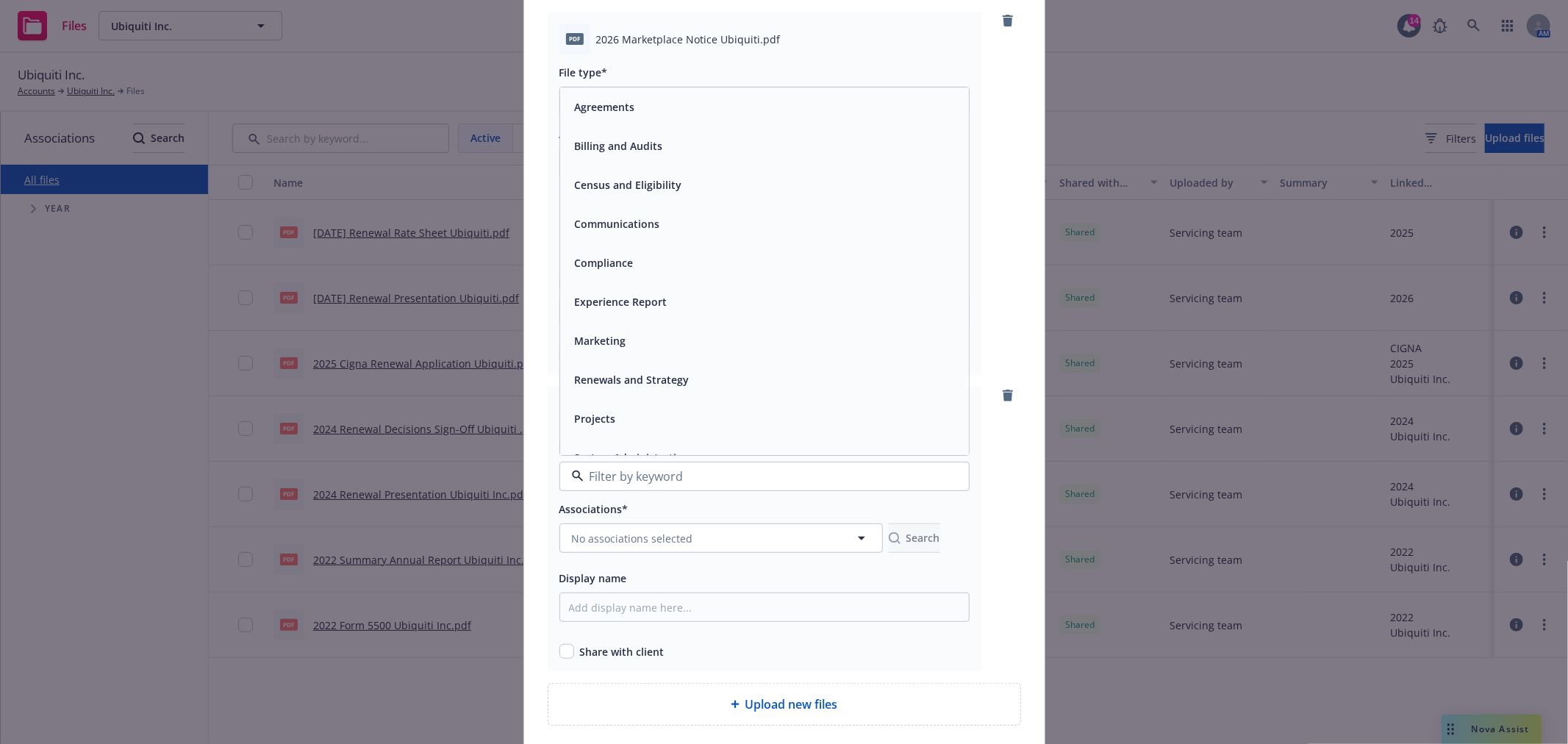
click at [669, 266] on div "Compliance" at bounding box center [764, 264] width 391 height 22
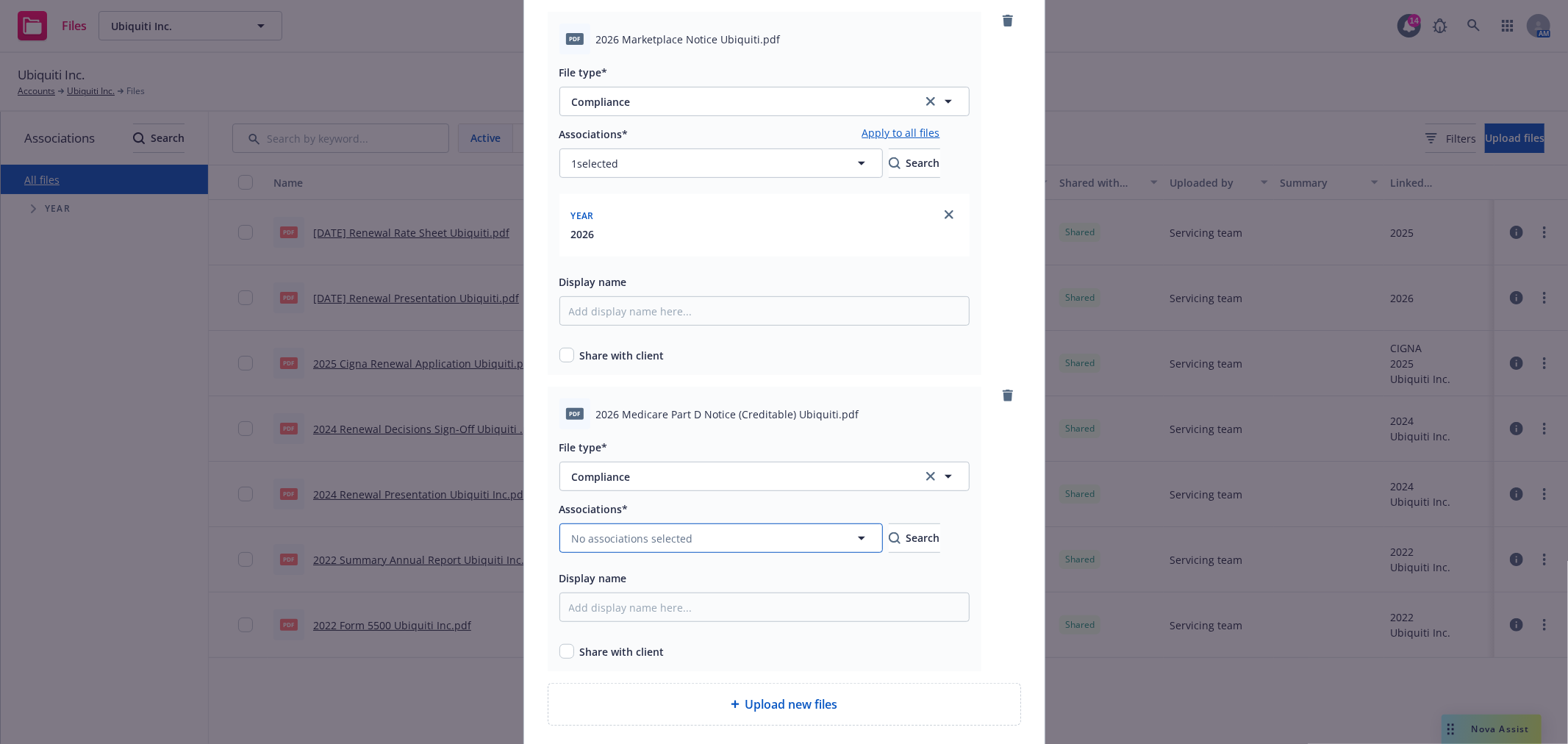
click at [681, 534] on span "No associations selected" at bounding box center [632, 539] width 121 height 16
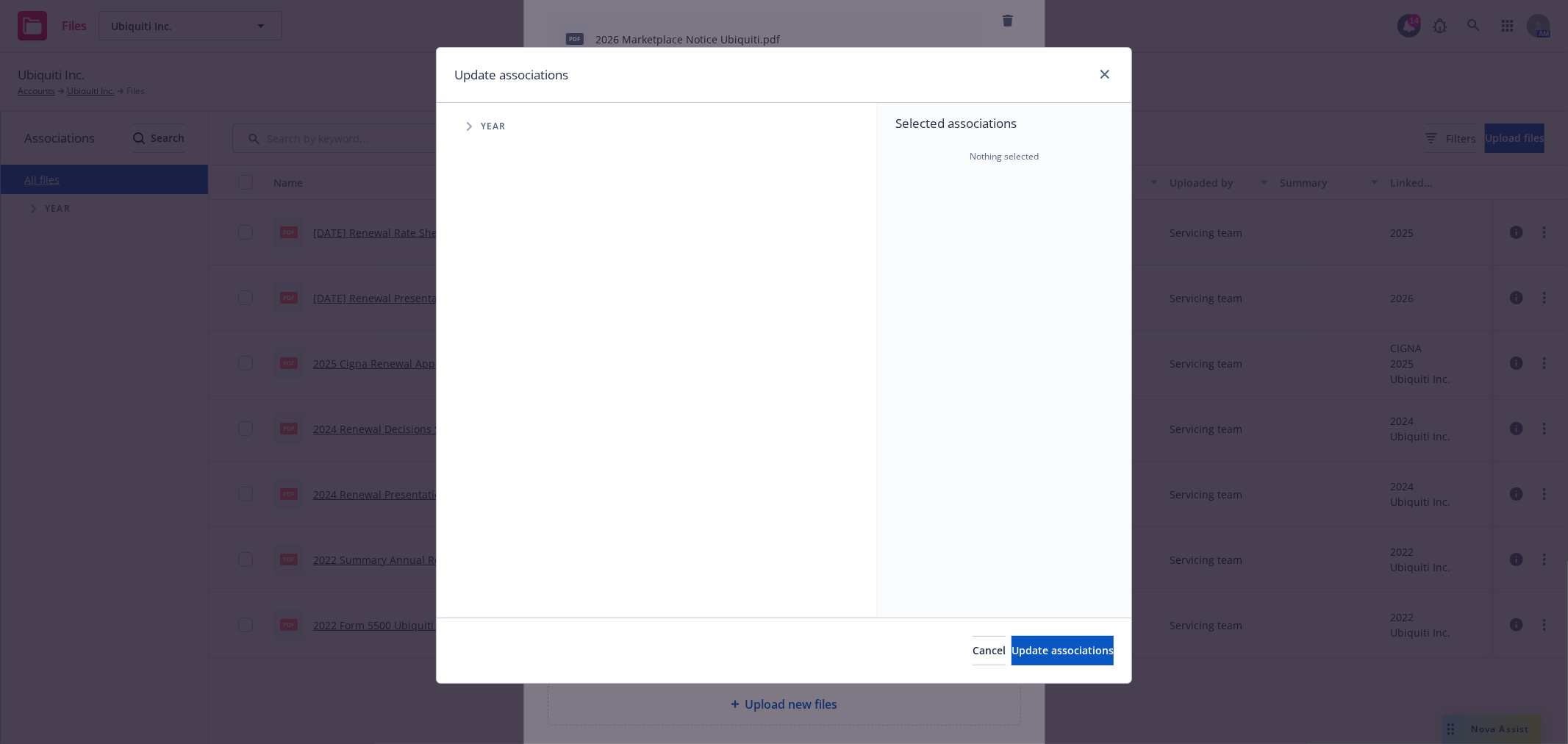
click at [469, 125] on icon "Tree Example" at bounding box center [470, 127] width 5 height 9
click at [510, 360] on input "Tree Example" at bounding box center [506, 361] width 15 height 15
checkbox input "true"
click at [1030, 646] on span "Update associations" at bounding box center [1062, 651] width 103 height 14
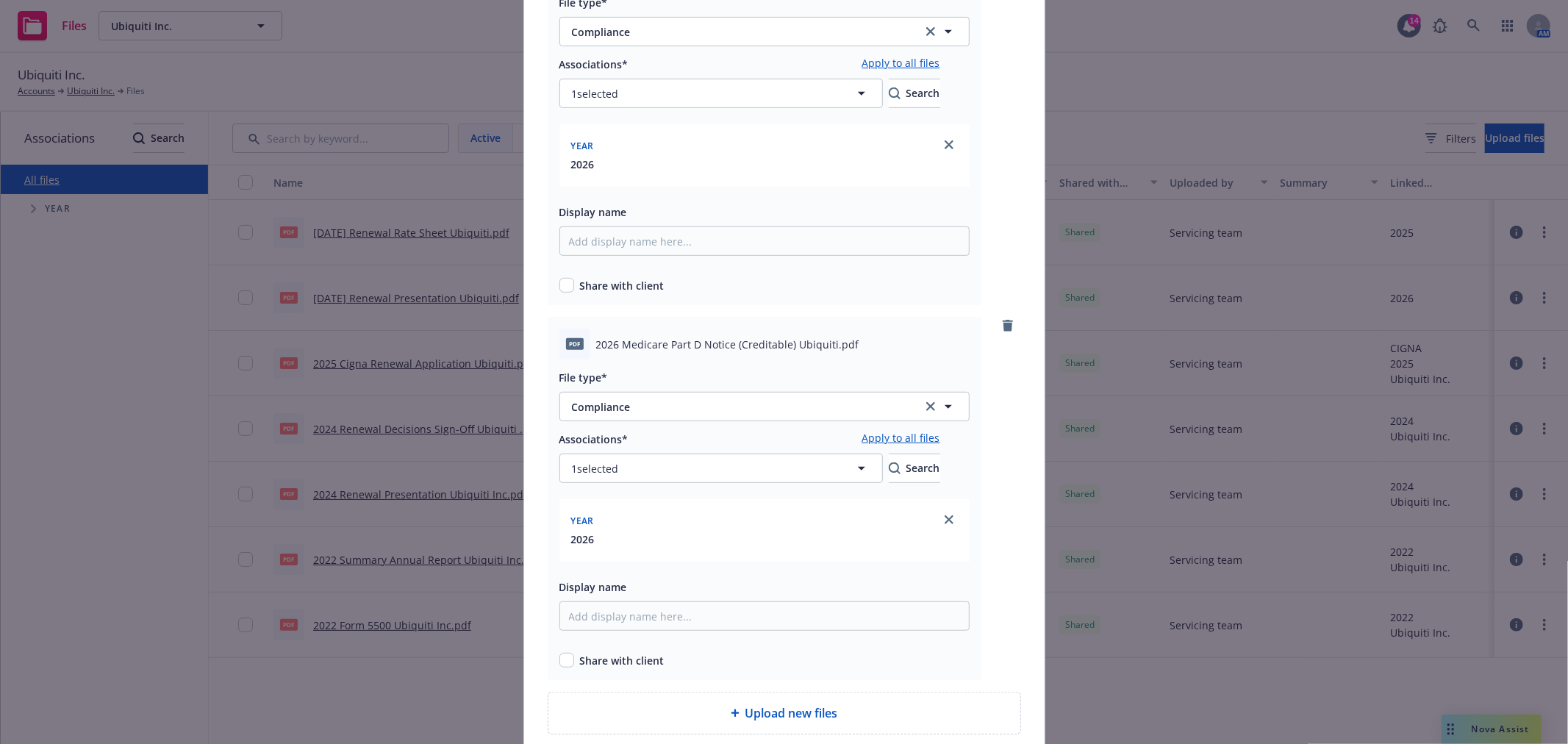
scroll to position [689, 0]
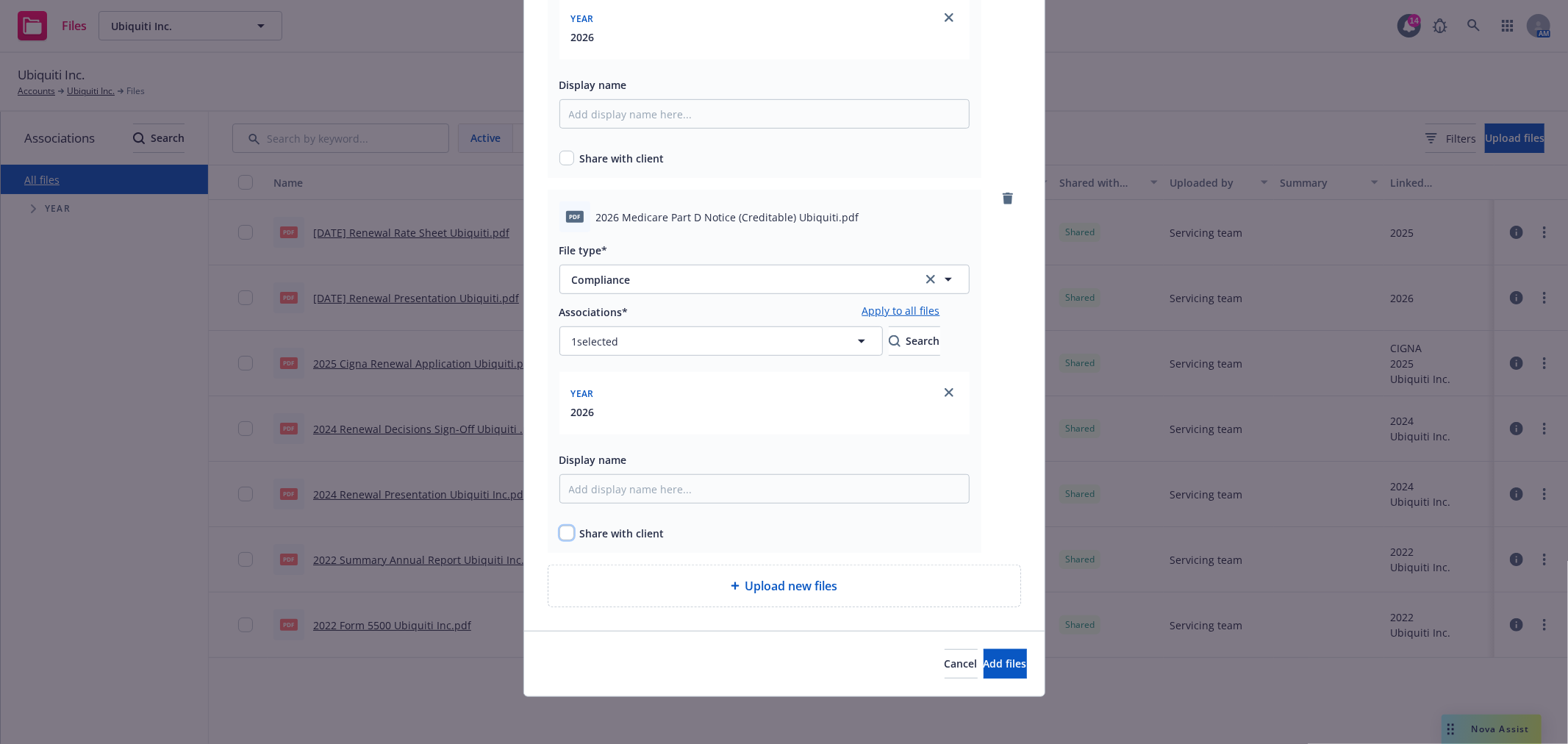
click at [561, 537] on input "checkbox" at bounding box center [566, 533] width 15 height 15
checkbox input "true"
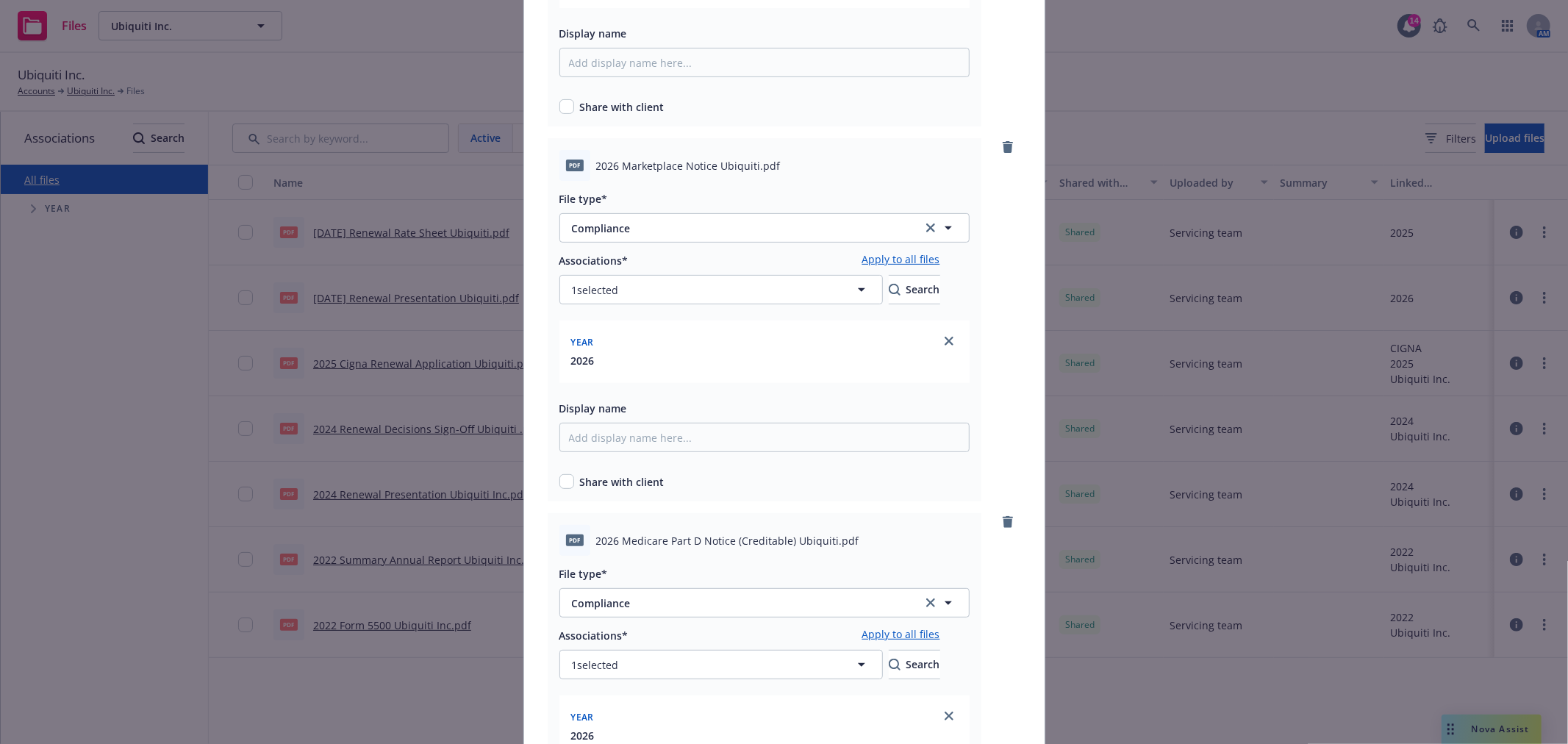
scroll to position [363, 0]
click at [561, 483] on input "checkbox" at bounding box center [566, 482] width 15 height 15
checkbox input "true"
click at [559, 107] on input "checkbox" at bounding box center [566, 107] width 15 height 15
checkbox input "true"
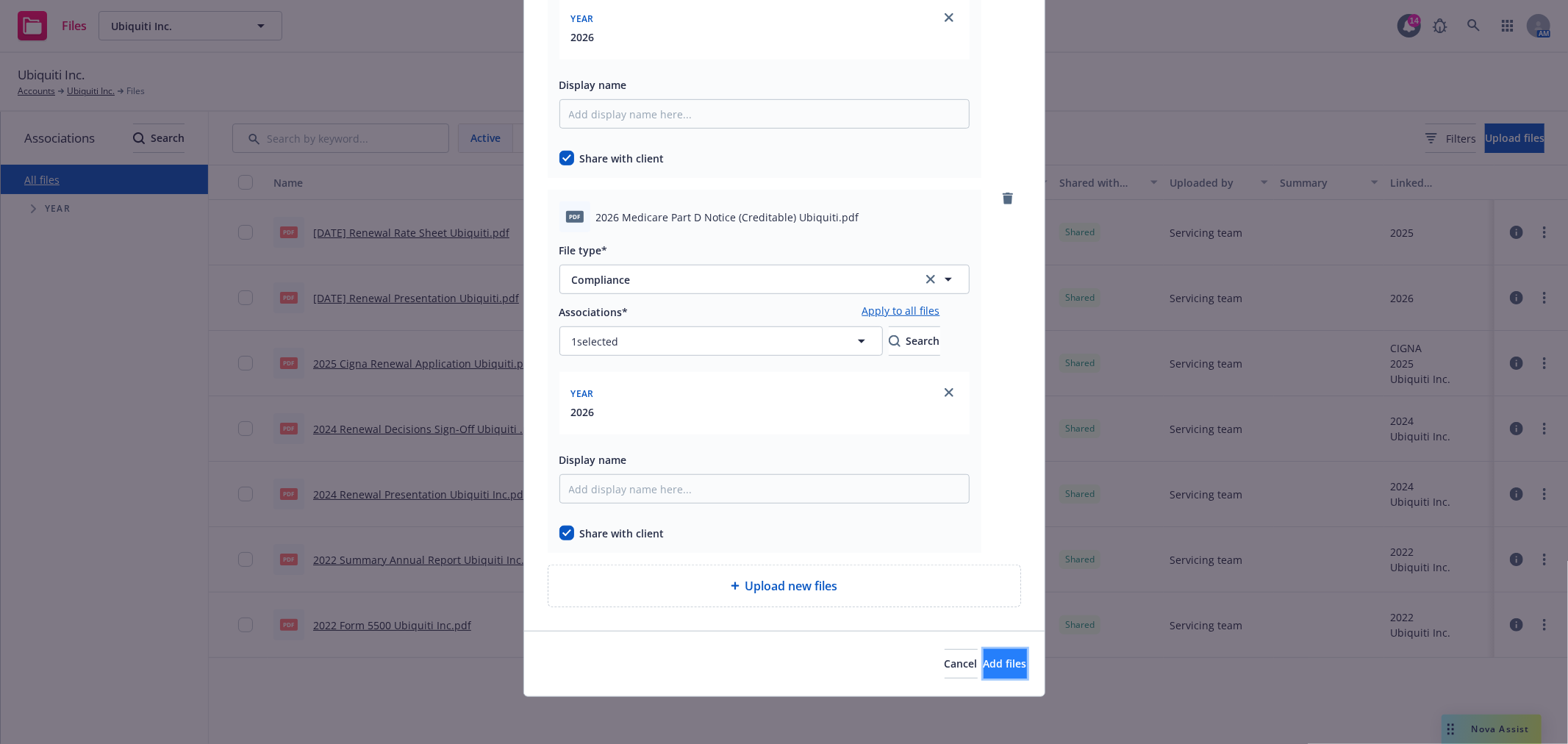
click at [1002, 674] on button "Add files" at bounding box center [1005, 664] width 43 height 29
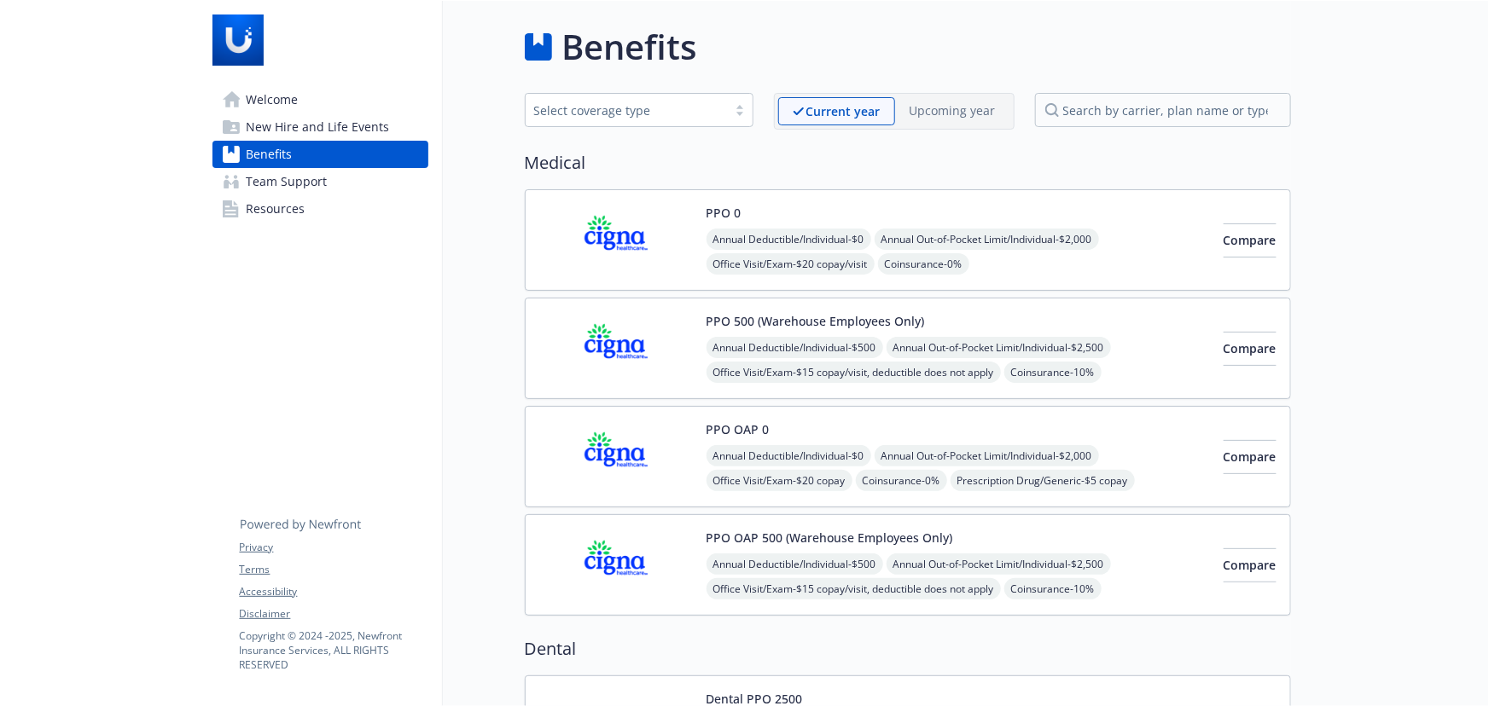
click at [366, 218] on link "Resources" at bounding box center [320, 208] width 216 height 27
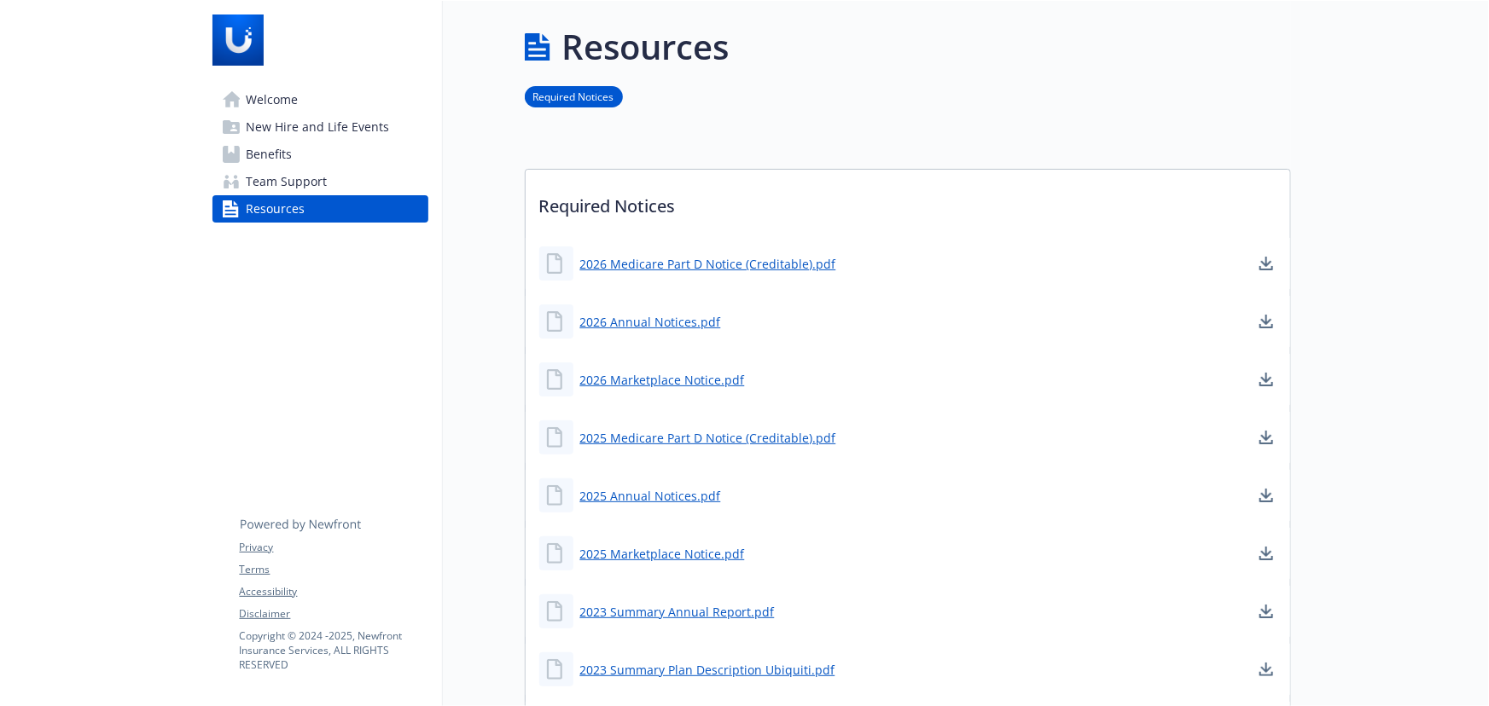
click at [319, 149] on link "Benefits" at bounding box center [320, 154] width 216 height 27
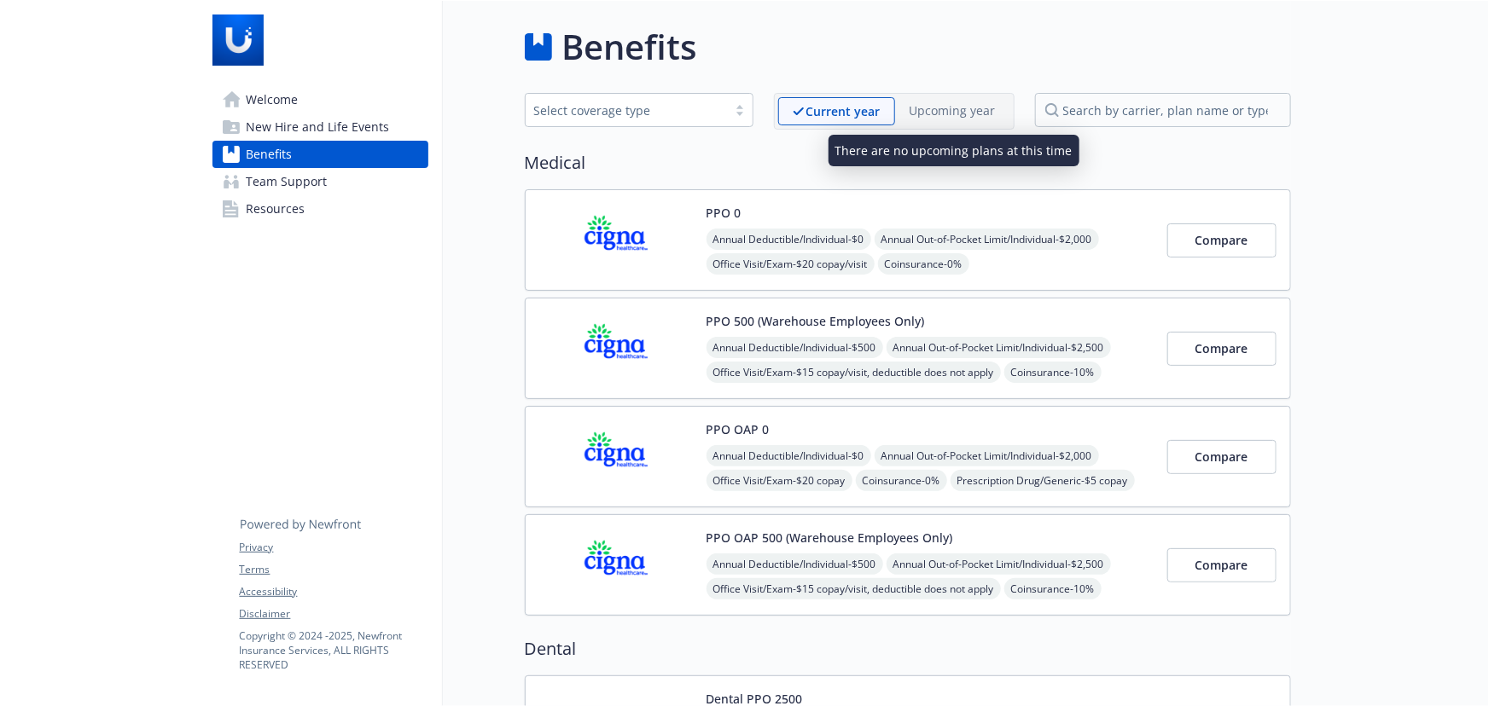
click at [956, 102] on p "Upcoming year" at bounding box center [953, 111] width 86 height 18
